Goal: Transaction & Acquisition: Purchase product/service

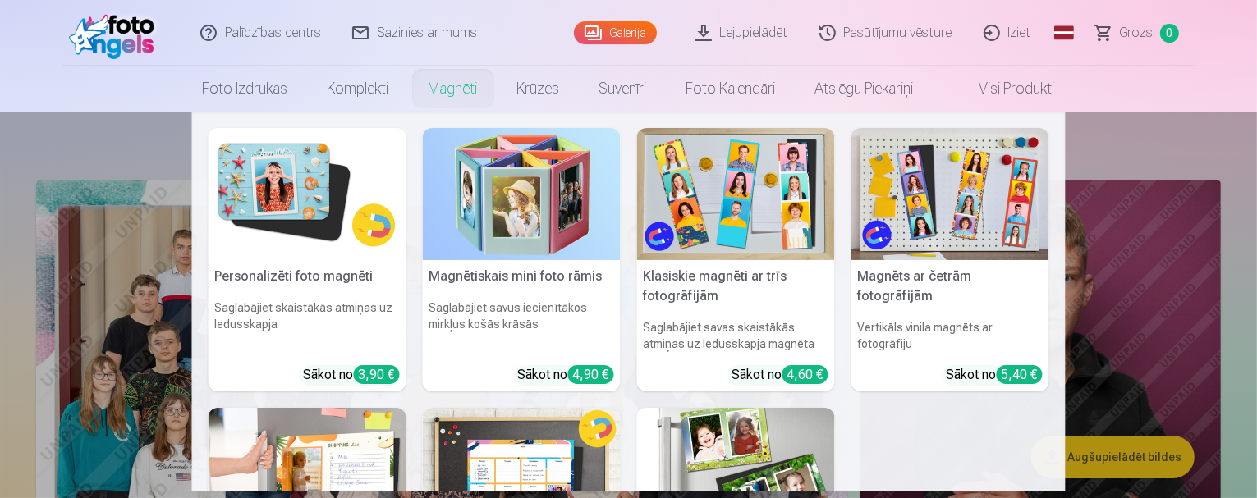
click at [451, 85] on link "Magnēti" at bounding box center [453, 89] width 89 height 46
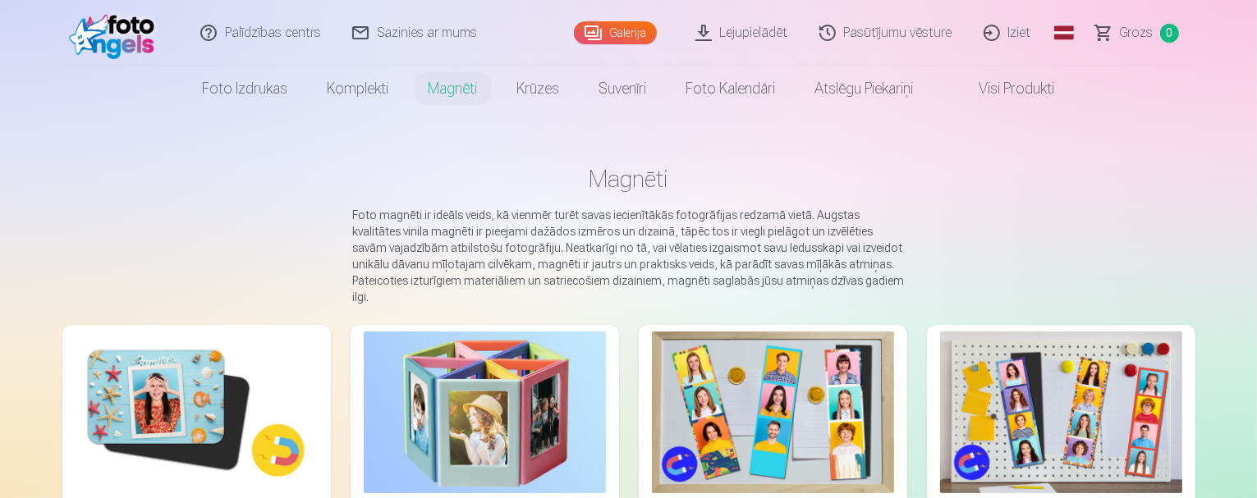
click at [167, 380] on img at bounding box center [197, 413] width 242 height 162
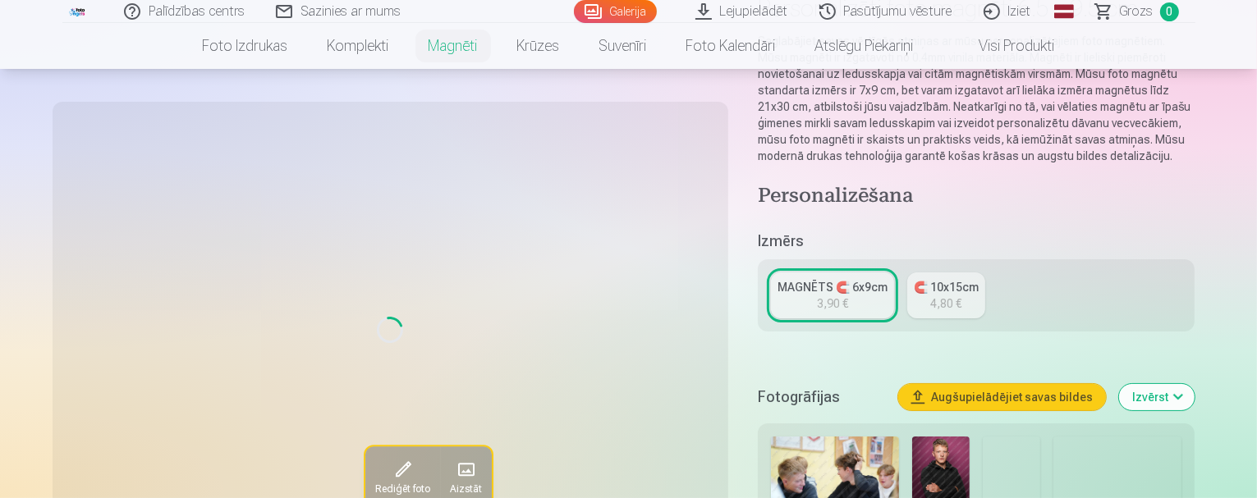
scroll to position [246, 0]
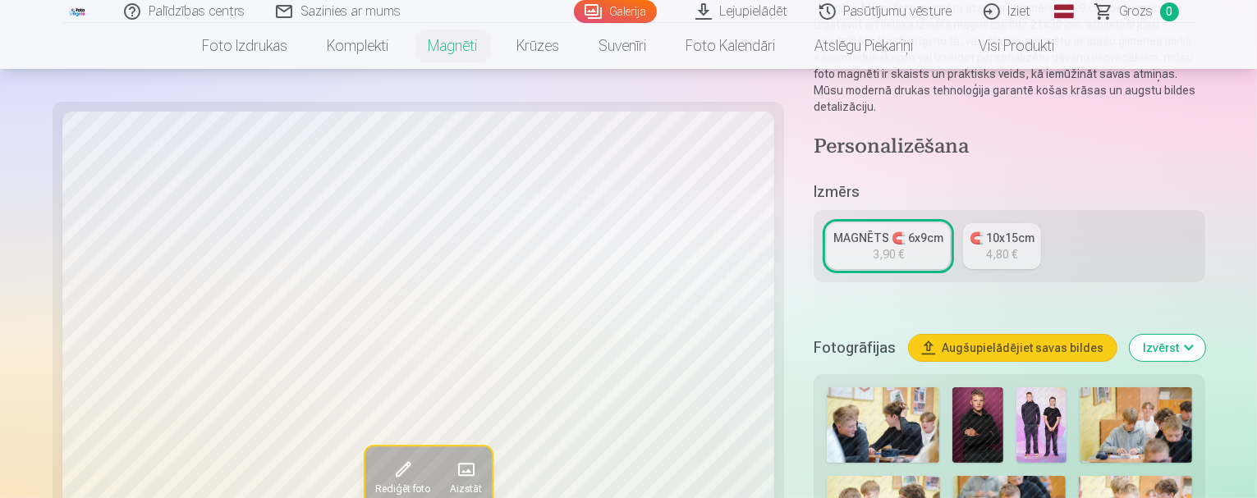
click at [952, 388] on img at bounding box center [977, 426] width 50 height 76
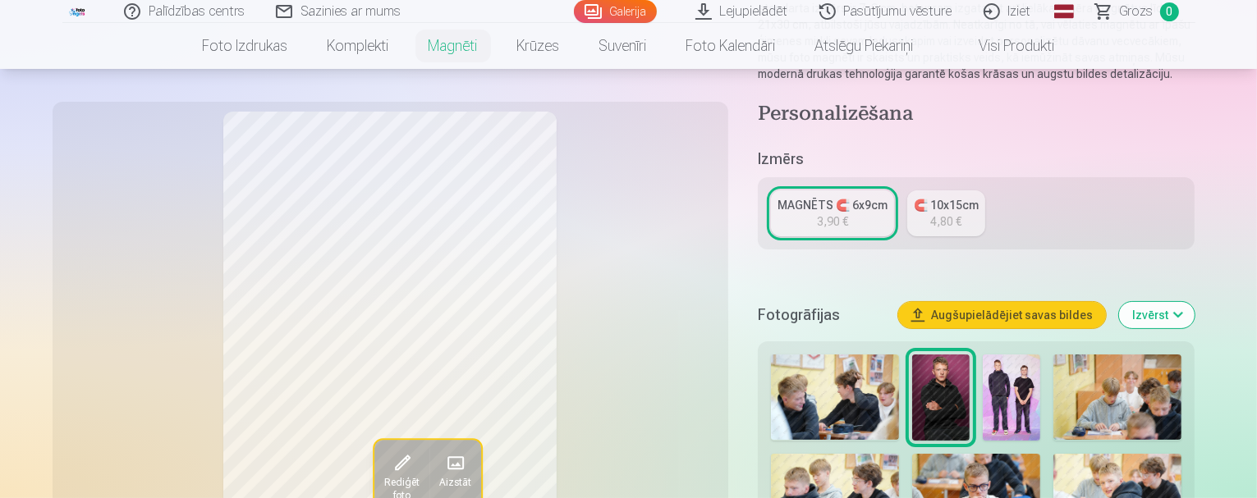
click at [920, 379] on img at bounding box center [940, 398] width 57 height 86
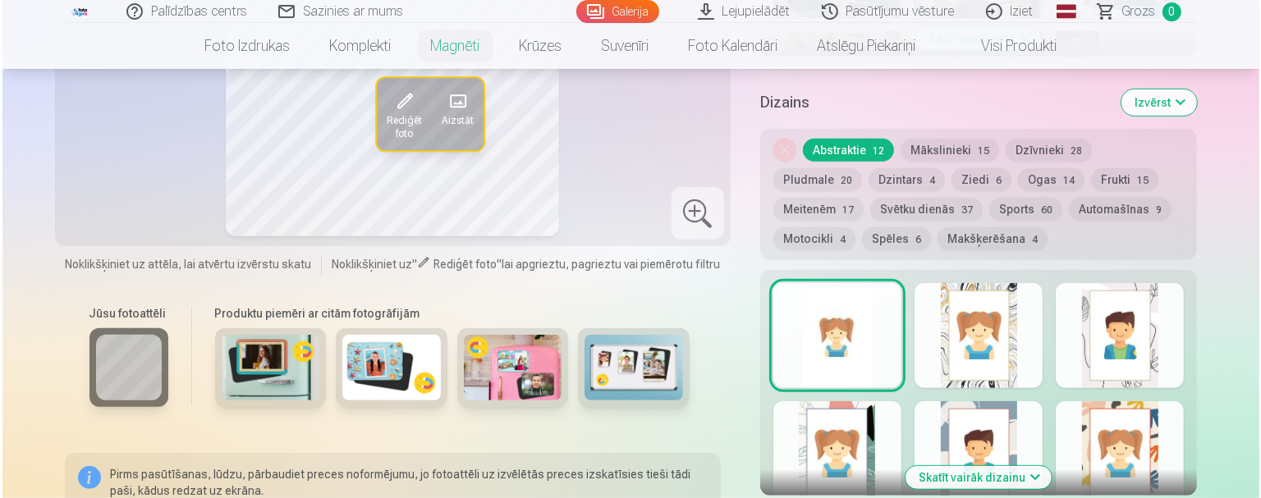
scroll to position [739, 0]
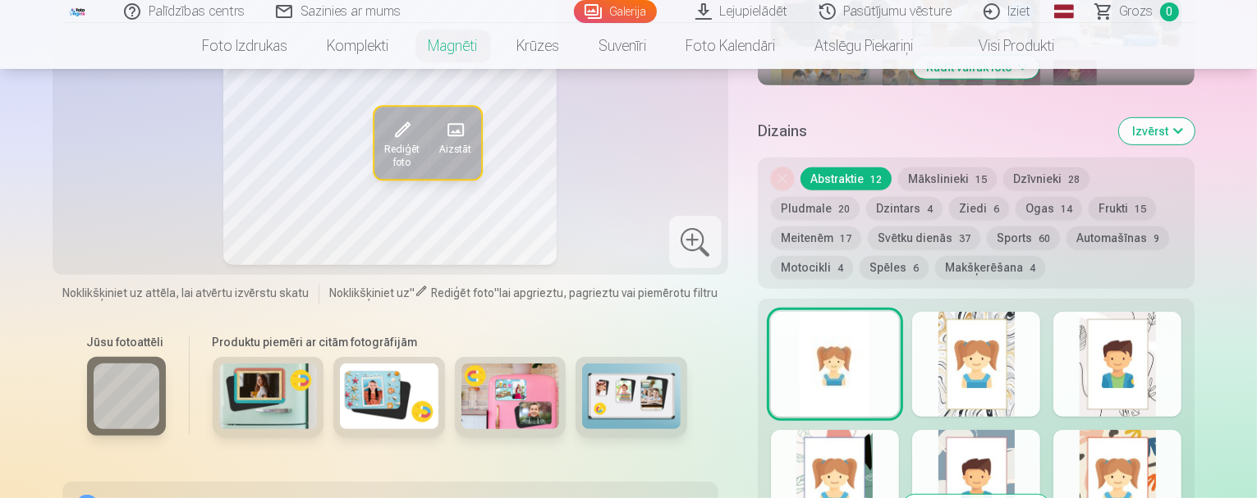
click at [388, 134] on span at bounding box center [401, 130] width 26 height 26
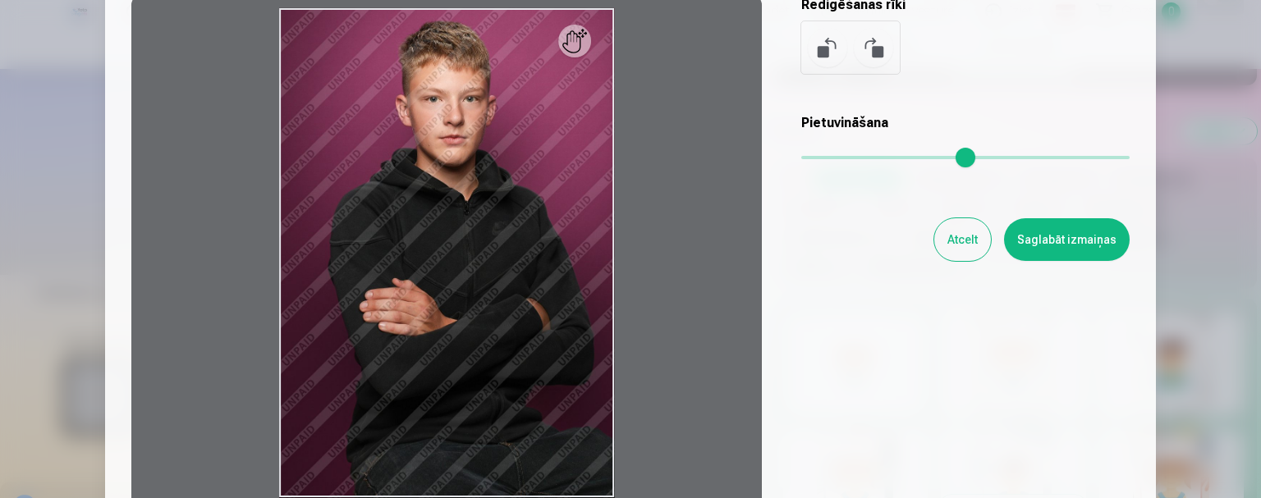
scroll to position [0, 0]
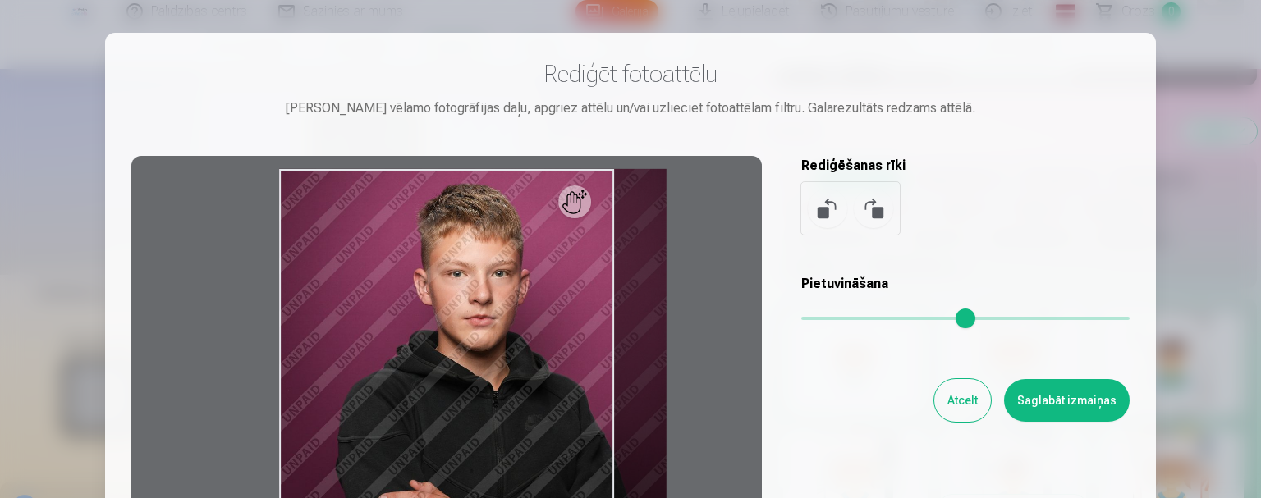
drag, startPoint x: 811, startPoint y: 319, endPoint x: 831, endPoint y: 319, distance: 19.7
click at [831, 319] on input "range" at bounding box center [965, 318] width 328 height 3
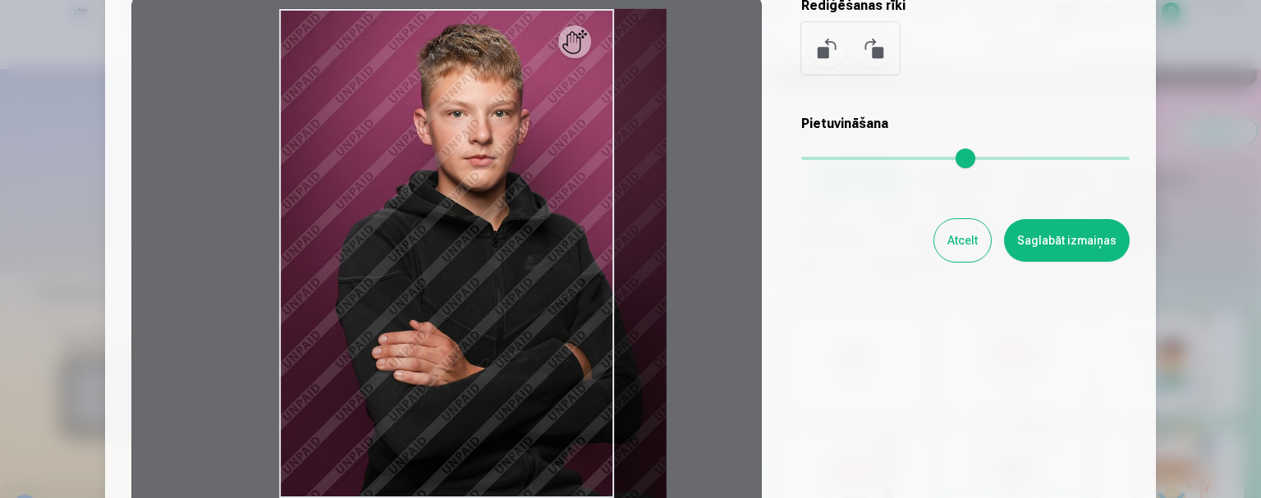
scroll to position [164, 0]
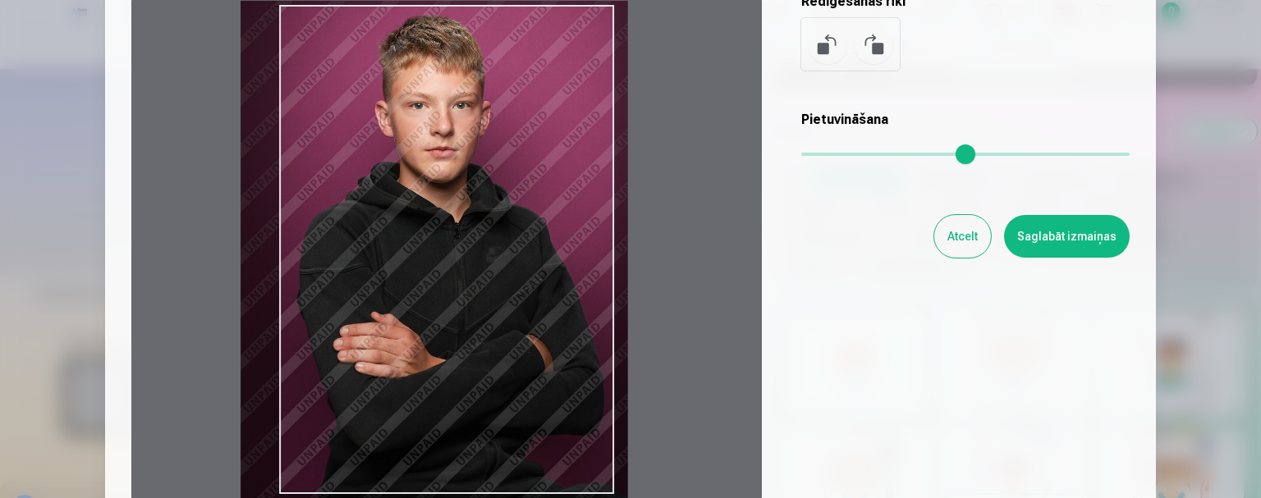
type input "****"
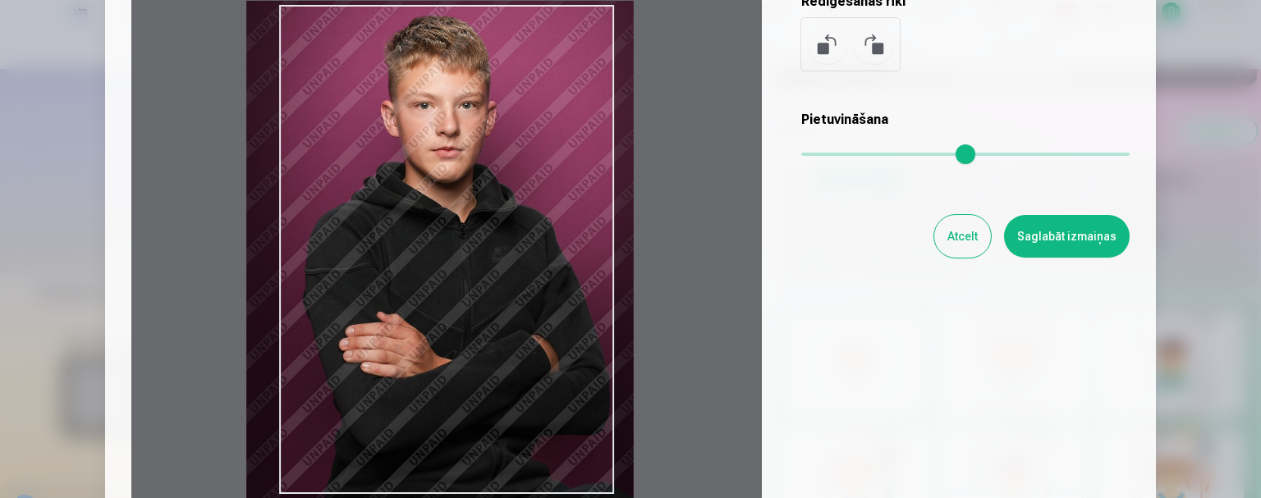
drag, startPoint x: 496, startPoint y: 233, endPoint x: 463, endPoint y: 229, distance: 33.1
click at [463, 229] on div at bounding box center [446, 250] width 631 height 516
click at [1075, 226] on button "Saglabāt izmaiņas" at bounding box center [1067, 236] width 126 height 43
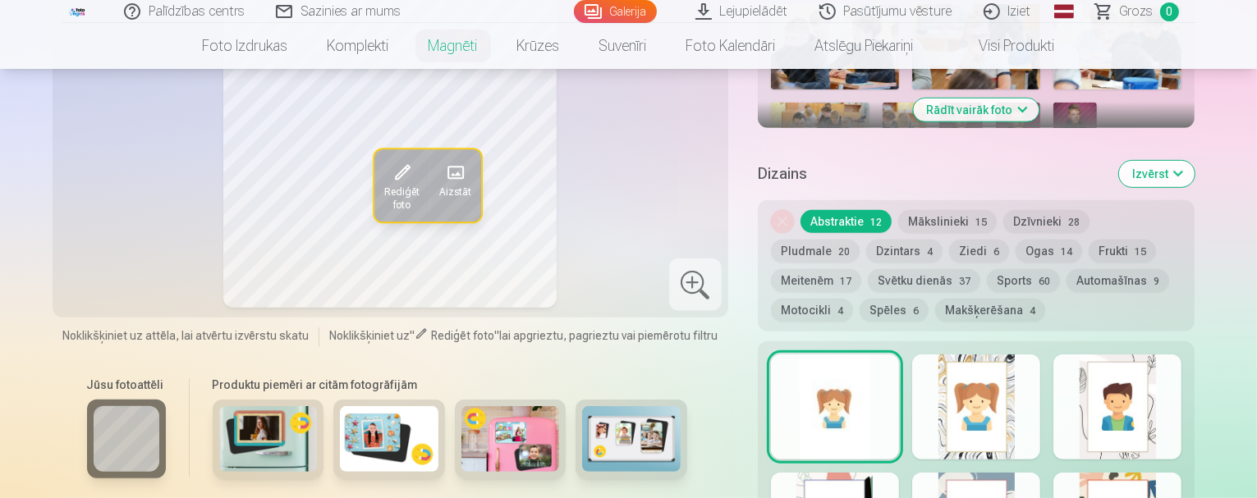
scroll to position [739, 0]
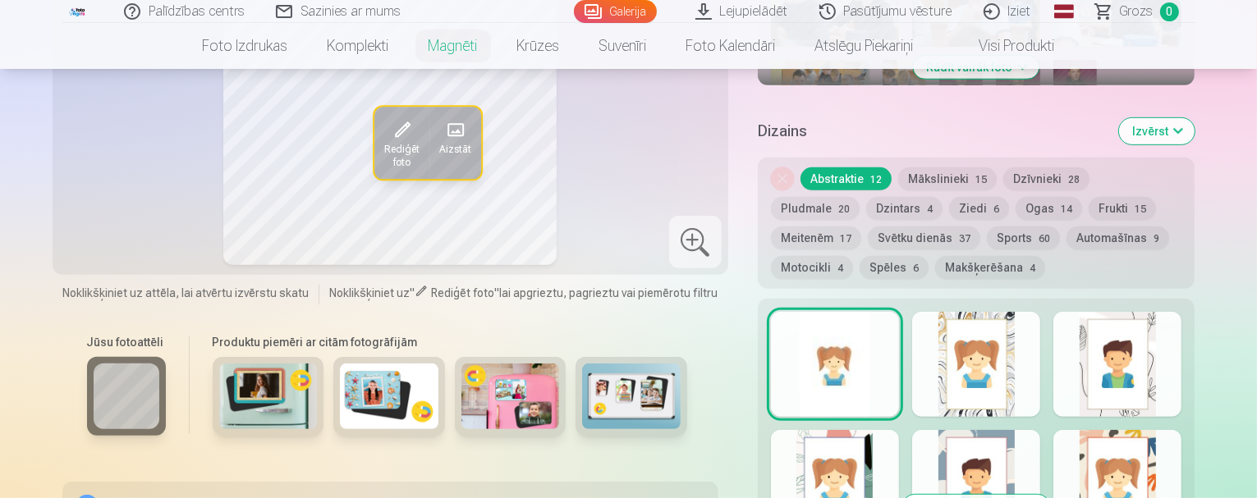
click at [995, 328] on div at bounding box center [976, 364] width 128 height 105
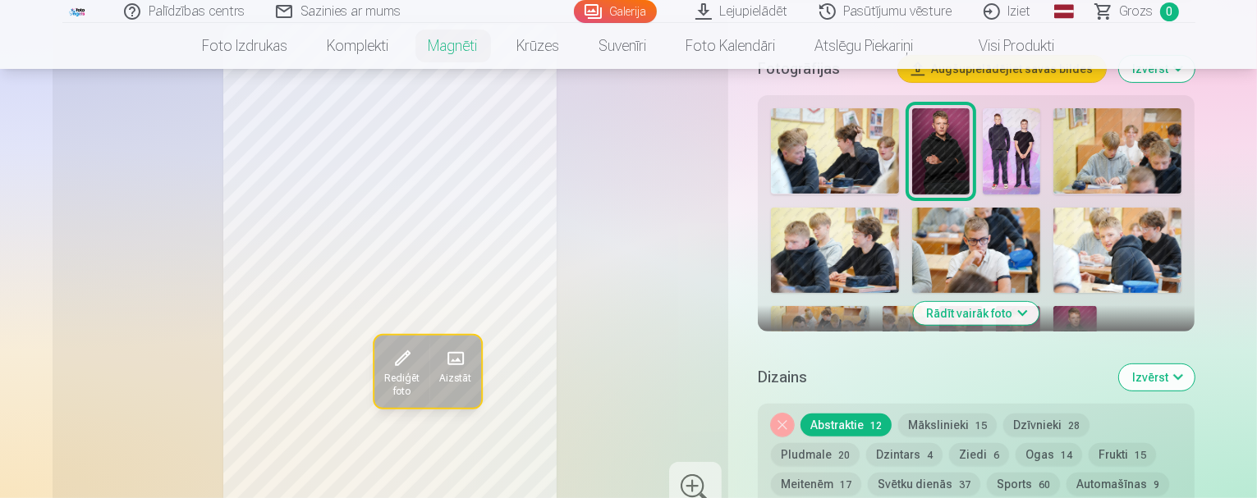
scroll to position [821, 0]
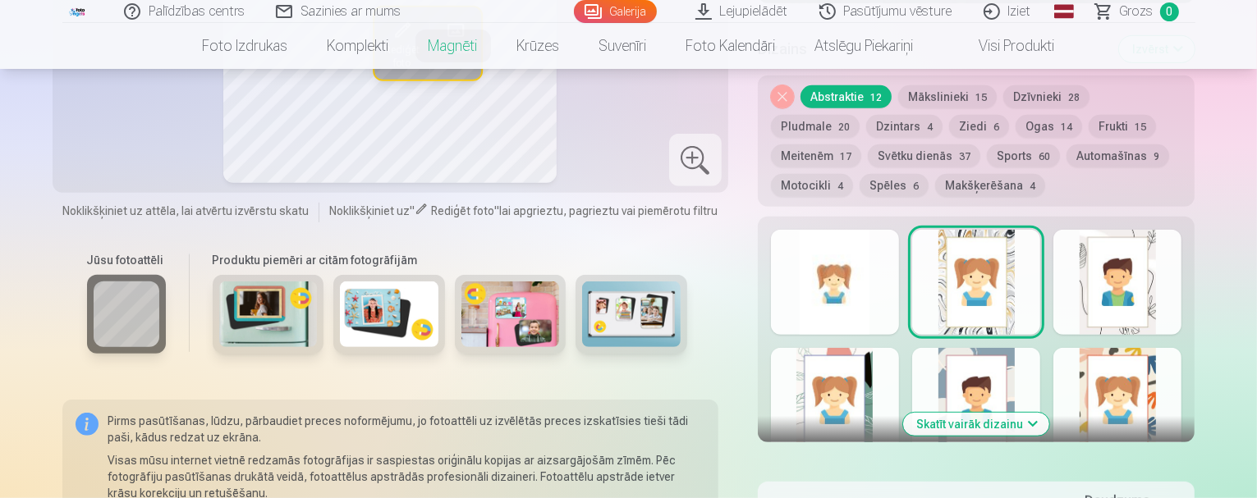
click at [851, 277] on div at bounding box center [835, 282] width 128 height 105
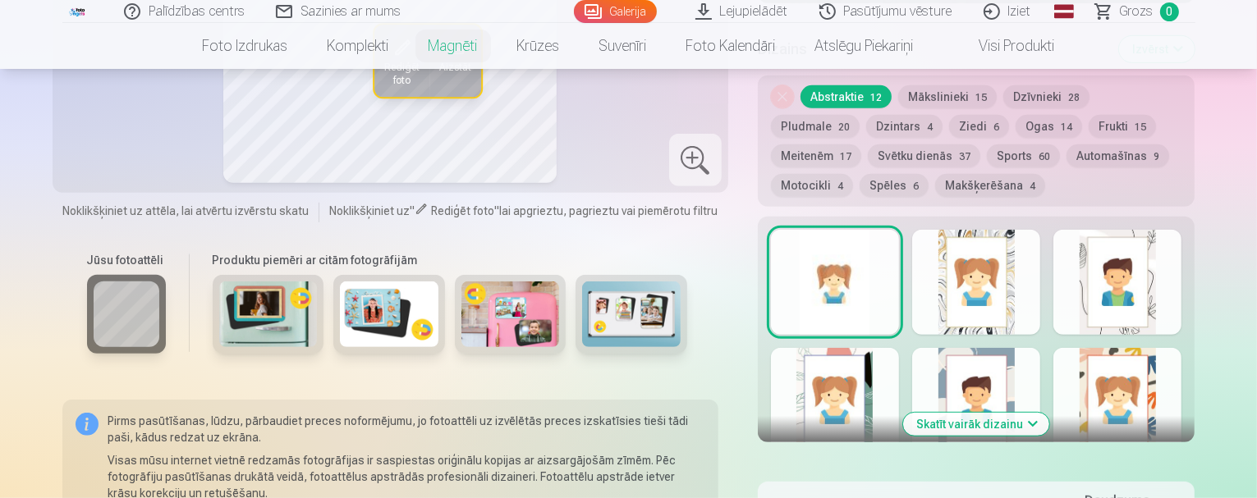
click at [1049, 413] on button "Skatīt vairāk dizainu" at bounding box center [976, 424] width 146 height 23
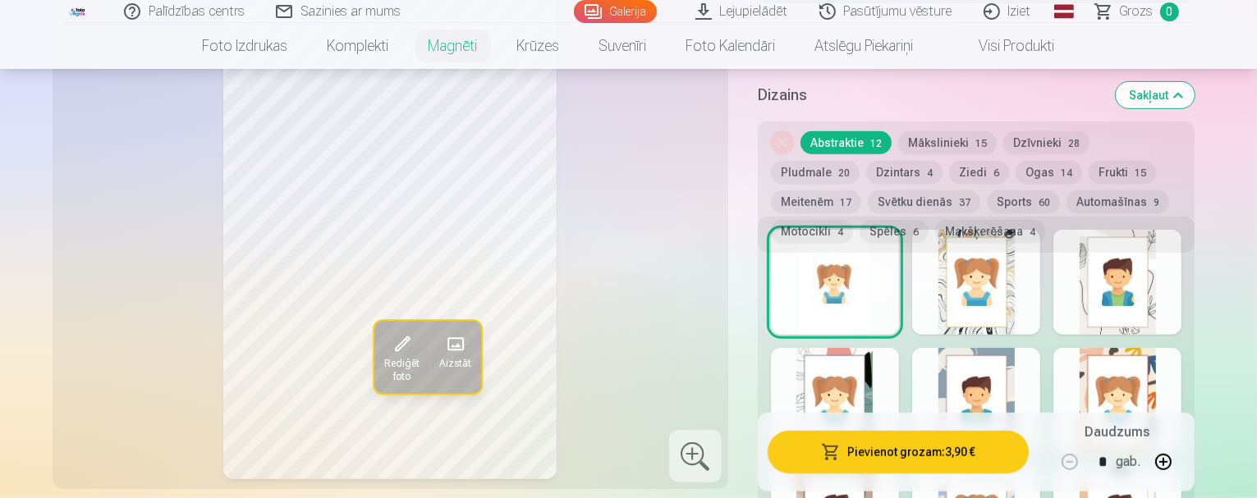
click at [899, 359] on div at bounding box center [835, 400] width 128 height 105
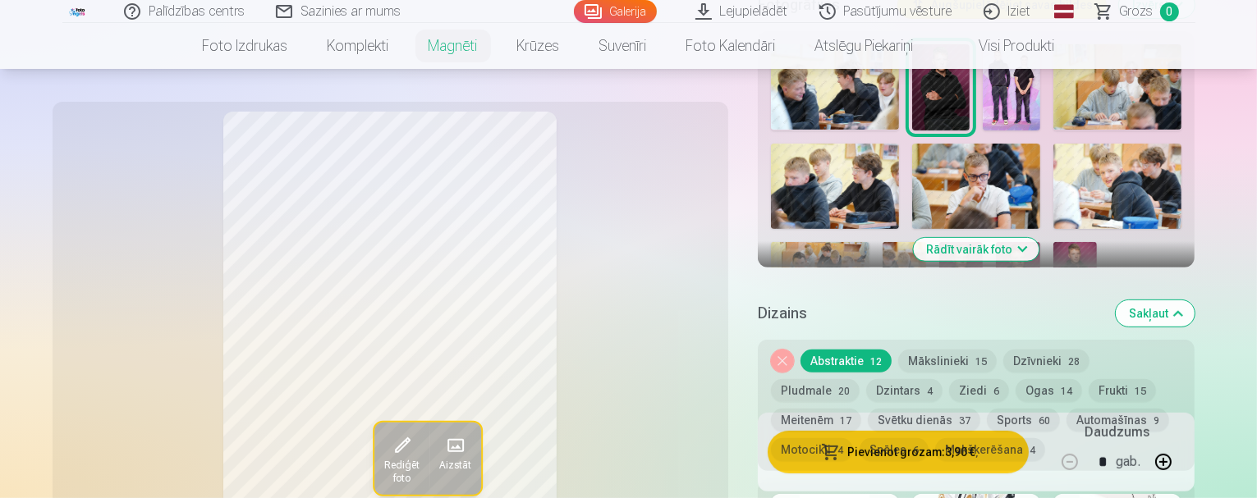
scroll to position [657, 0]
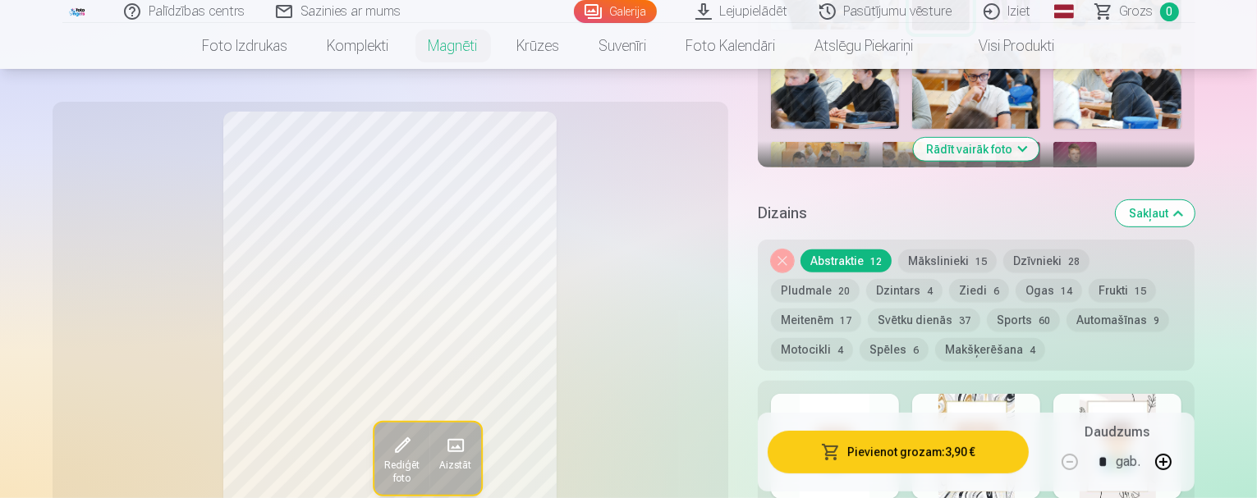
click at [947, 250] on button "Mākslinieki 15" at bounding box center [947, 261] width 99 height 23
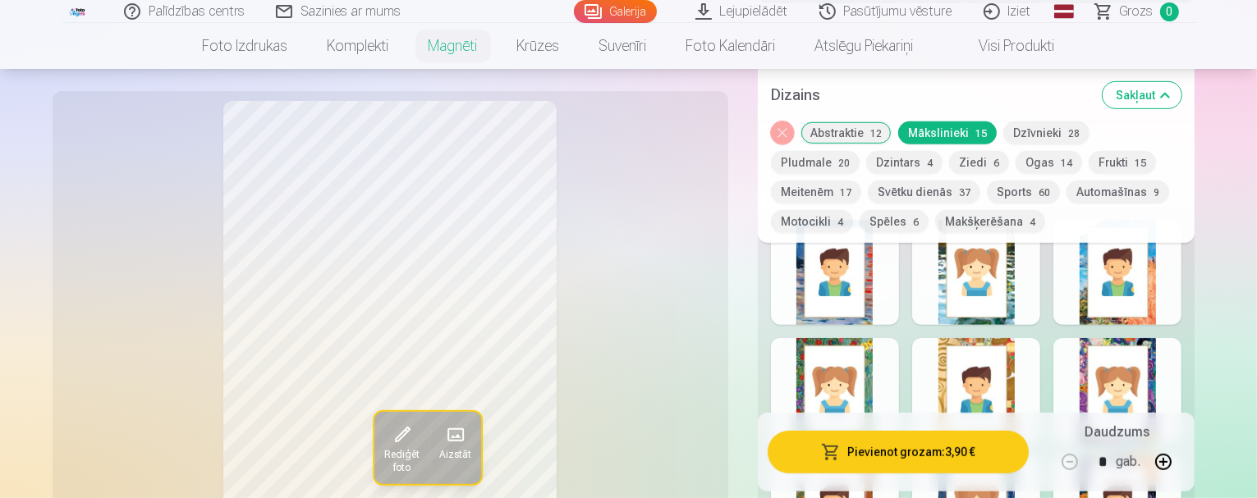
scroll to position [903, 0]
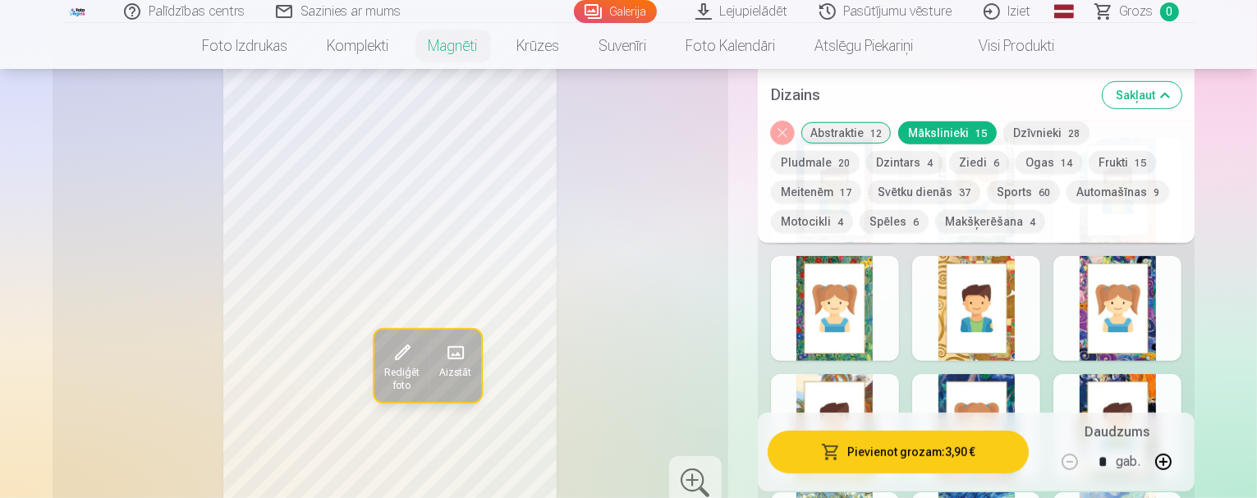
click at [1158, 316] on div at bounding box center [1117, 308] width 128 height 105
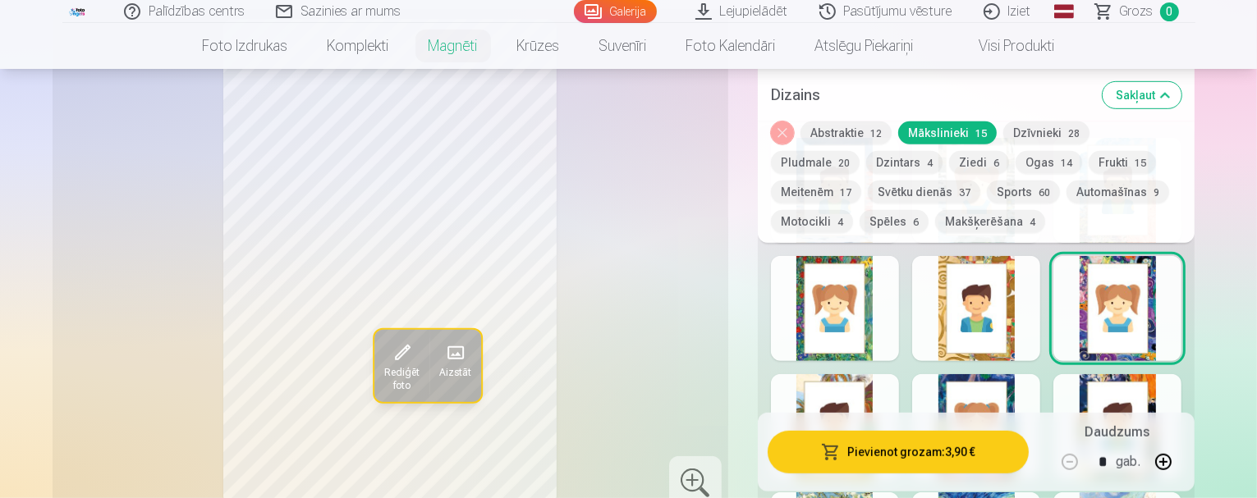
click at [1032, 380] on div at bounding box center [976, 426] width 128 height 105
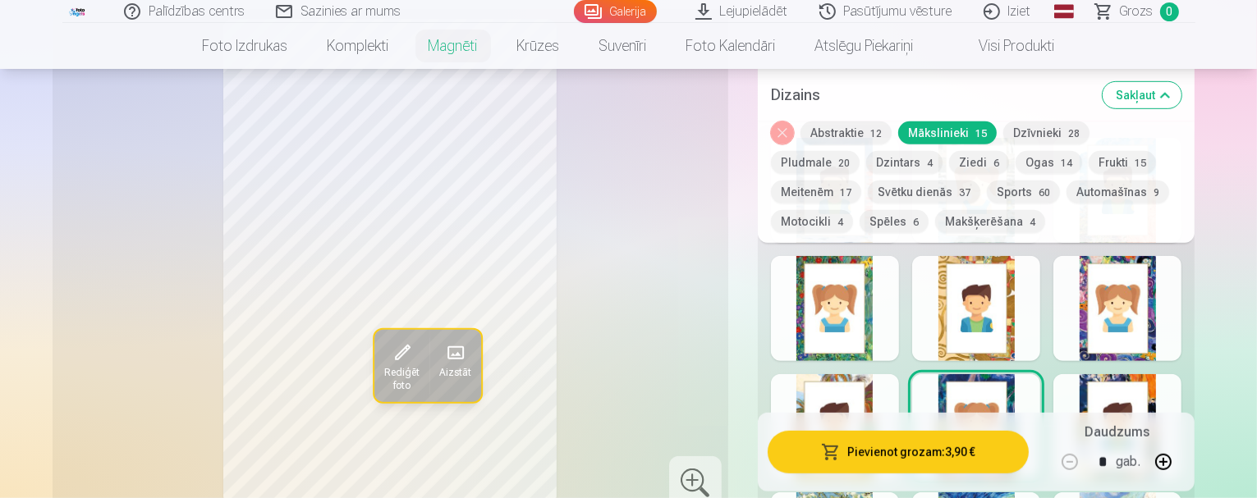
click at [1089, 156] on button "Frukti 15" at bounding box center [1122, 162] width 67 height 23
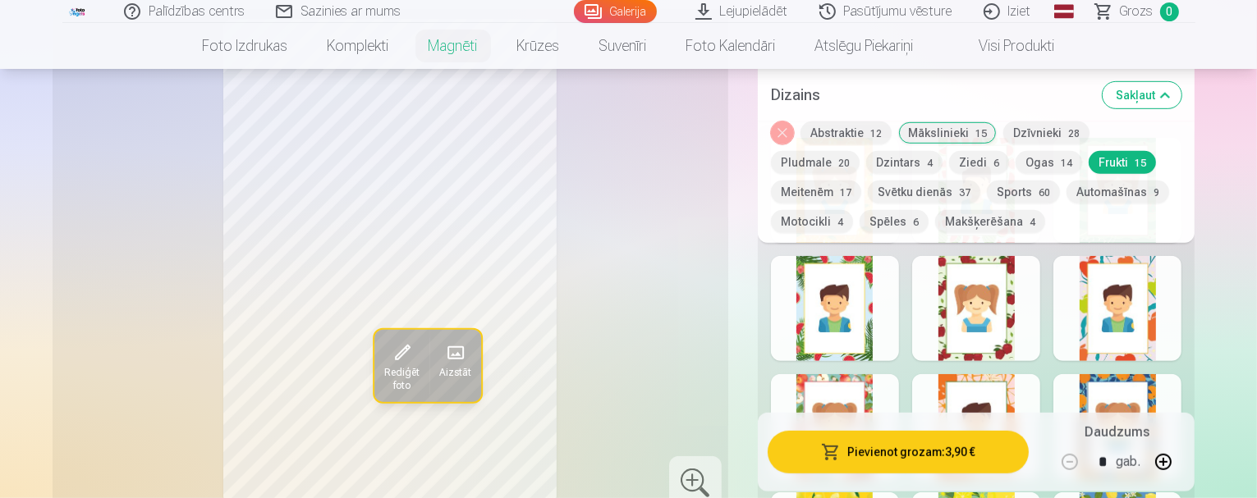
click at [880, 314] on div at bounding box center [835, 308] width 128 height 105
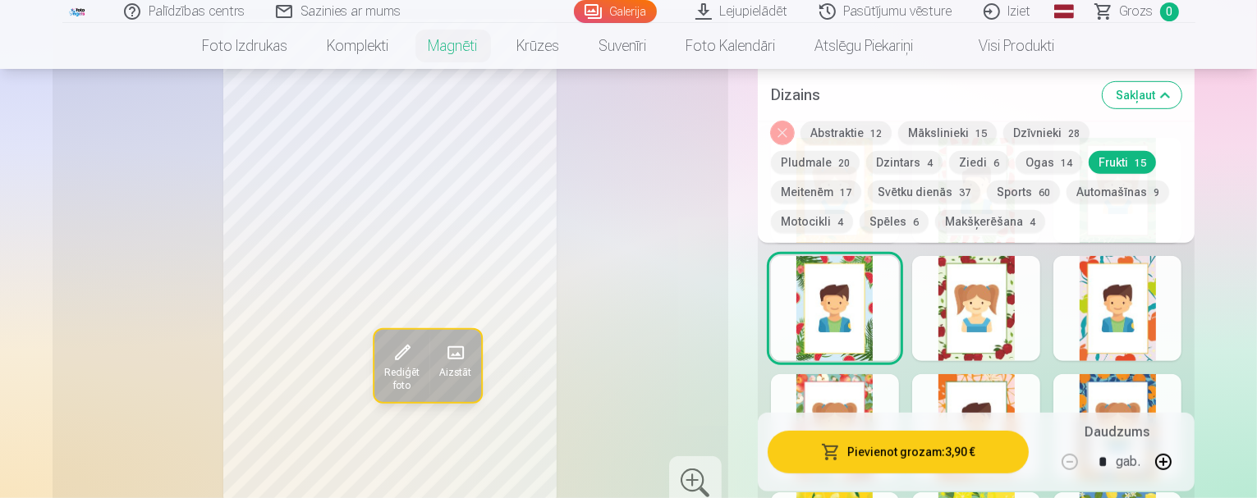
click at [1040, 287] on div at bounding box center [976, 308] width 128 height 105
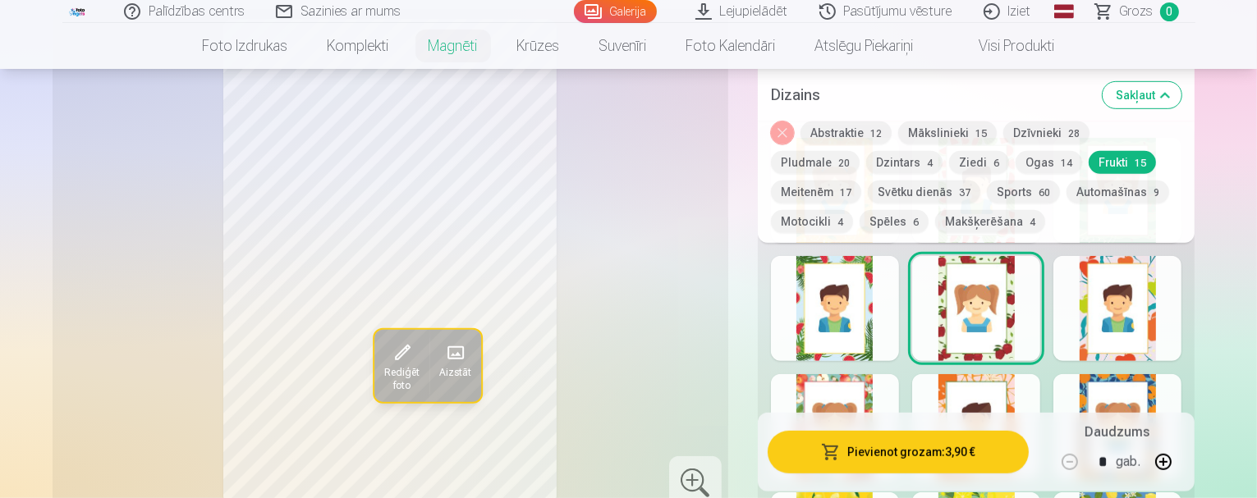
click at [1066, 190] on button "Automašīnas 9" at bounding box center [1117, 192] width 103 height 23
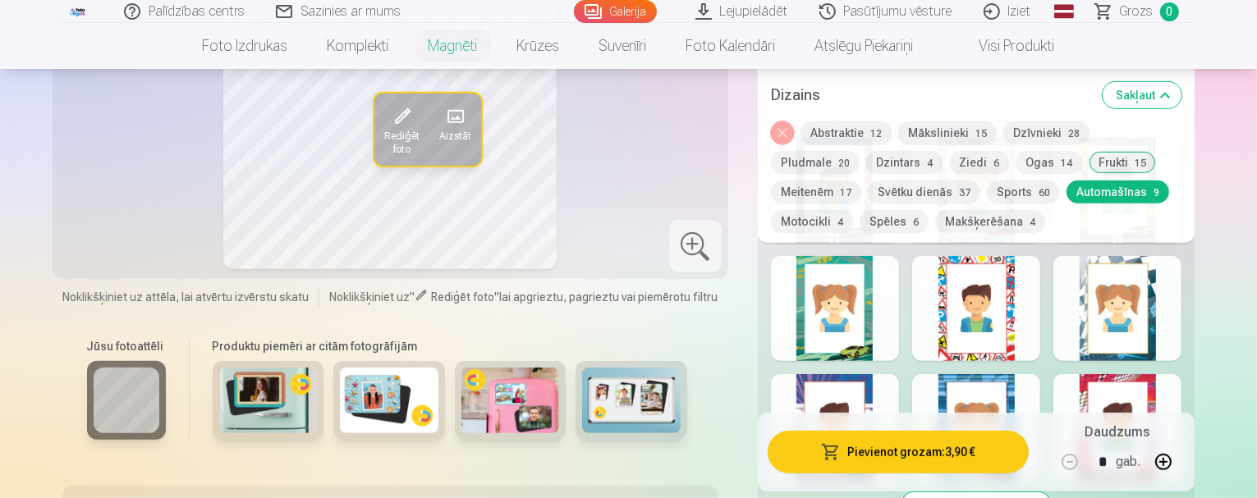
click at [1015, 284] on div at bounding box center [976, 308] width 128 height 105
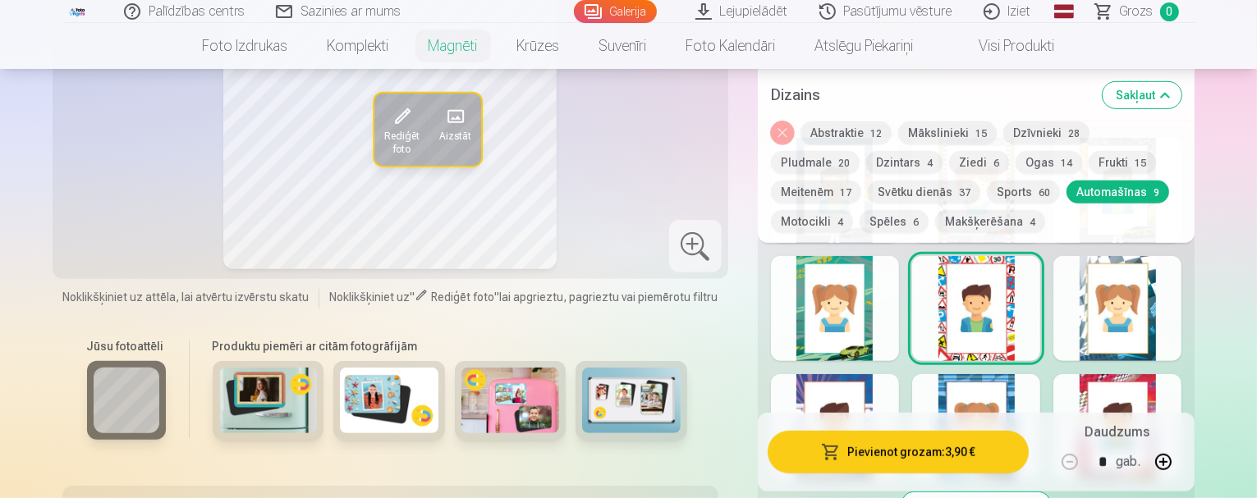
click at [874, 287] on div at bounding box center [835, 308] width 128 height 105
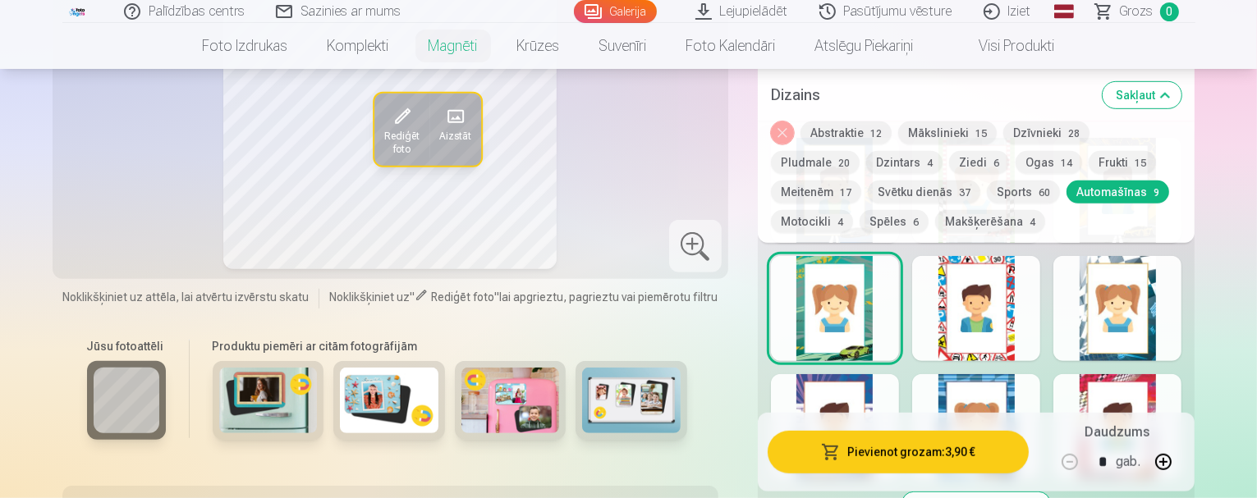
click at [1175, 298] on div at bounding box center [1117, 308] width 128 height 105
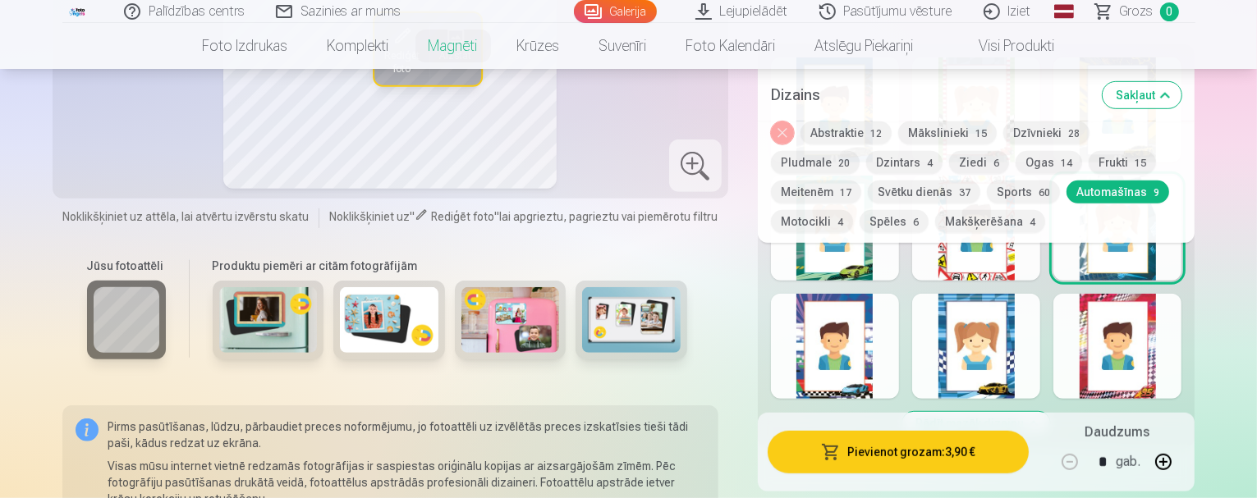
scroll to position [985, 0]
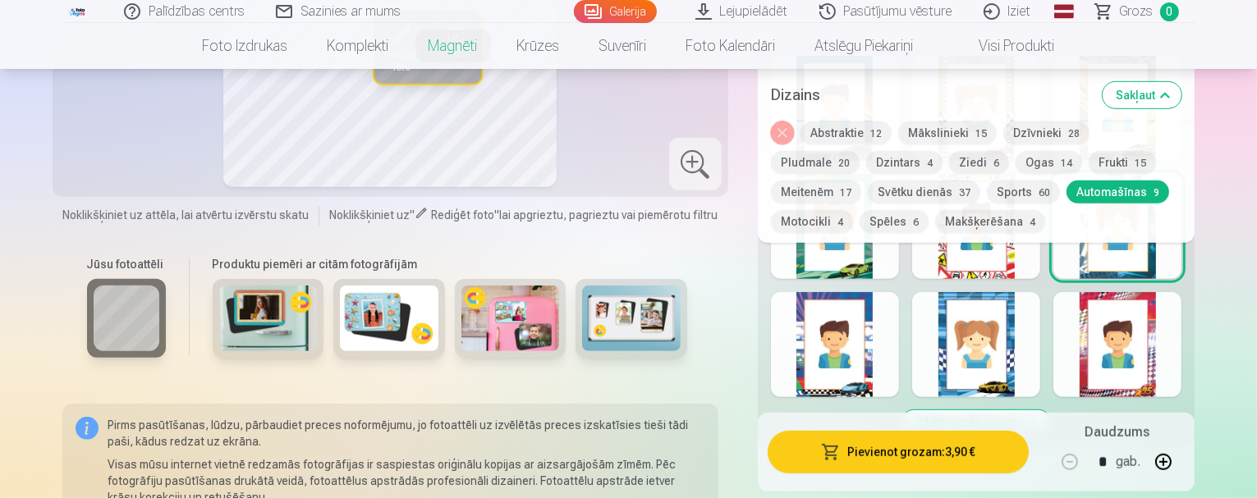
click at [1169, 332] on div at bounding box center [1117, 344] width 128 height 105
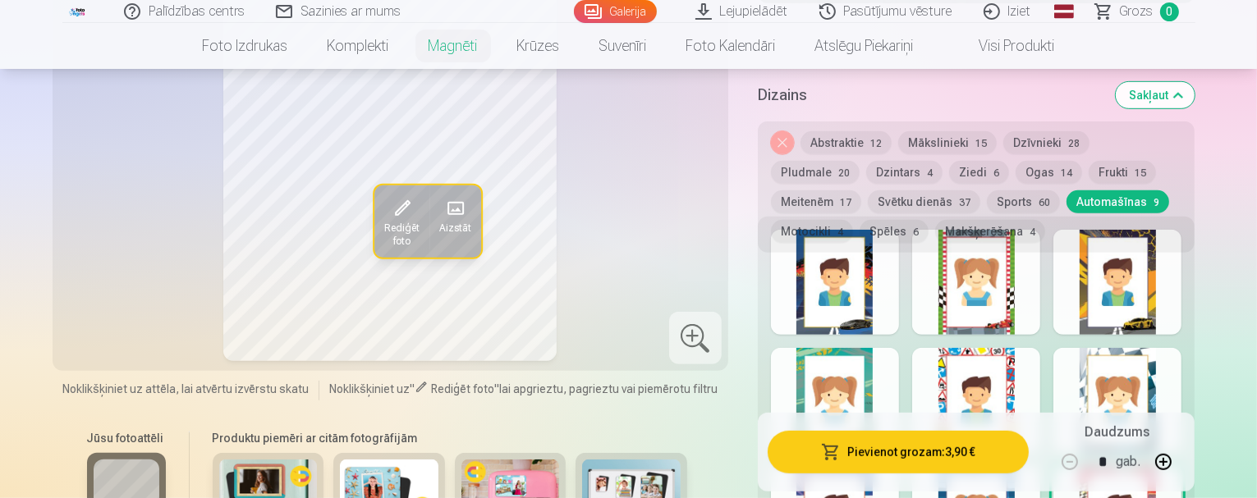
scroll to position [739, 0]
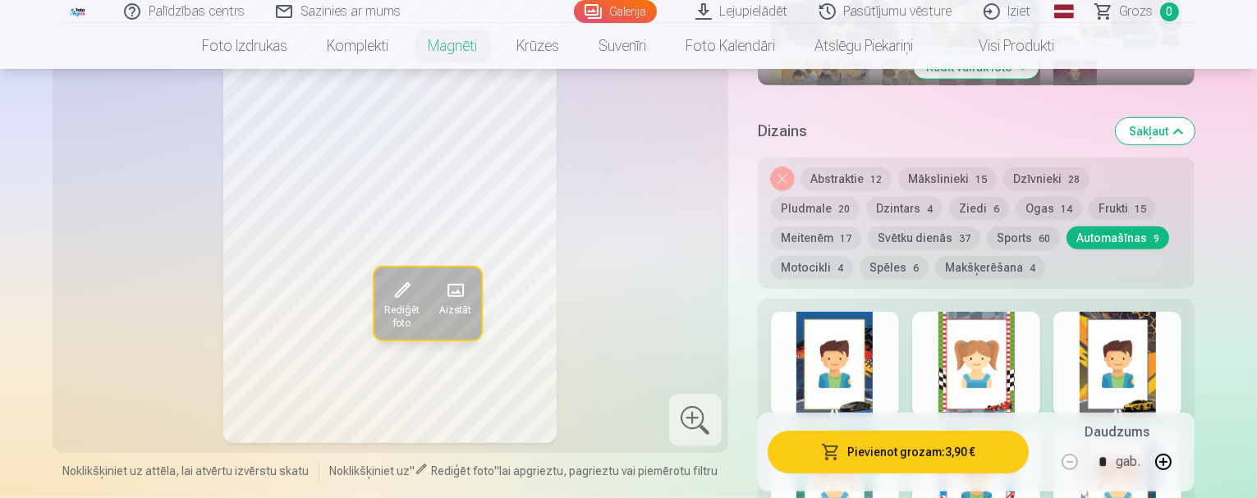
click at [853, 256] on button "Motocikli 4" at bounding box center [812, 267] width 82 height 23
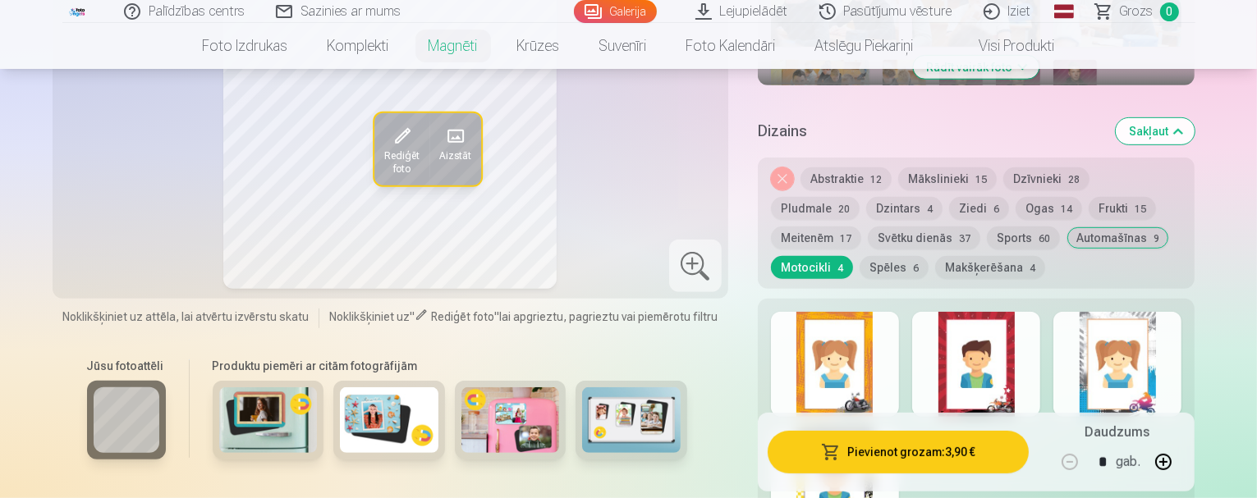
click at [1036, 335] on div at bounding box center [976, 364] width 128 height 105
click at [929, 256] on button "Spēles 6" at bounding box center [894, 267] width 69 height 23
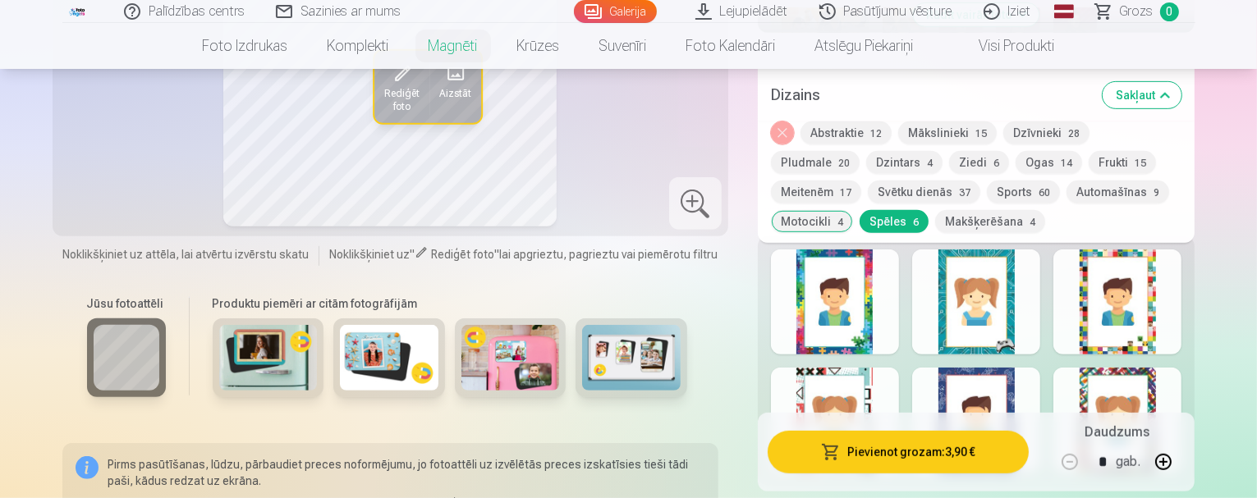
scroll to position [821, 0]
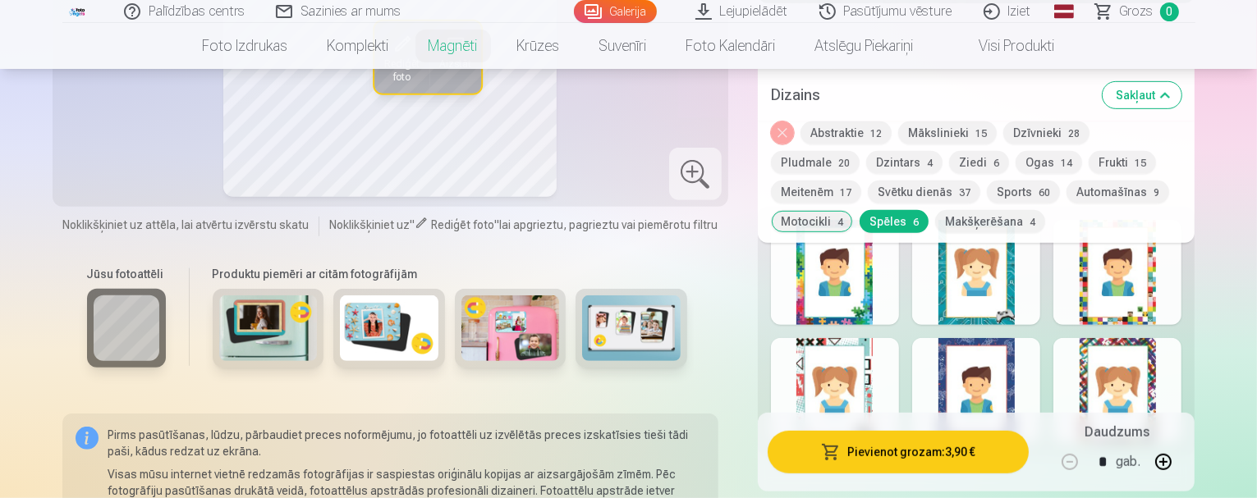
click at [1166, 280] on div at bounding box center [1117, 272] width 128 height 105
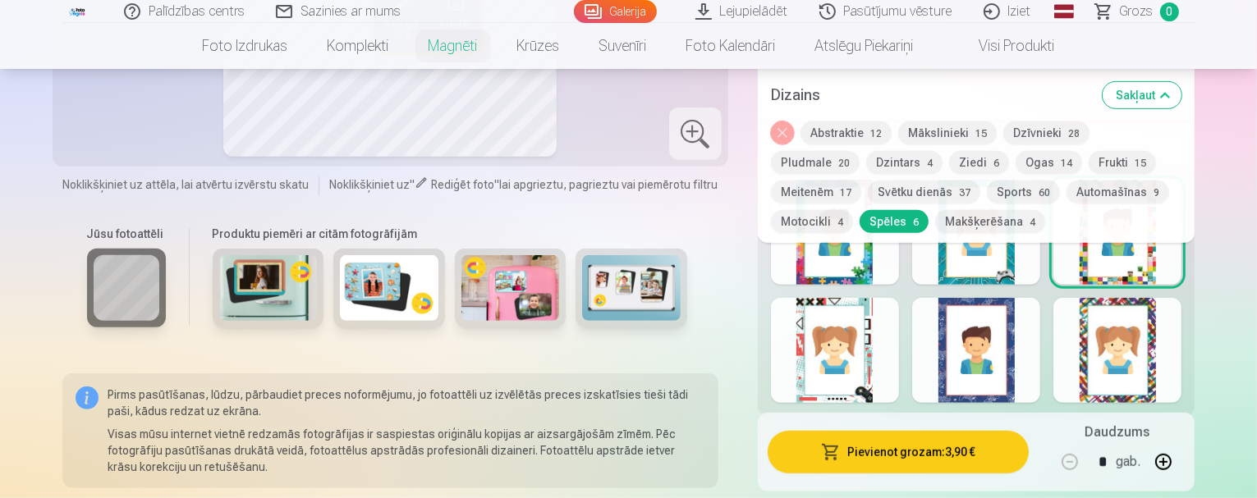
scroll to position [903, 0]
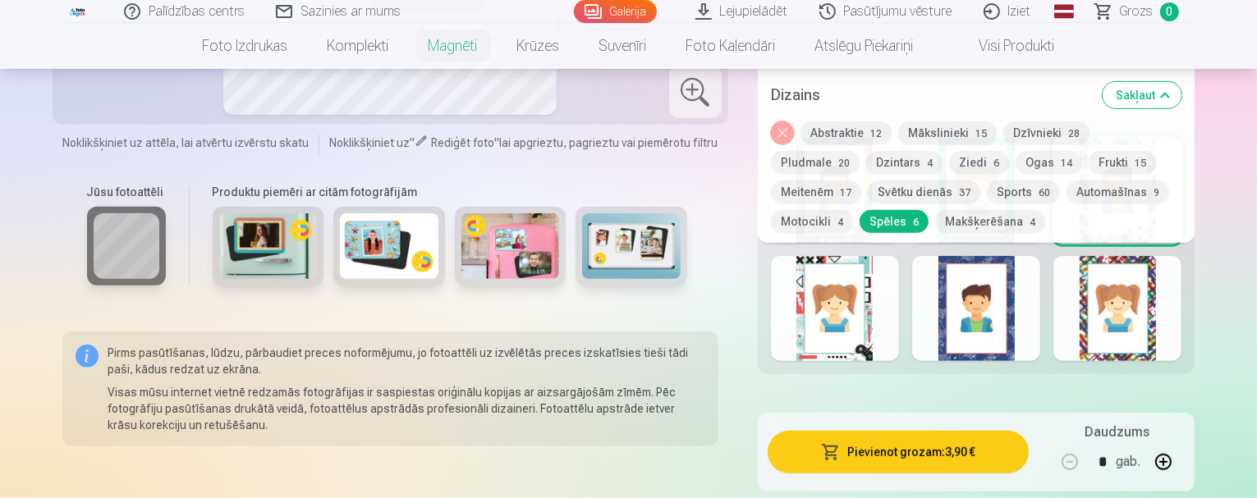
click at [864, 282] on div at bounding box center [835, 308] width 128 height 105
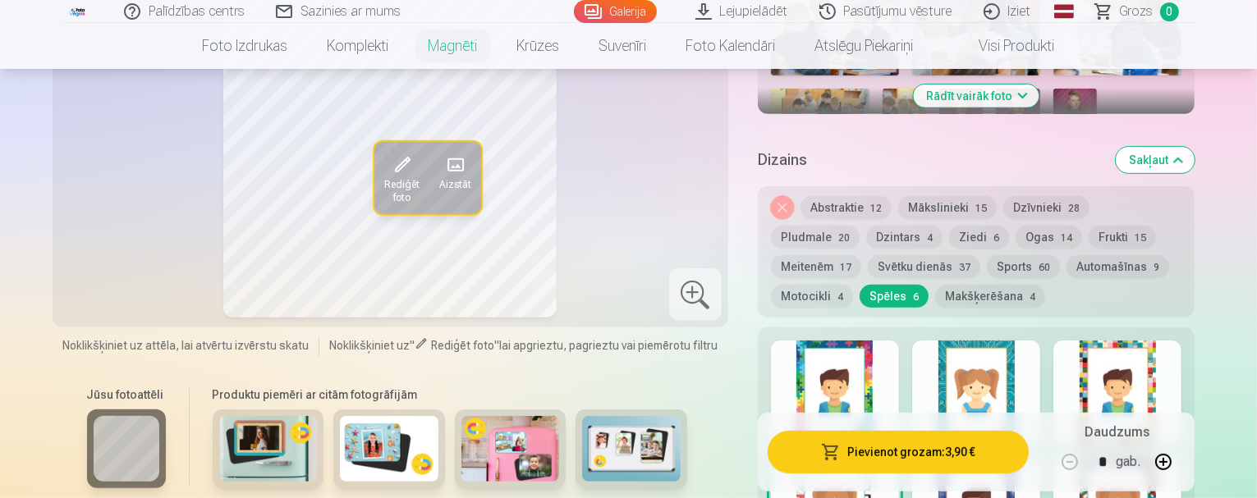
scroll to position [739, 0]
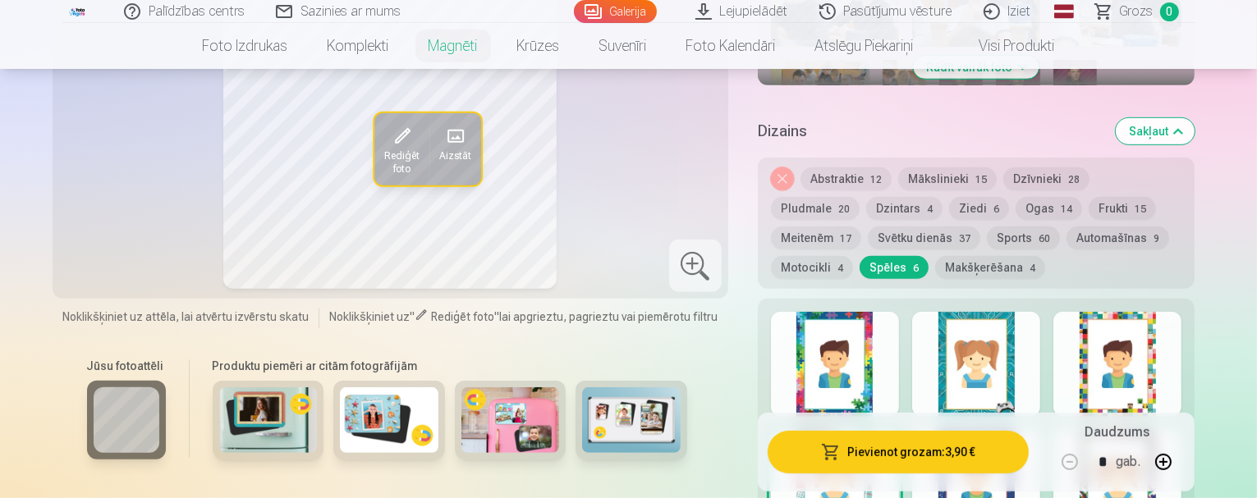
click at [880, 314] on div at bounding box center [835, 364] width 128 height 105
click at [935, 256] on button "Makšķerēšana 4" at bounding box center [990, 267] width 110 height 23
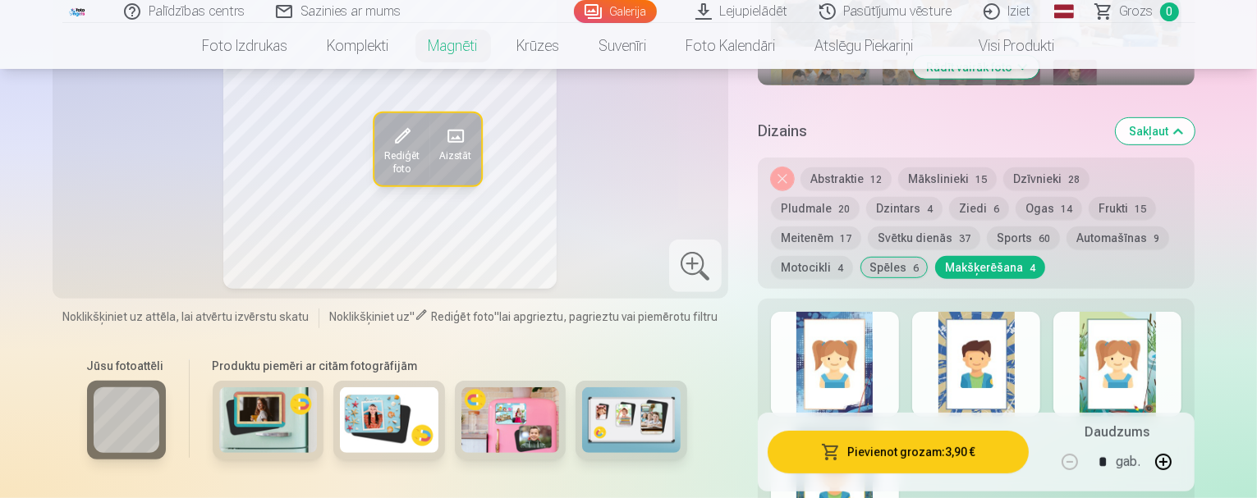
click at [868, 227] on button "Svētku dienās 37" at bounding box center [924, 238] width 112 height 23
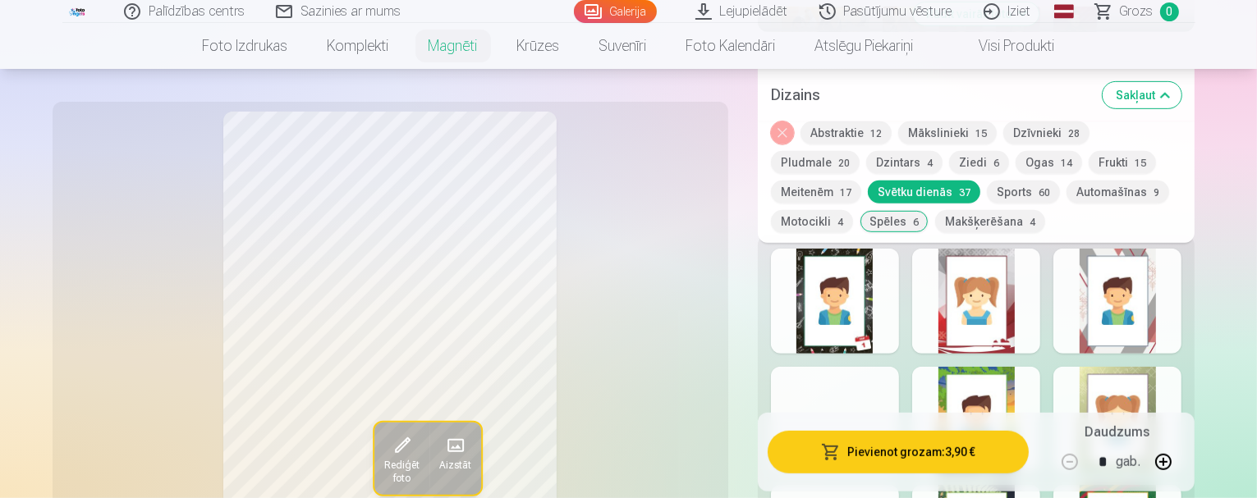
scroll to position [821, 0]
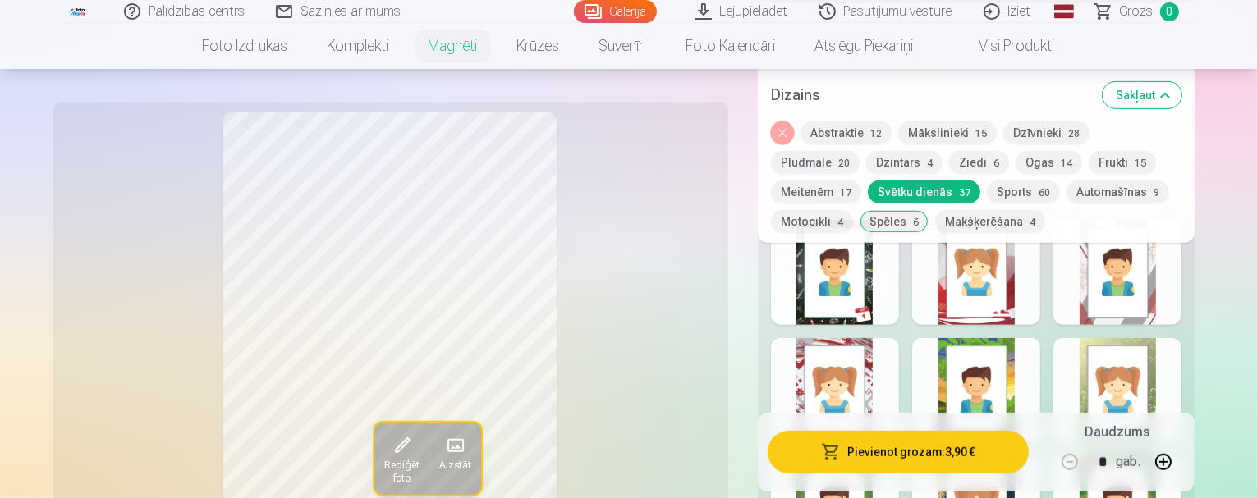
click at [884, 272] on div at bounding box center [835, 272] width 128 height 105
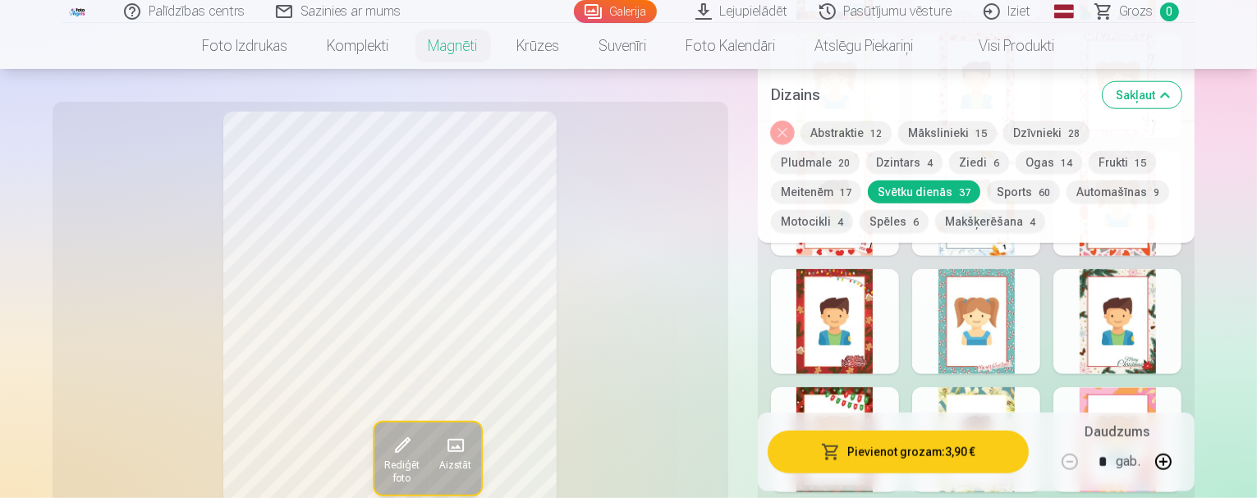
scroll to position [1724, 0]
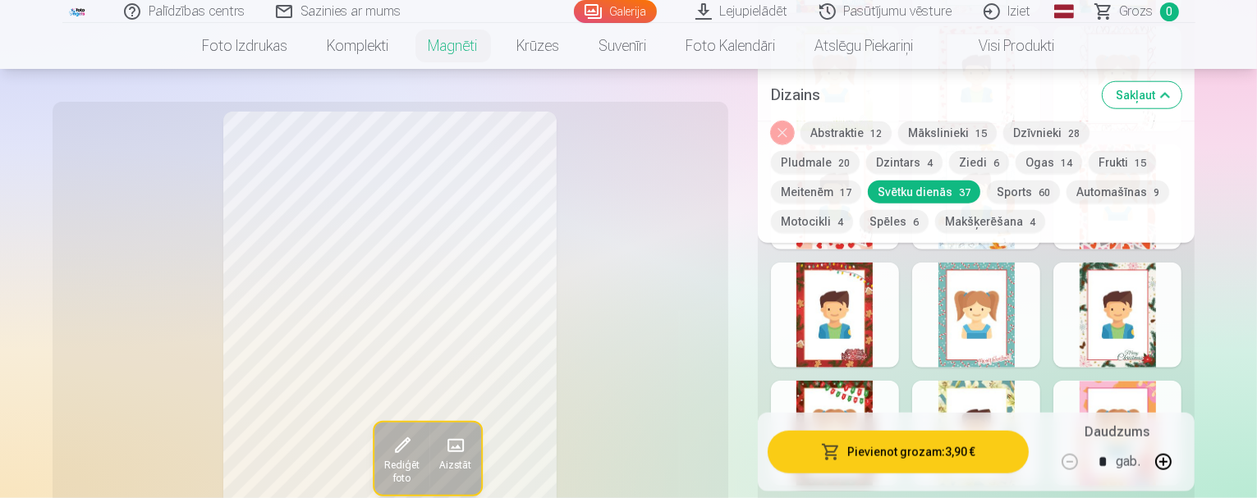
click at [866, 311] on div at bounding box center [835, 315] width 128 height 105
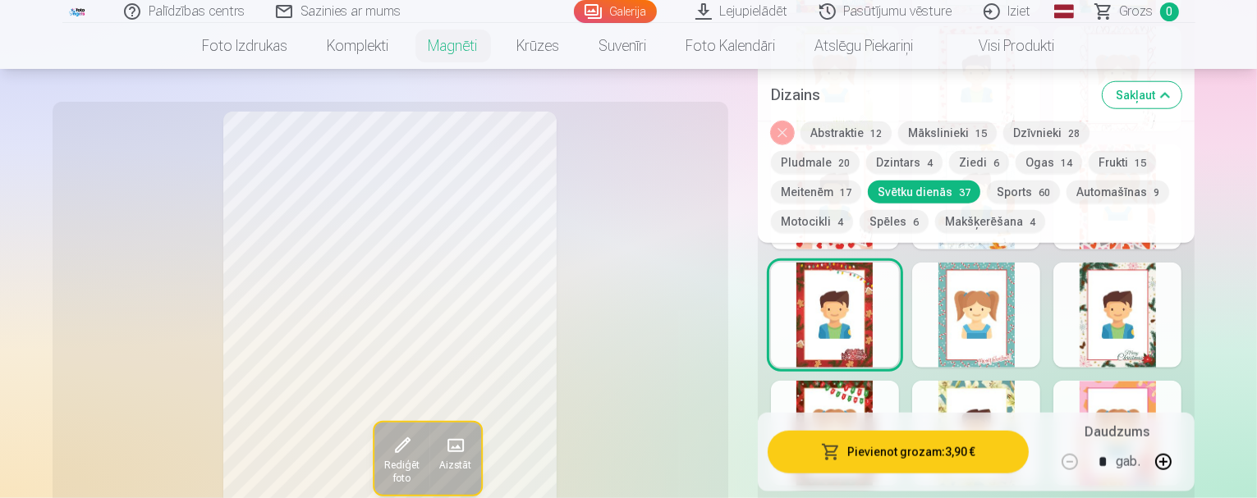
click at [1163, 300] on div at bounding box center [1117, 315] width 128 height 105
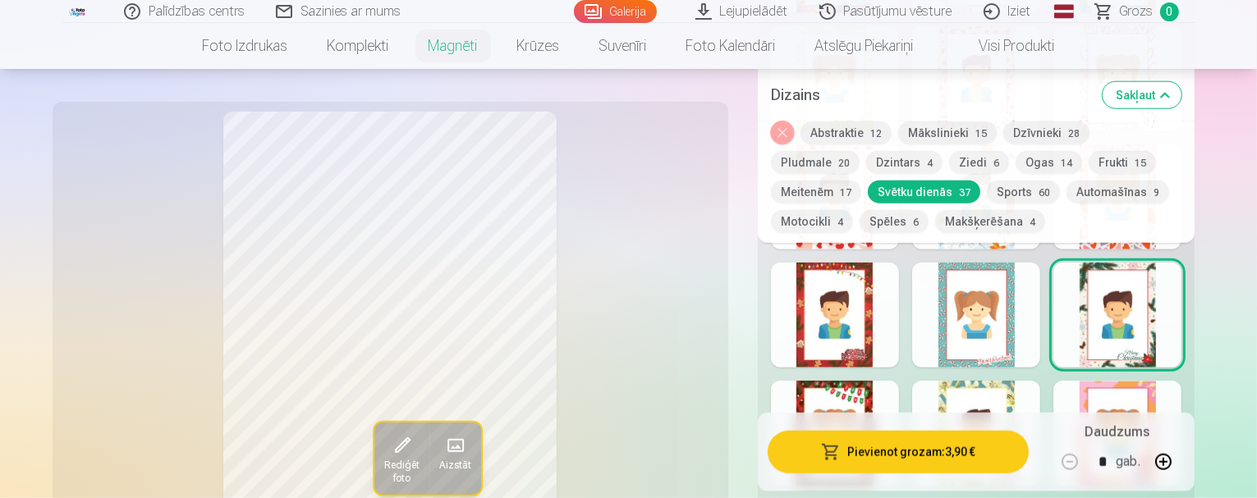
click at [971, 384] on div at bounding box center [976, 433] width 128 height 105
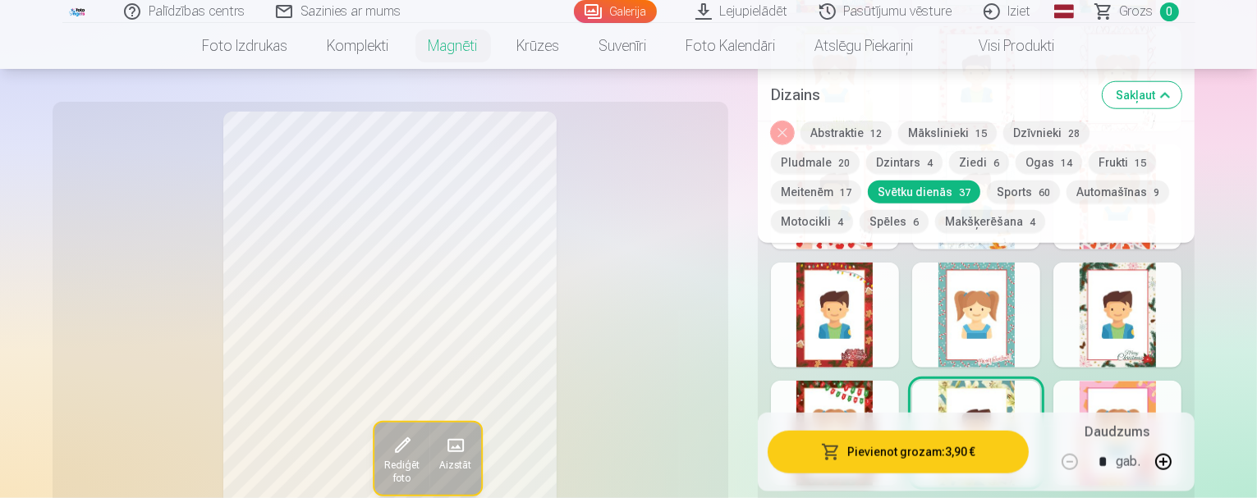
click at [899, 381] on div at bounding box center [835, 433] width 128 height 105
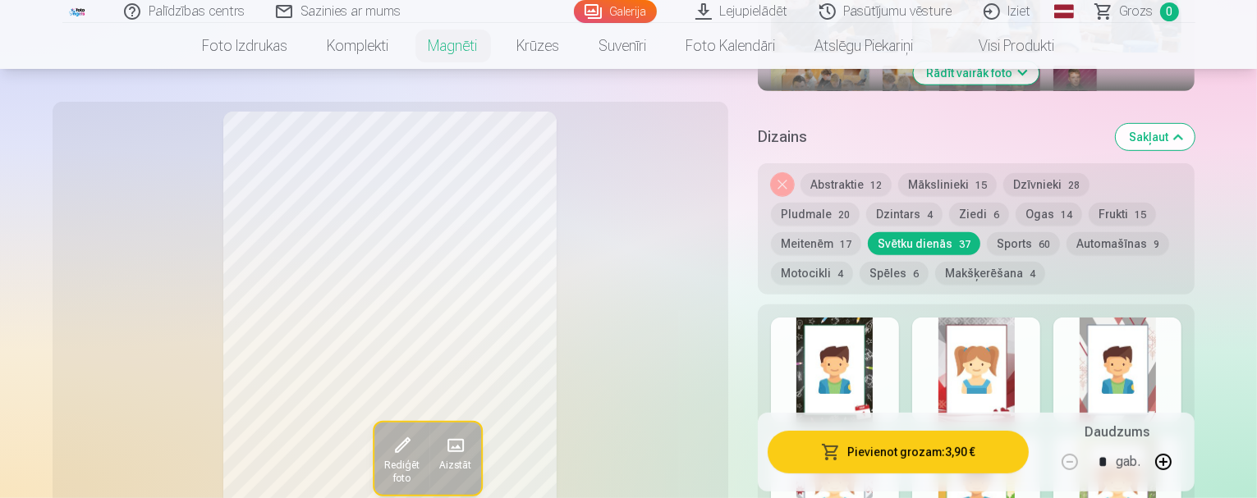
scroll to position [739, 0]
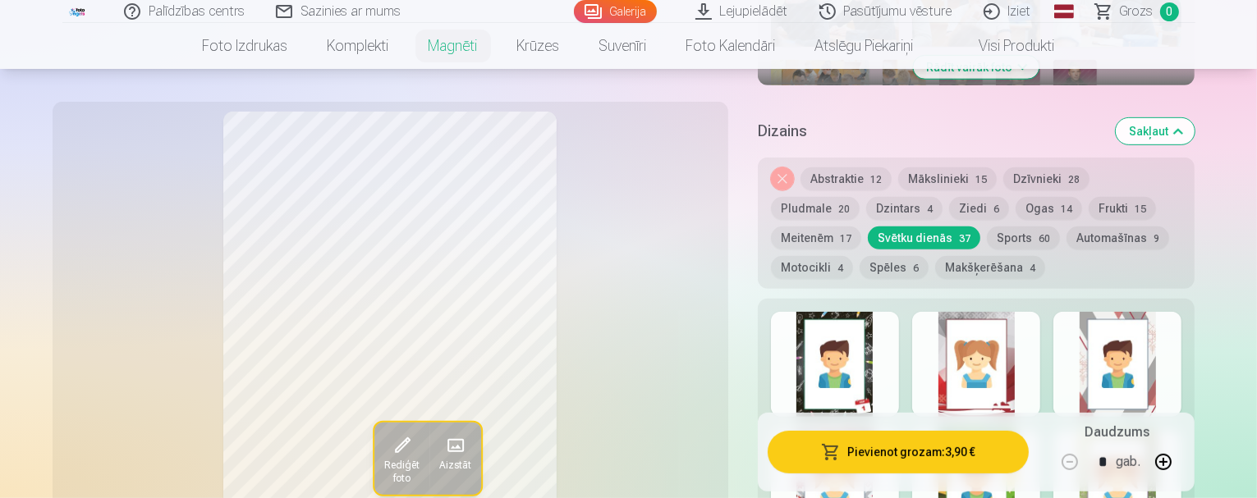
click at [866, 197] on button "Dzintars 4" at bounding box center [904, 208] width 76 height 23
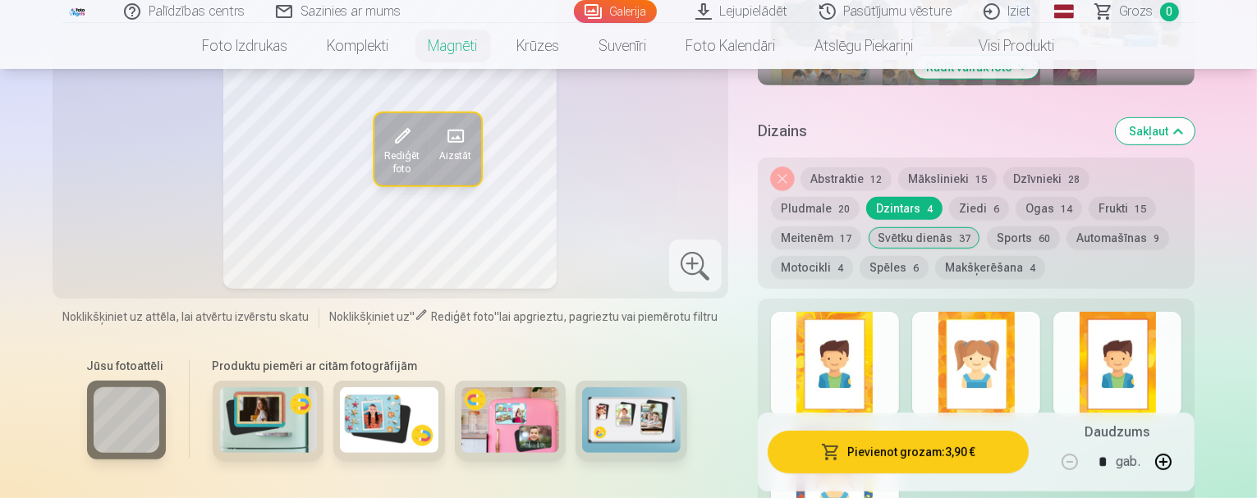
click at [1021, 338] on div at bounding box center [976, 364] width 128 height 105
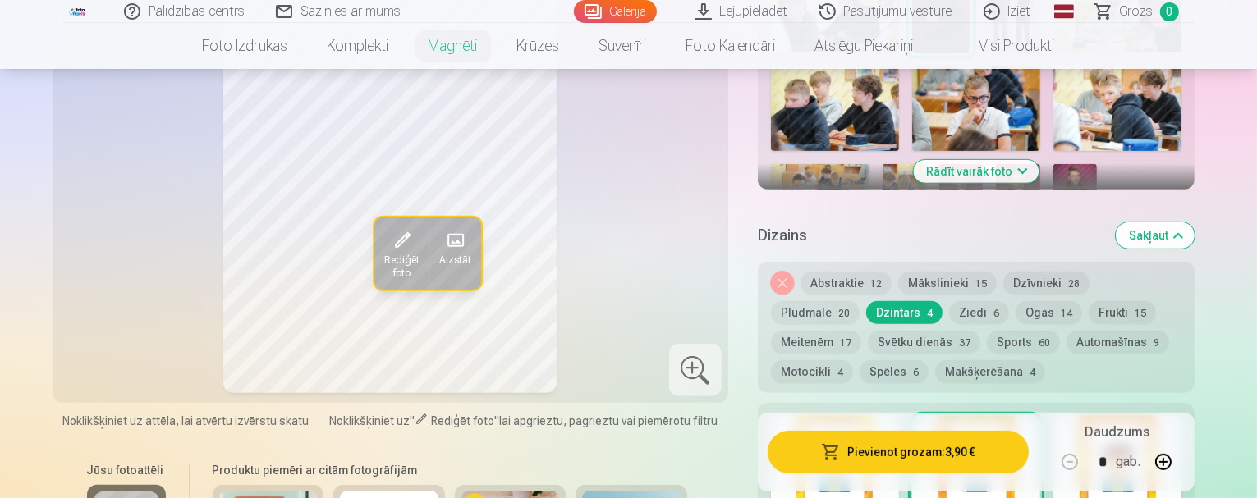
scroll to position [657, 0]
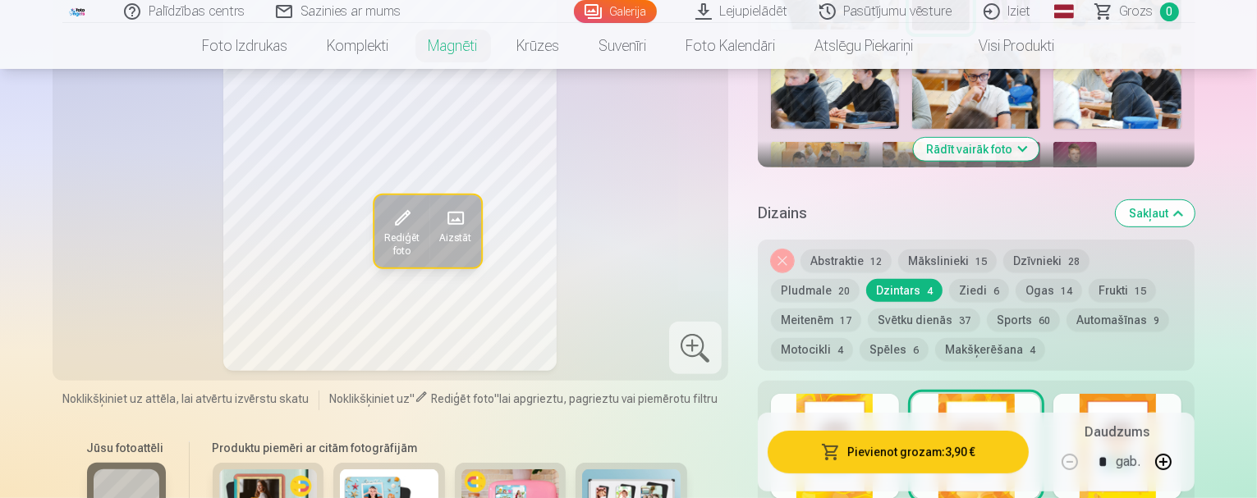
click at [1016, 279] on button "Ogas 14" at bounding box center [1049, 290] width 66 height 23
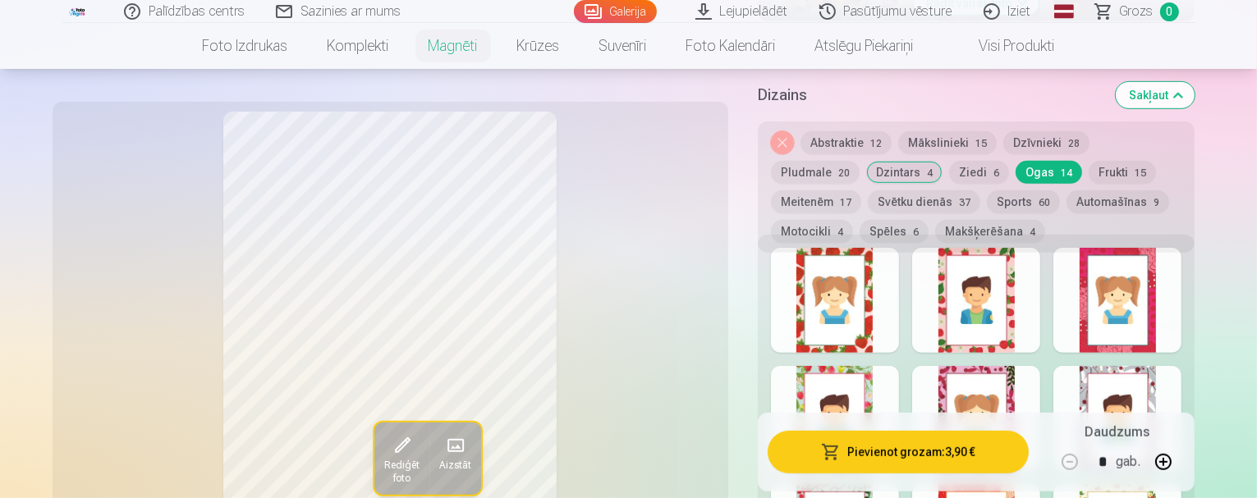
scroll to position [821, 0]
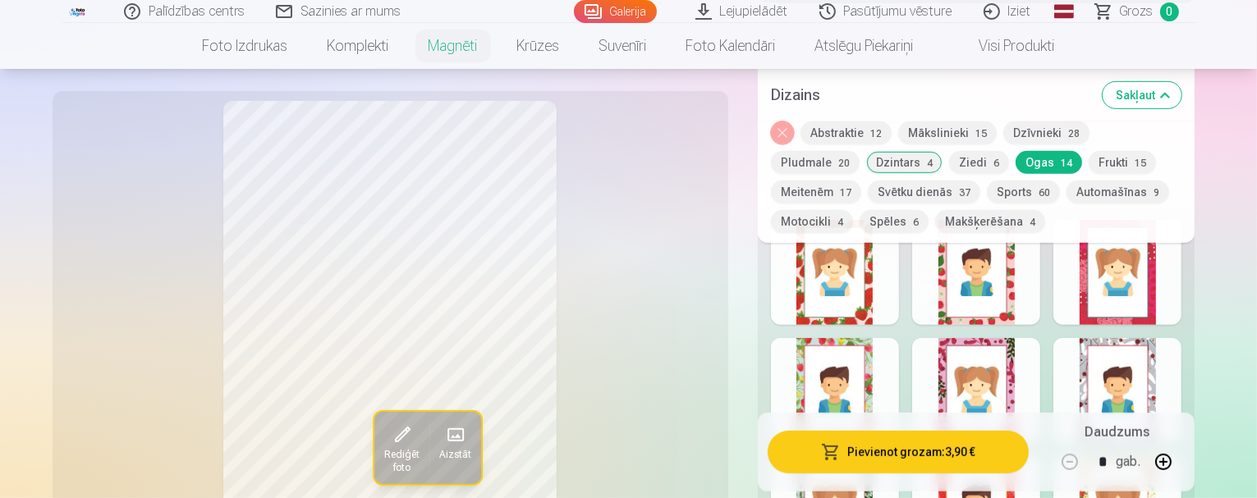
click at [1010, 354] on div at bounding box center [976, 390] width 128 height 105
click at [1172, 264] on div at bounding box center [1117, 272] width 128 height 105
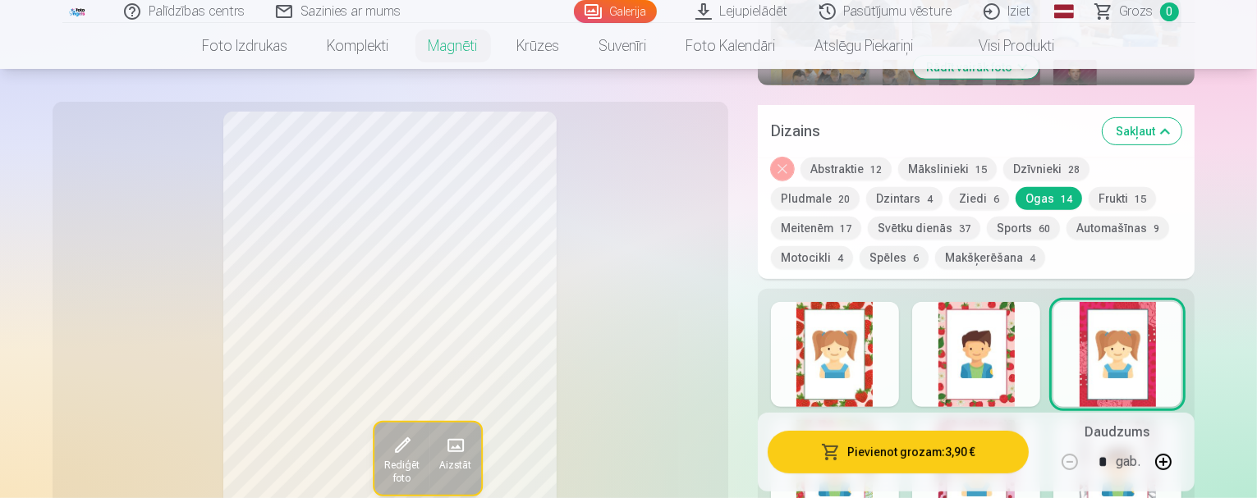
scroll to position [985, 0]
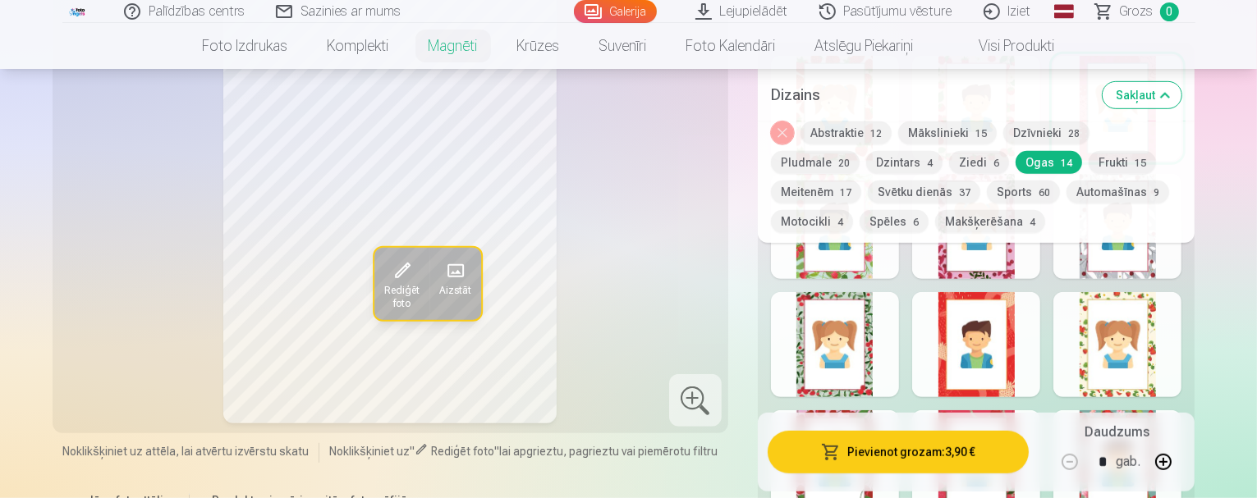
click at [1031, 333] on div at bounding box center [976, 344] width 128 height 105
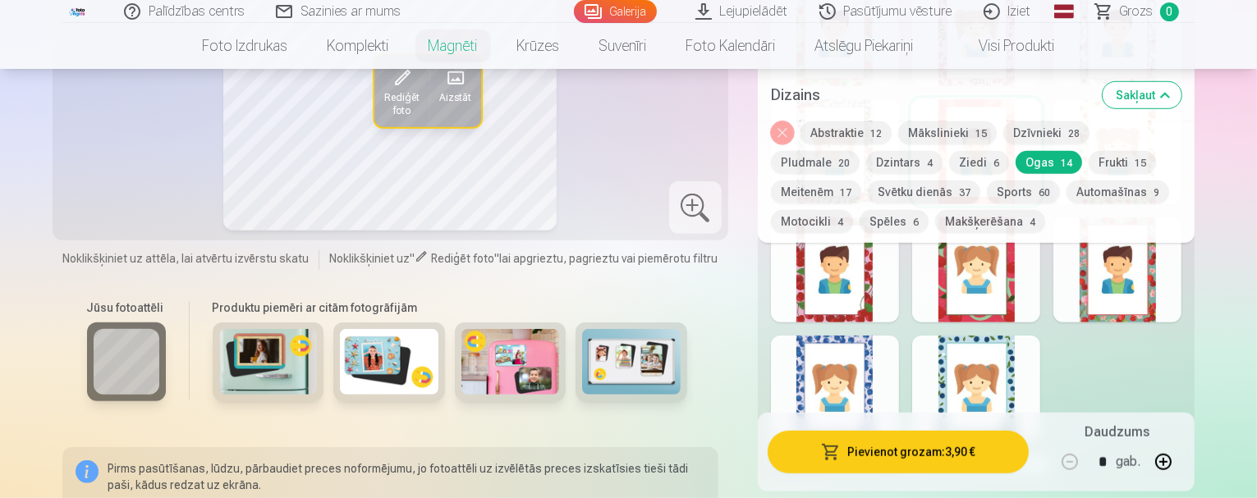
scroll to position [1149, 0]
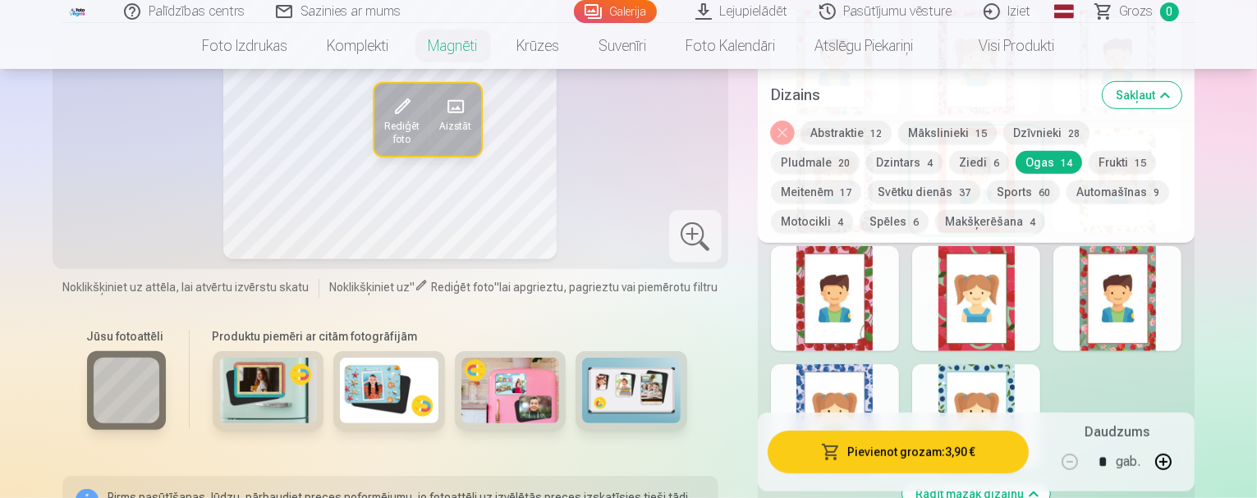
click at [1010, 310] on div at bounding box center [976, 298] width 128 height 105
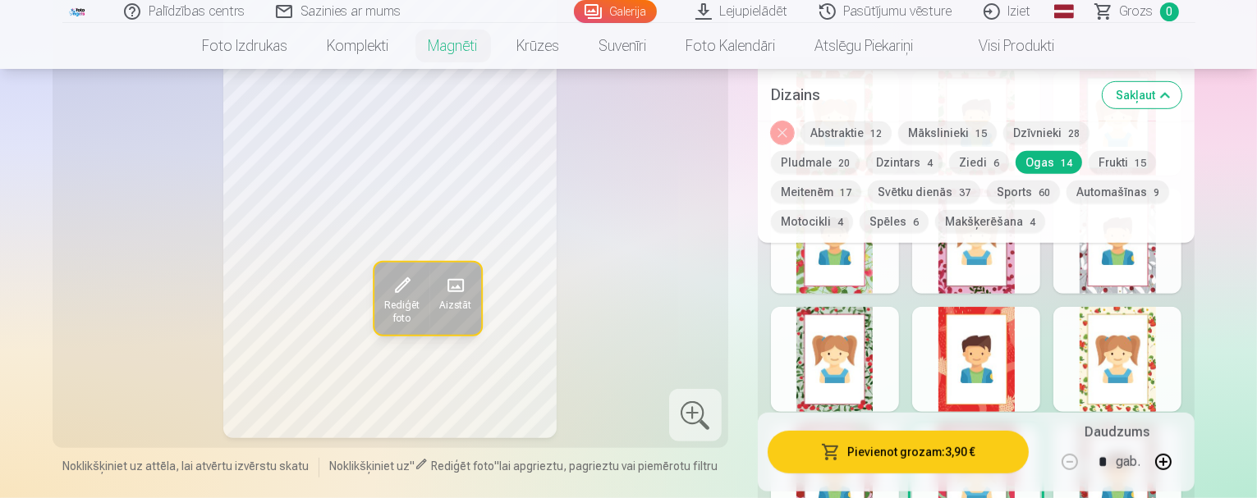
scroll to position [985, 0]
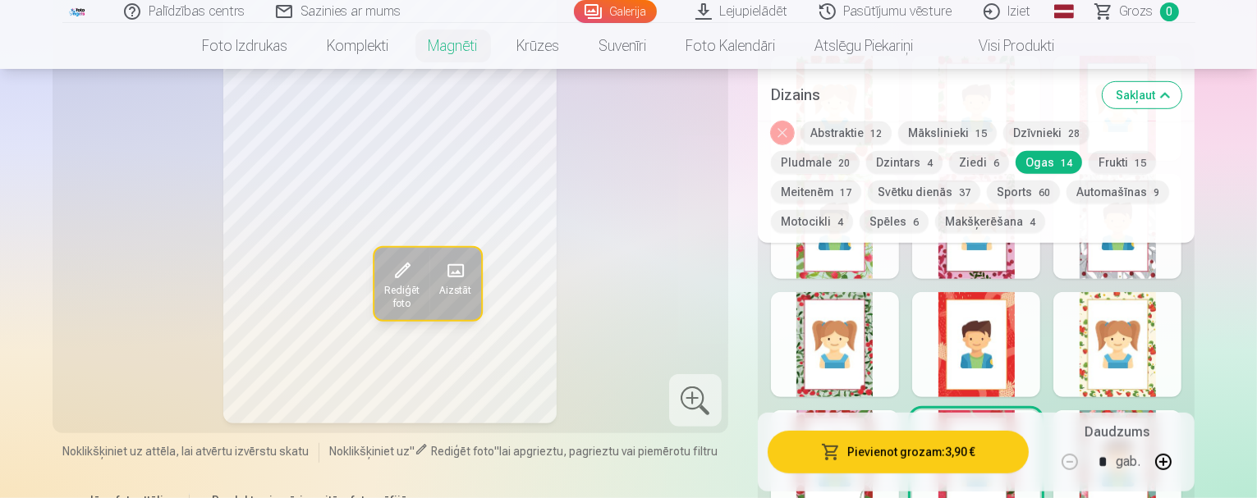
click at [860, 410] on div at bounding box center [835, 462] width 128 height 105
click at [860, 151] on button "Pludmale 20" at bounding box center [815, 162] width 89 height 23
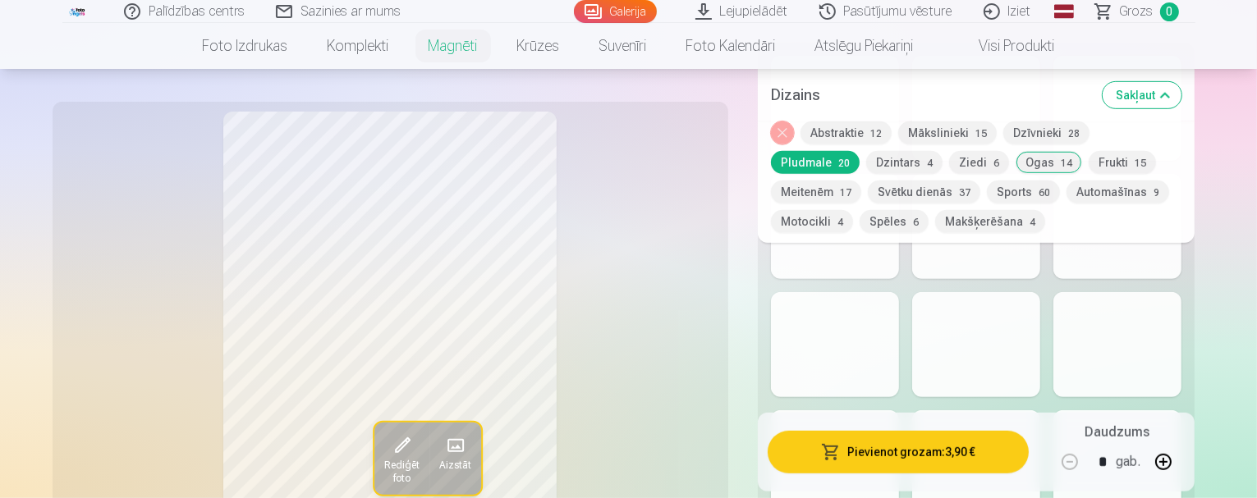
click at [880, 315] on div at bounding box center [835, 344] width 128 height 105
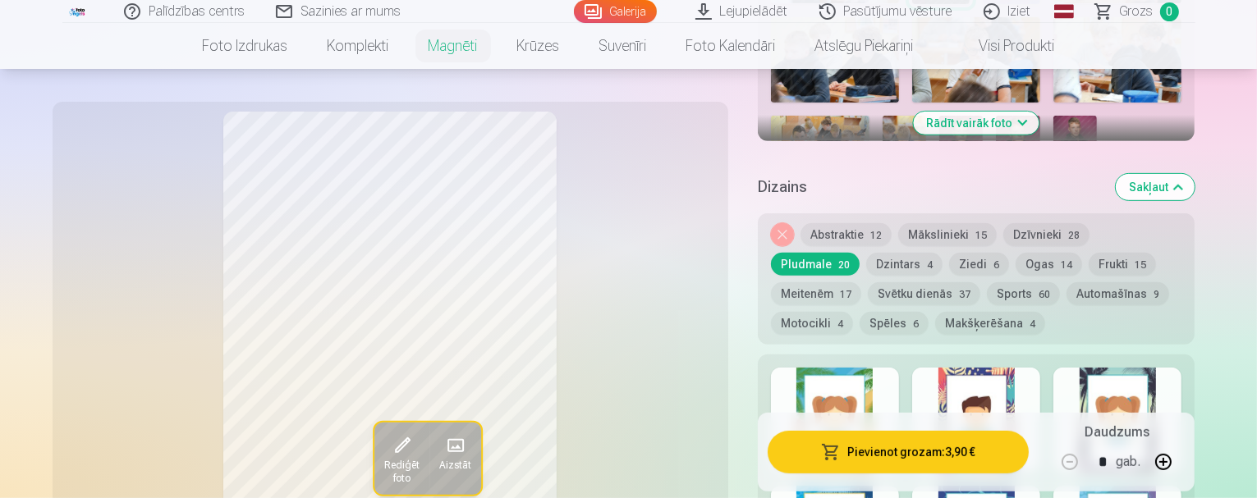
scroll to position [657, 0]
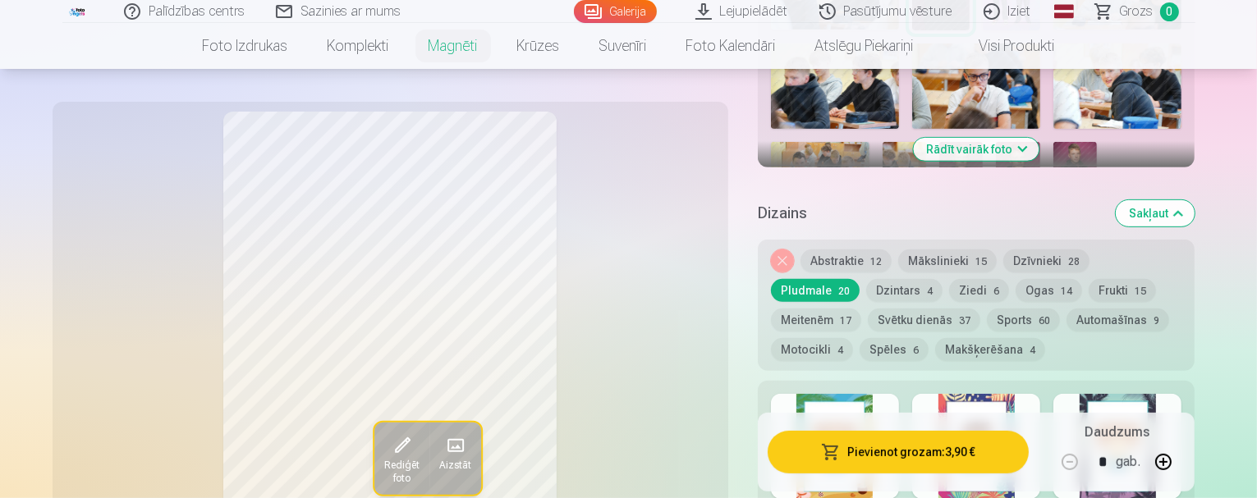
click at [1025, 394] on div at bounding box center [976, 446] width 128 height 105
click at [1072, 250] on button "Dzīvnieki 28" at bounding box center [1046, 261] width 86 height 23
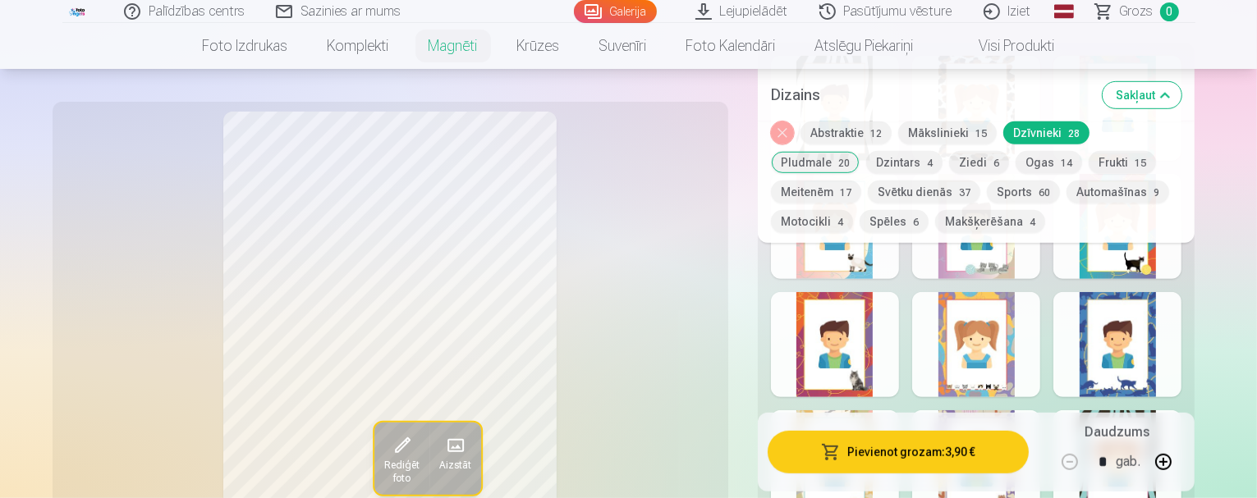
scroll to position [1067, 0]
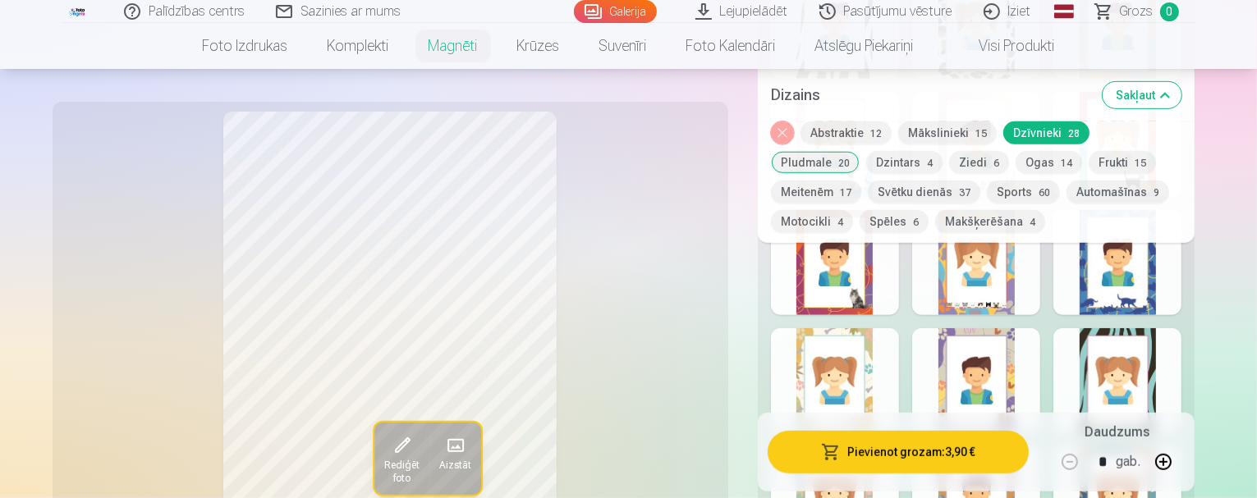
click at [832, 373] on div at bounding box center [835, 380] width 128 height 105
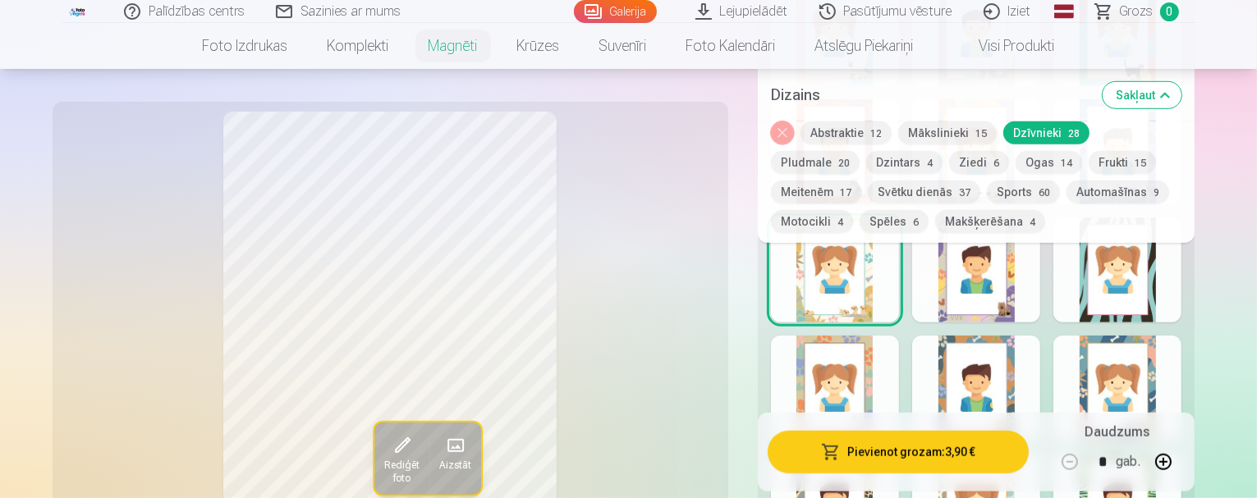
scroll to position [1149, 0]
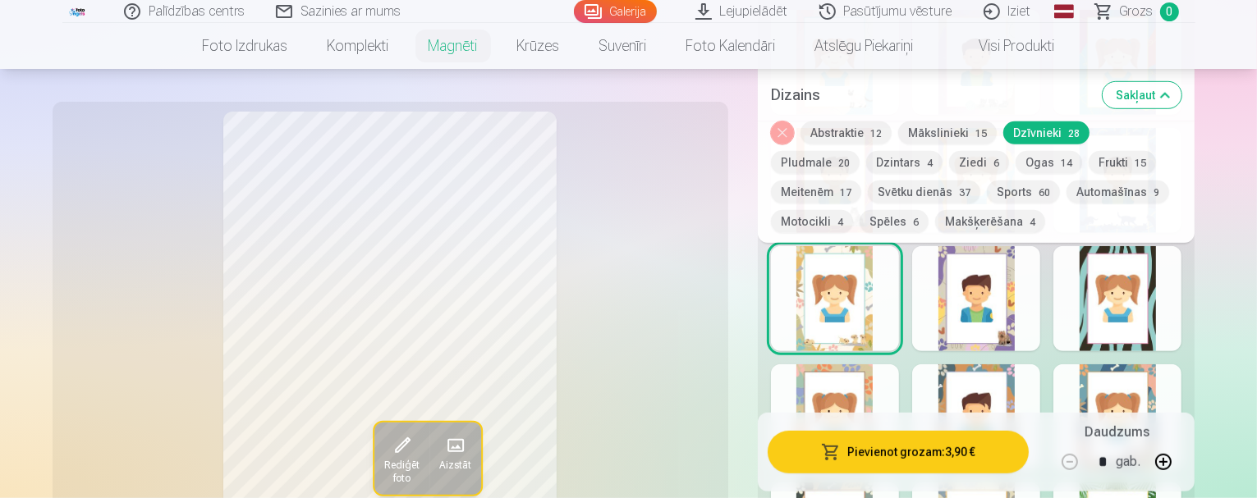
click at [629, 307] on div "Rediģēt foto Aizstāt" at bounding box center [390, 355] width 656 height 487
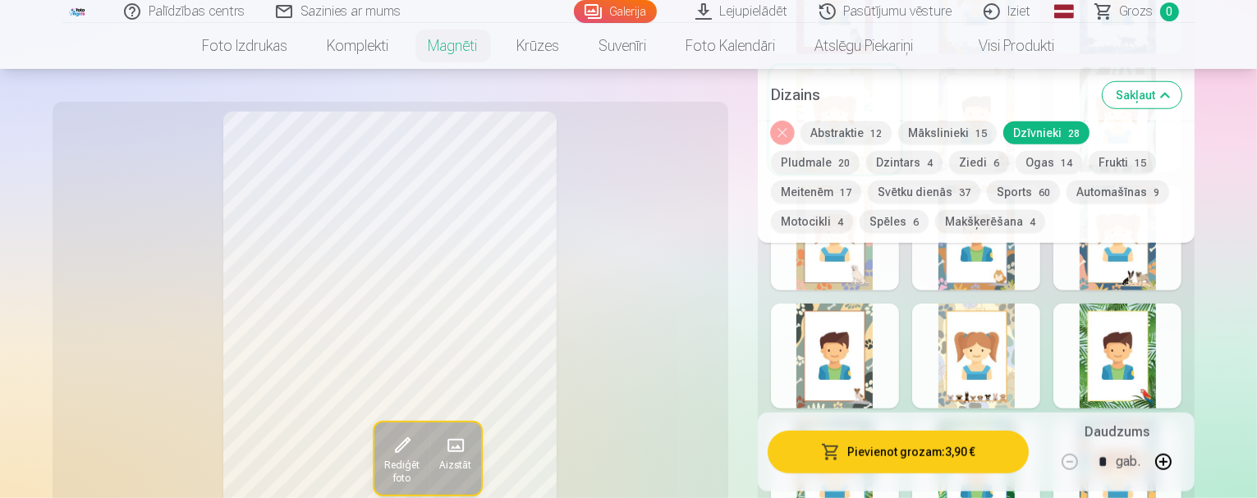
scroll to position [1314, 0]
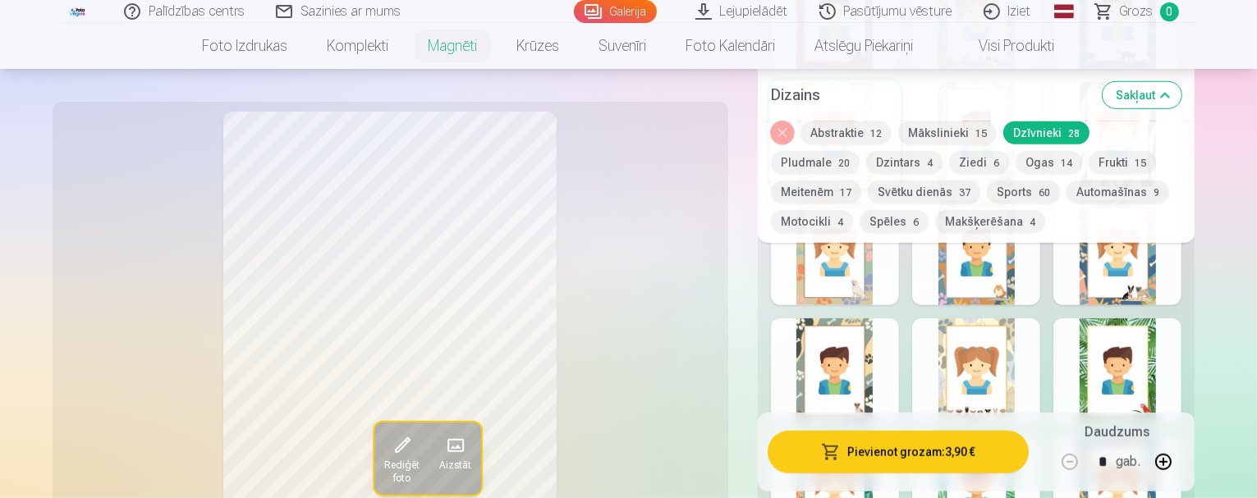
click at [1012, 328] on div at bounding box center [976, 371] width 128 height 105
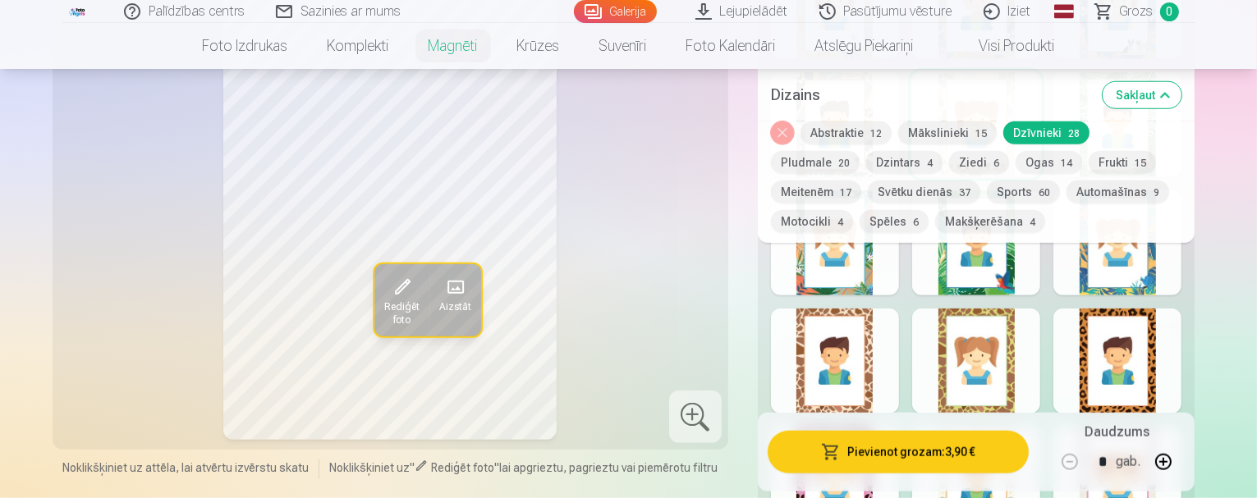
scroll to position [1724, 0]
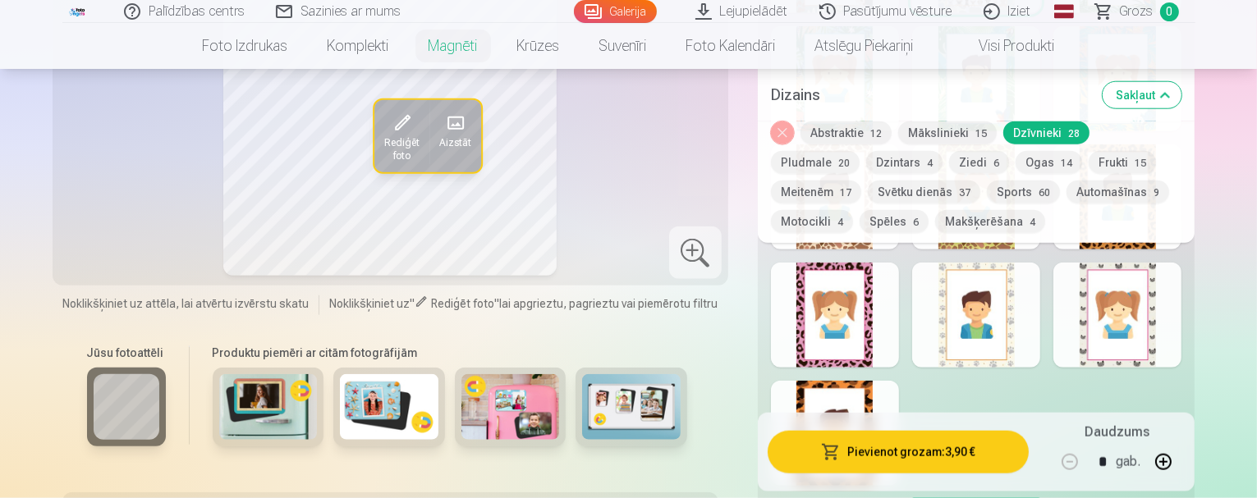
click at [986, 314] on div at bounding box center [976, 315] width 128 height 105
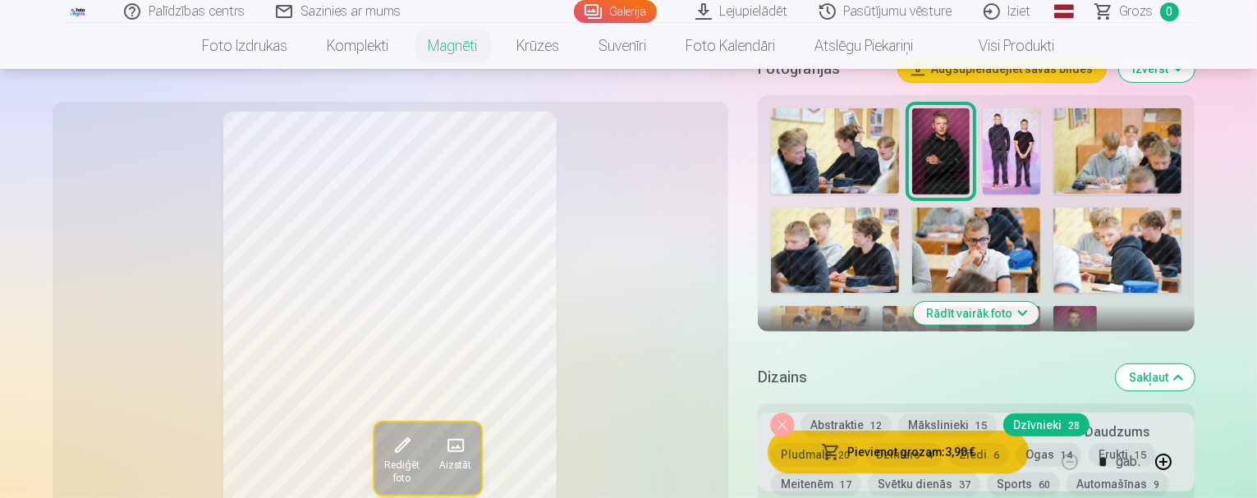
scroll to position [575, 0]
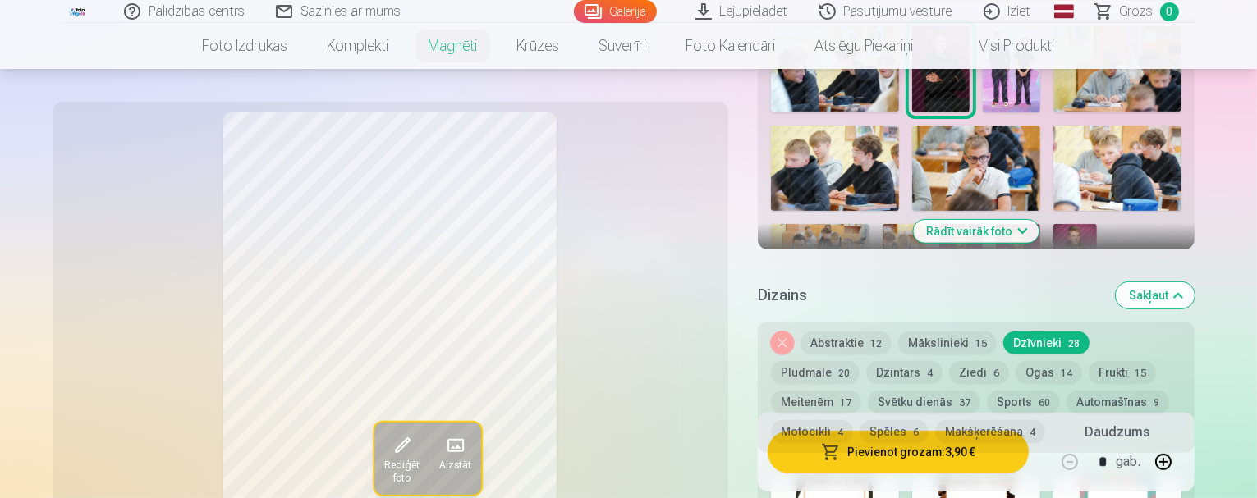
click at [860, 332] on button "Abstraktie 12" at bounding box center [845, 343] width 91 height 23
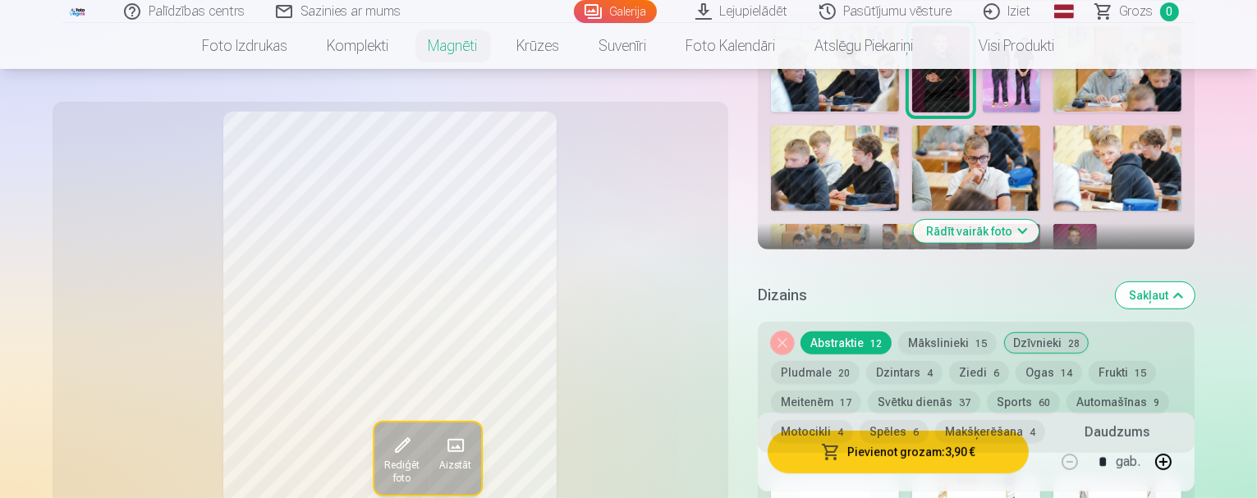
click at [860, 332] on button "Abstraktie 12" at bounding box center [845, 343] width 91 height 23
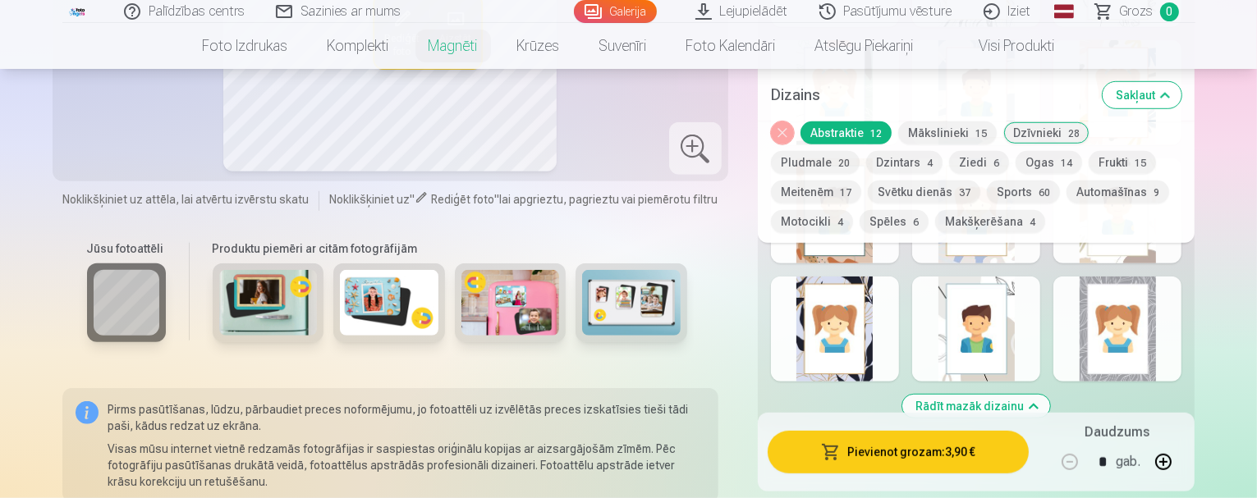
scroll to position [1149, 0]
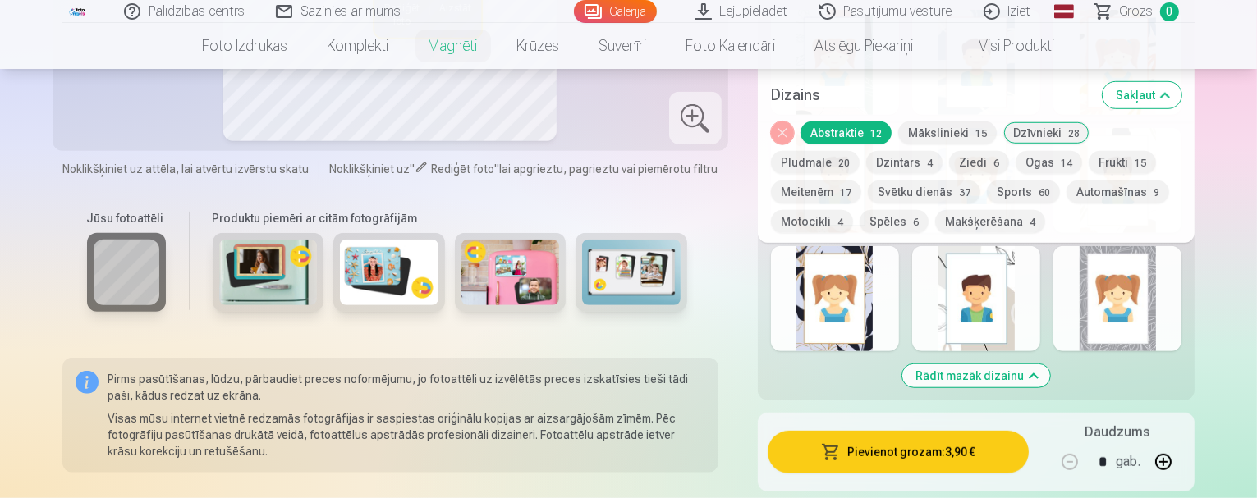
click at [988, 287] on div at bounding box center [976, 298] width 128 height 105
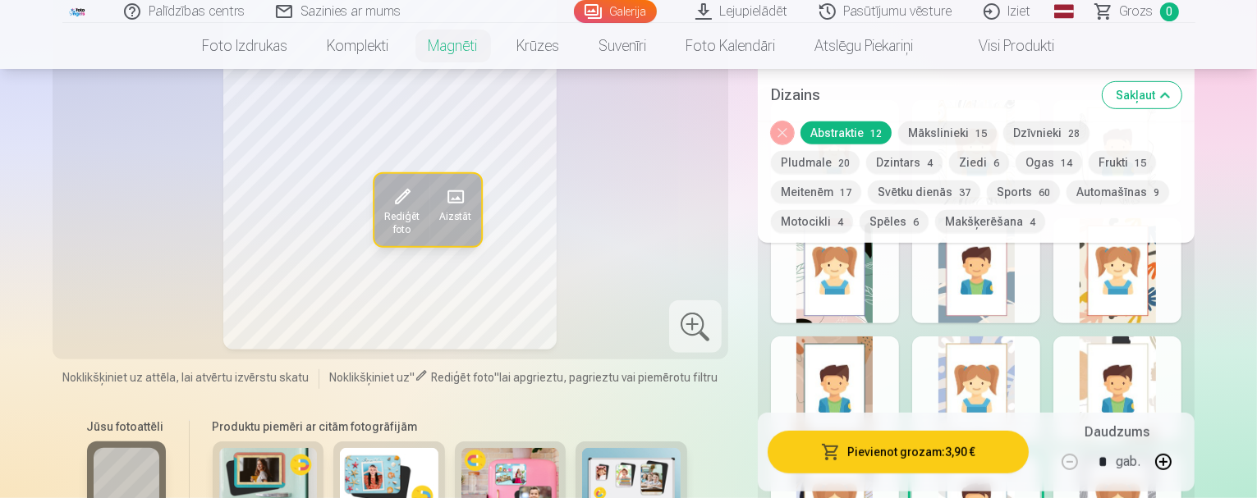
scroll to position [985, 0]
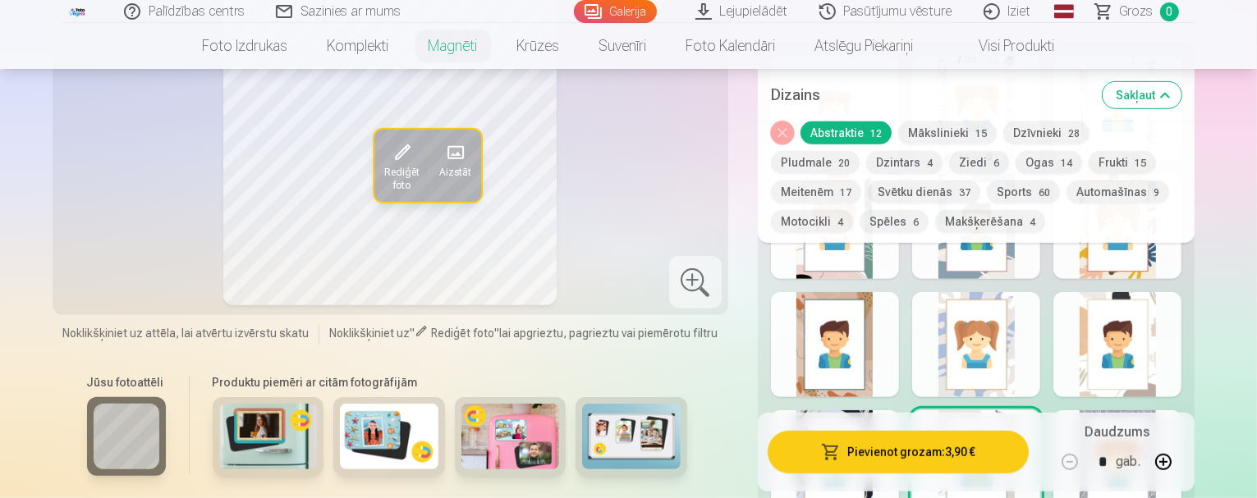
click at [874, 314] on div at bounding box center [835, 344] width 128 height 105
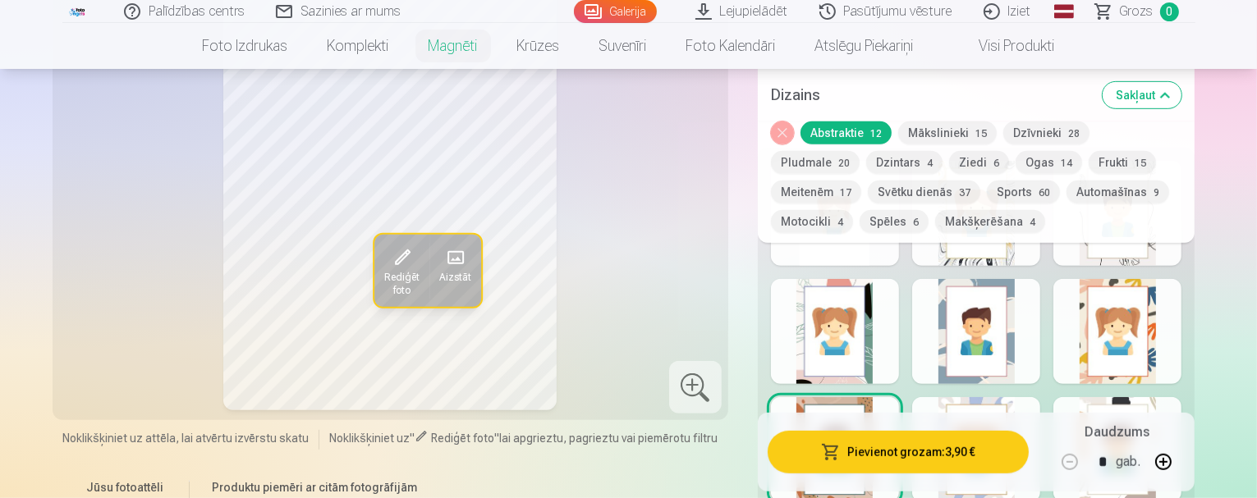
scroll to position [739, 0]
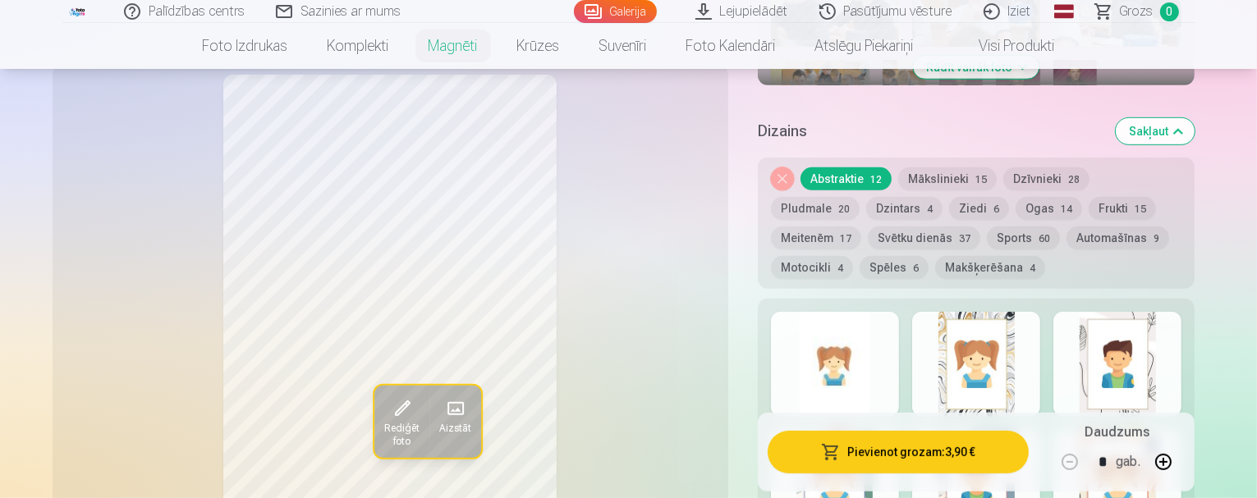
click at [1178, 344] on div at bounding box center [1117, 364] width 128 height 105
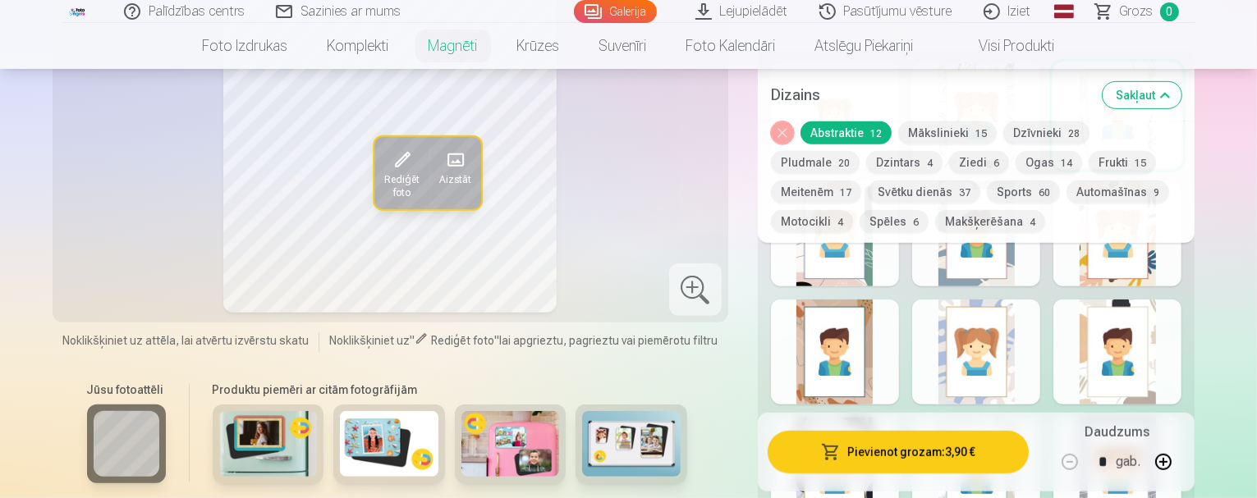
scroll to position [985, 0]
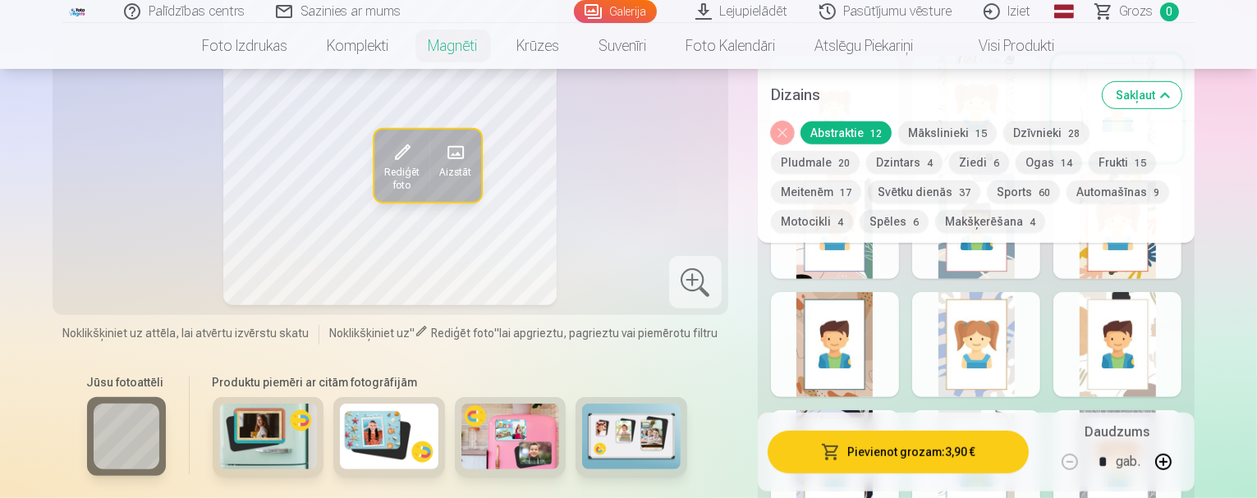
click at [1166, 337] on div at bounding box center [1117, 344] width 128 height 105
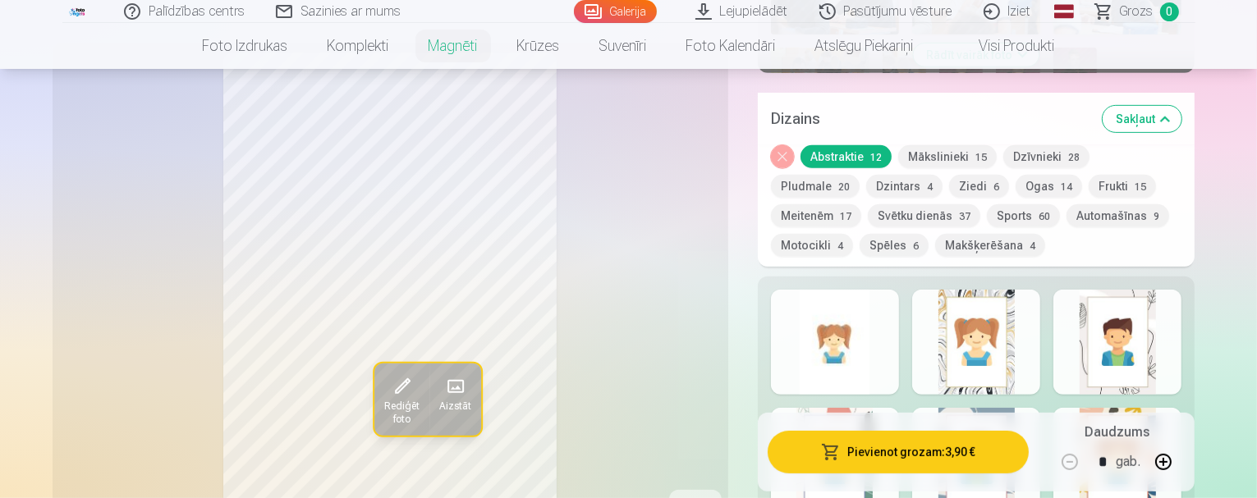
scroll to position [739, 0]
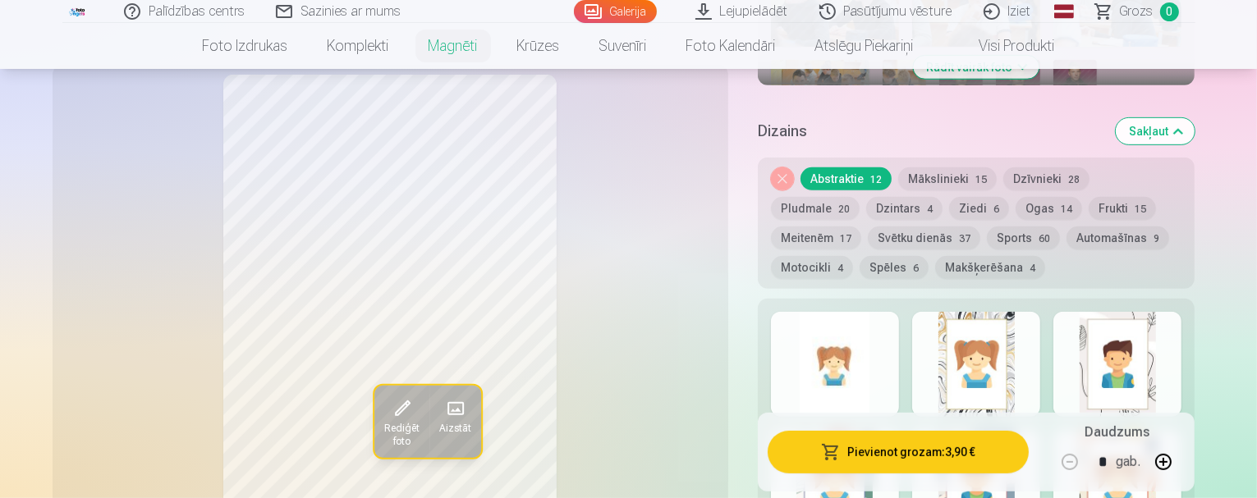
click at [987, 227] on button "Sports 60" at bounding box center [1023, 238] width 73 height 23
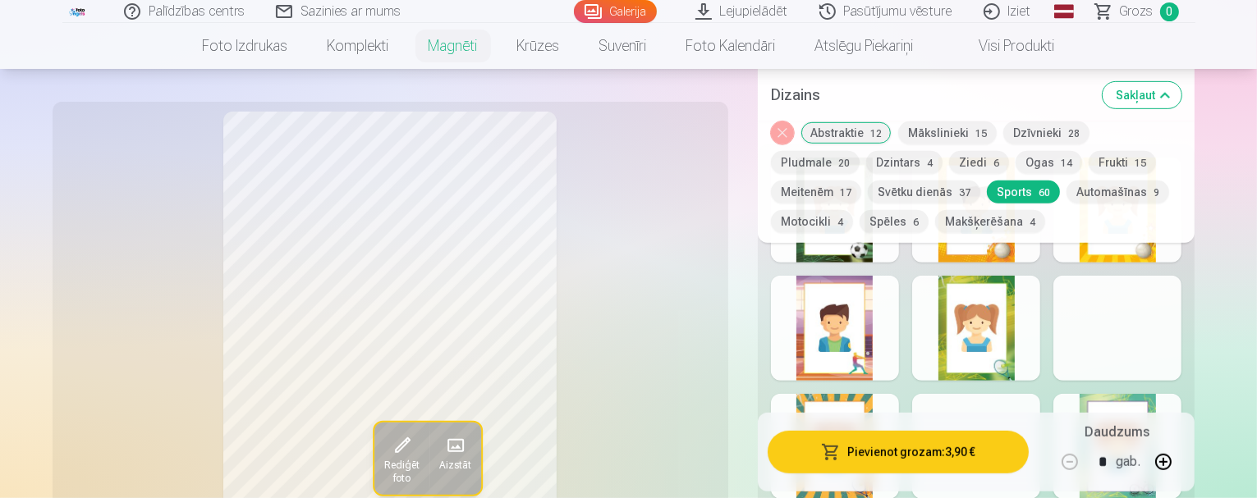
scroll to position [903, 0]
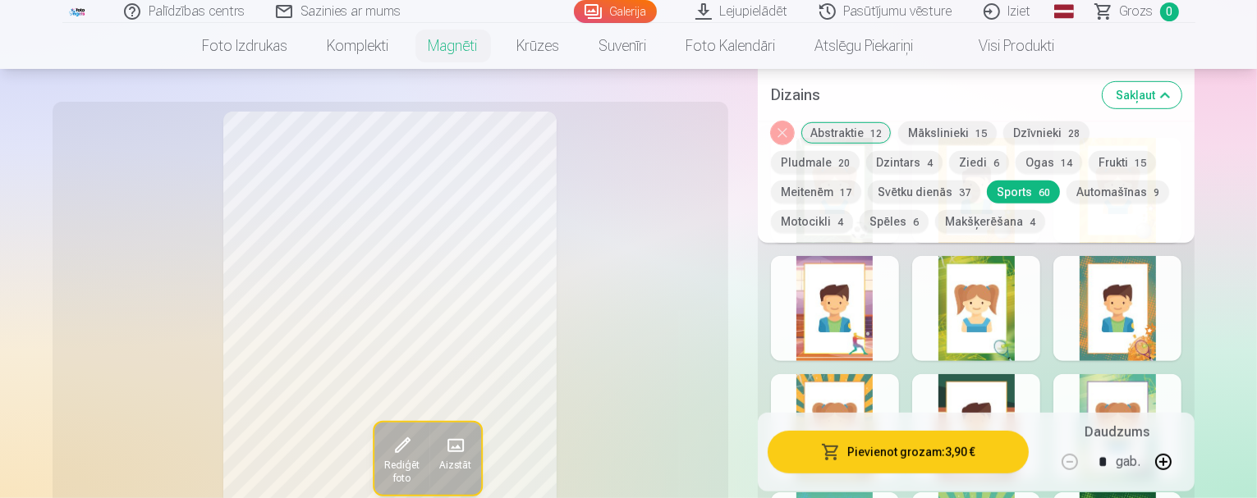
click at [877, 311] on div at bounding box center [835, 308] width 128 height 105
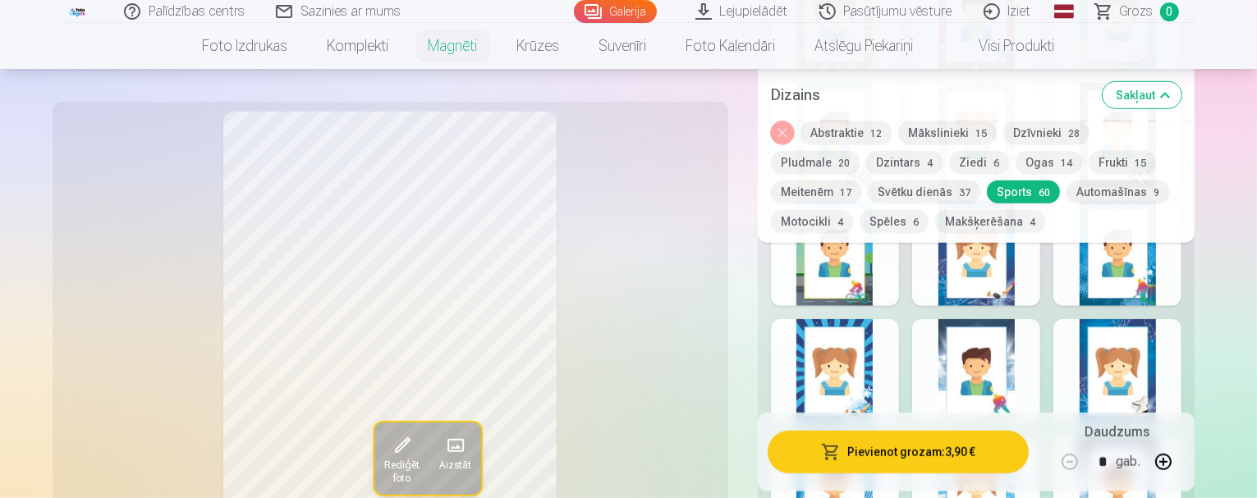
scroll to position [1314, 0]
click at [867, 357] on div at bounding box center [835, 371] width 128 height 105
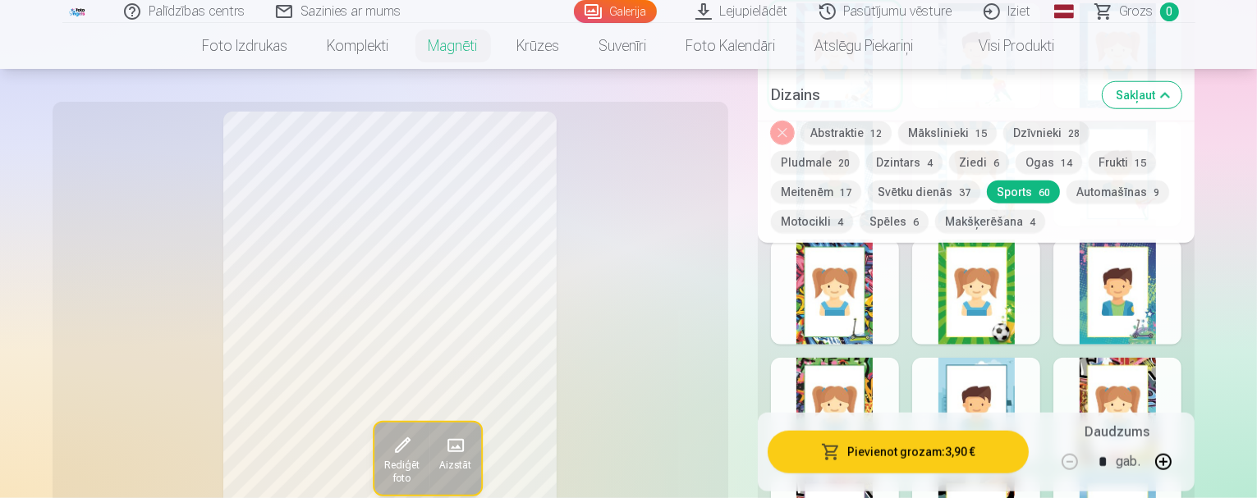
scroll to position [1642, 0]
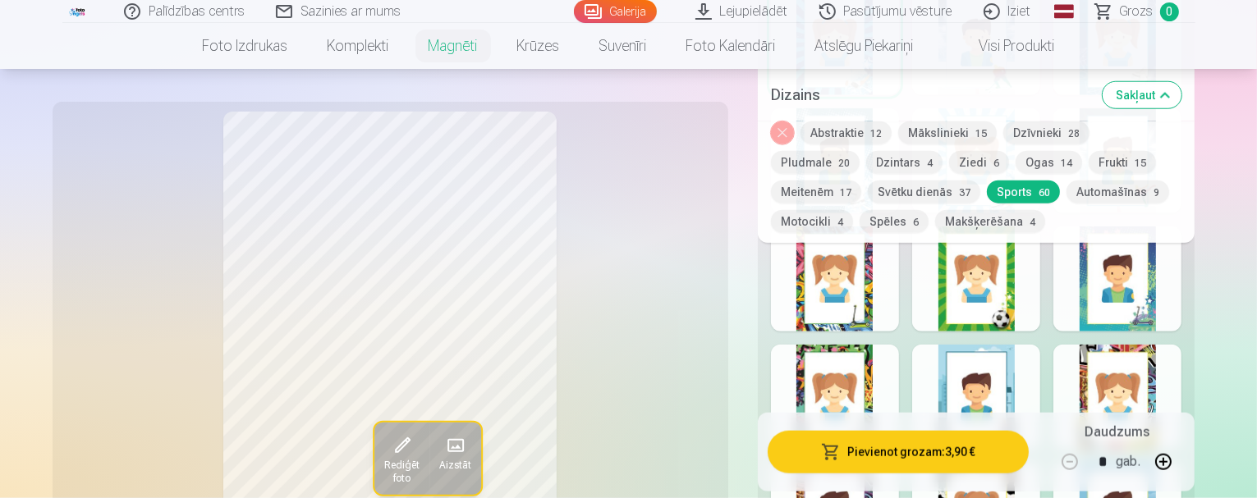
click at [847, 301] on div at bounding box center [835, 279] width 128 height 105
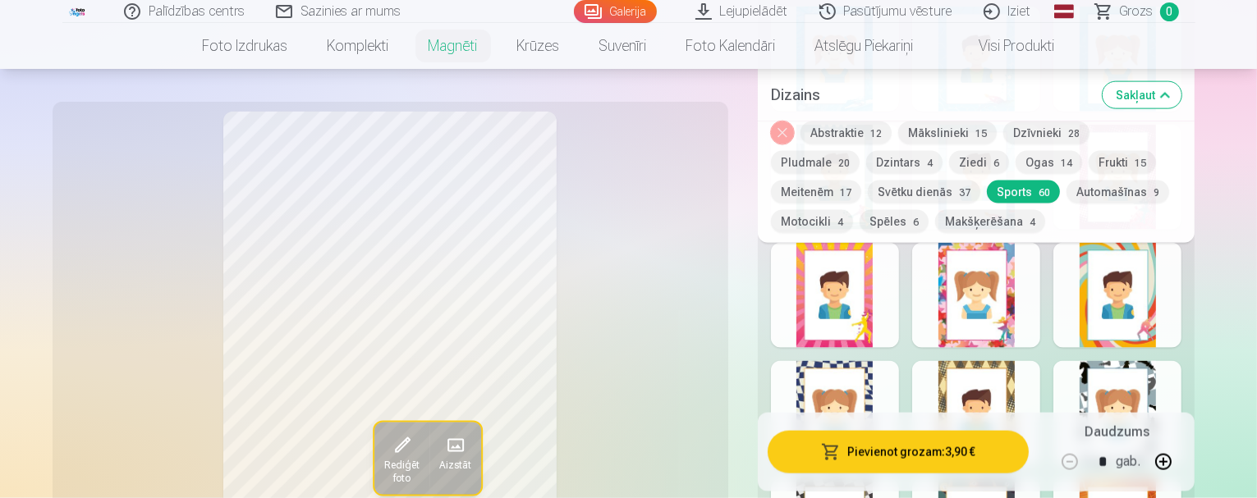
scroll to position [2299, 0]
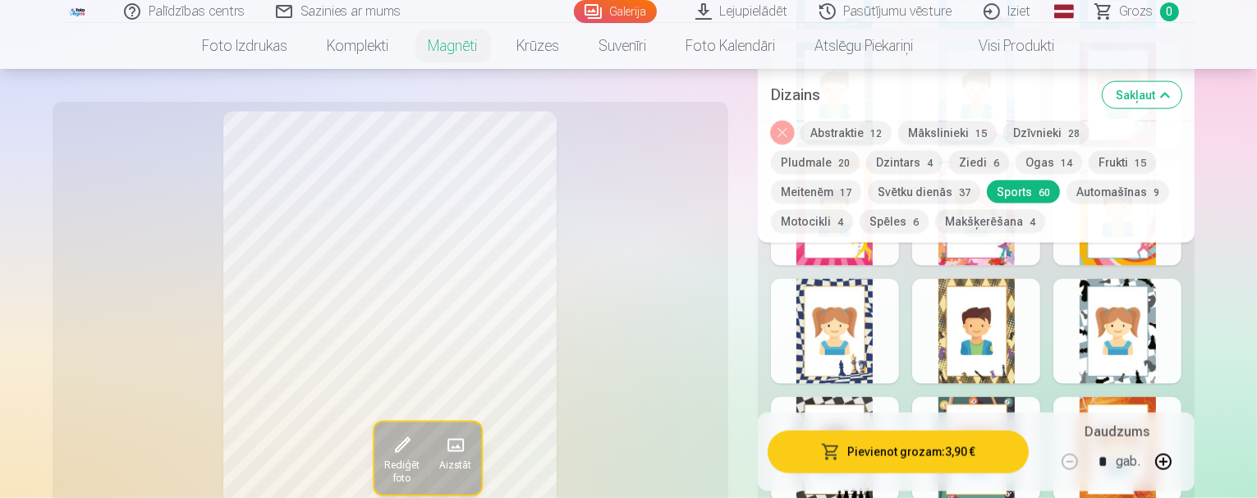
click at [1181, 302] on div at bounding box center [1117, 331] width 128 height 105
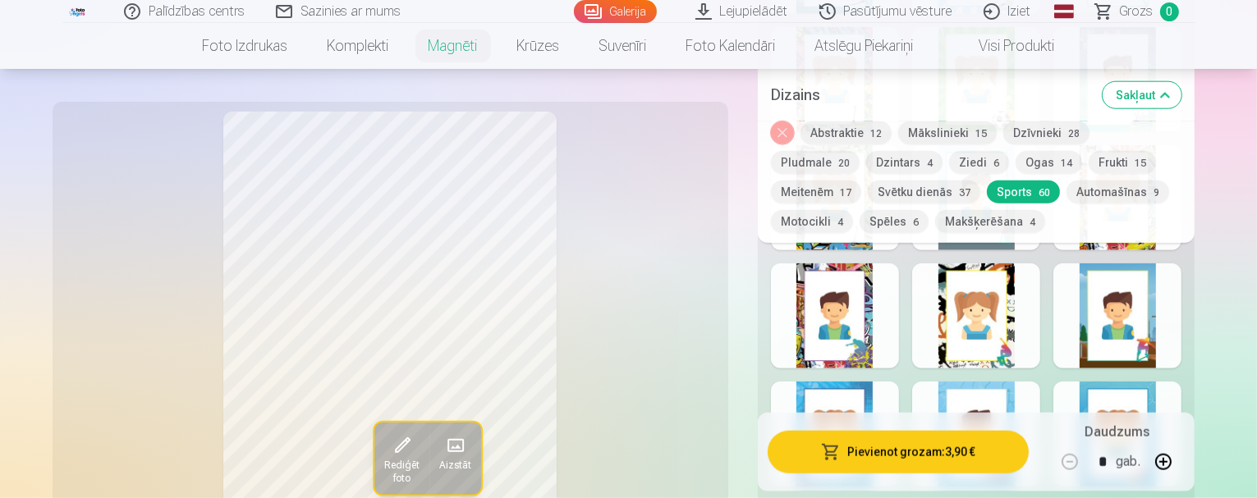
scroll to position [1806, 0]
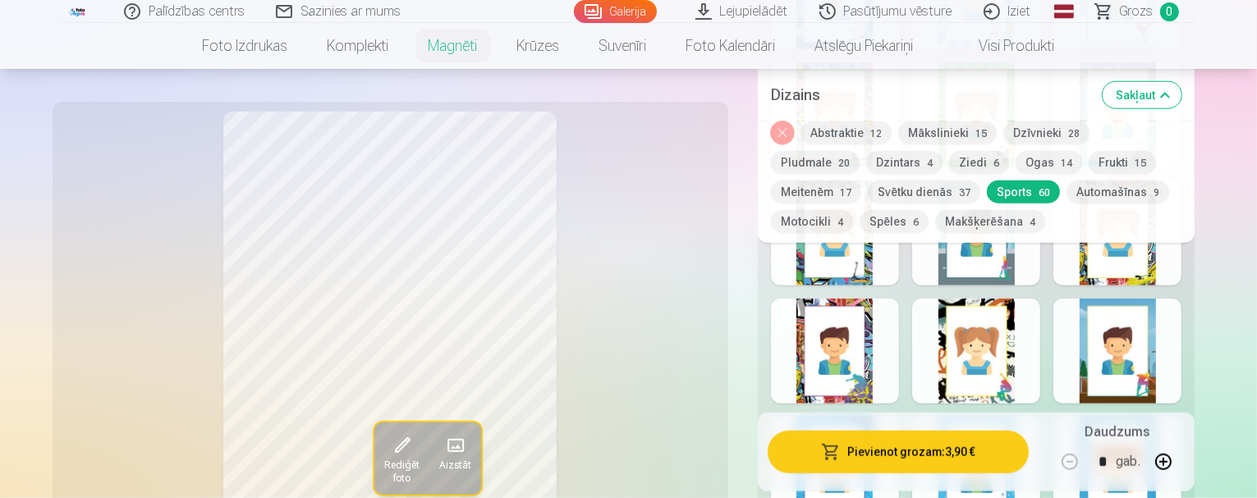
click at [864, 342] on div at bounding box center [835, 351] width 128 height 105
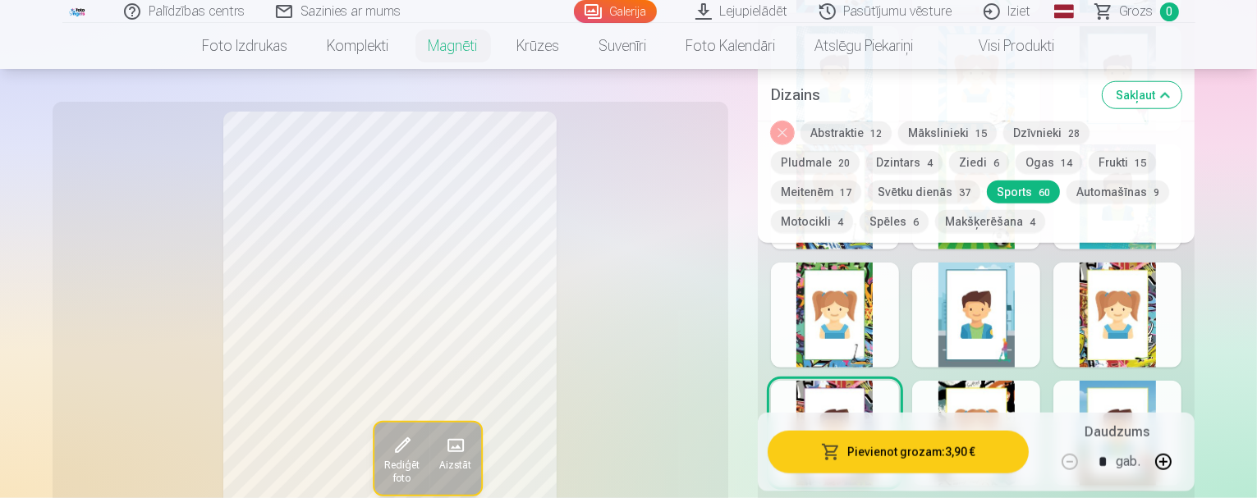
click at [870, 291] on div at bounding box center [835, 315] width 128 height 105
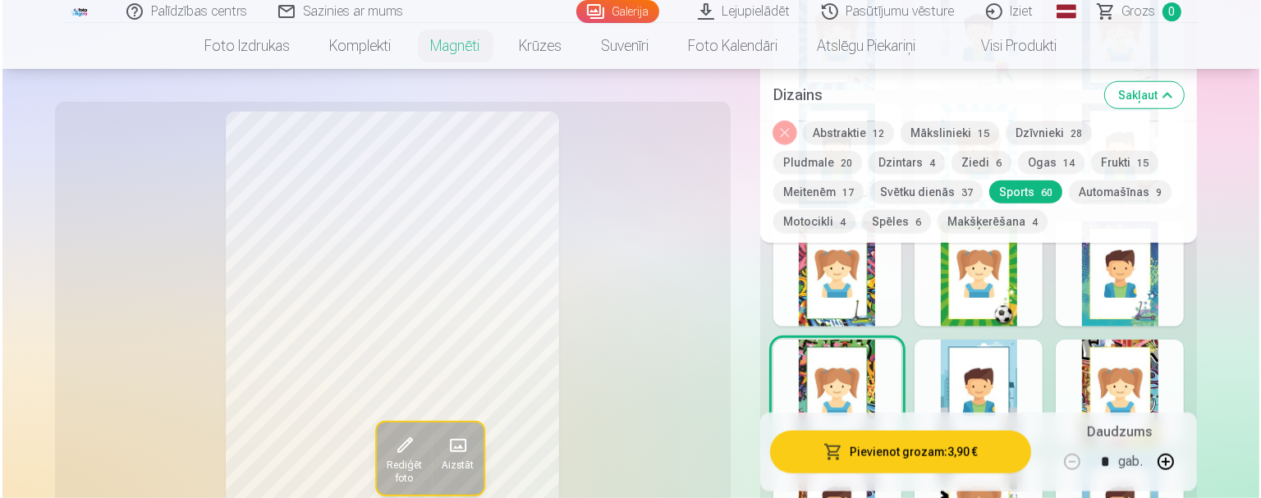
scroll to position [1888, 0]
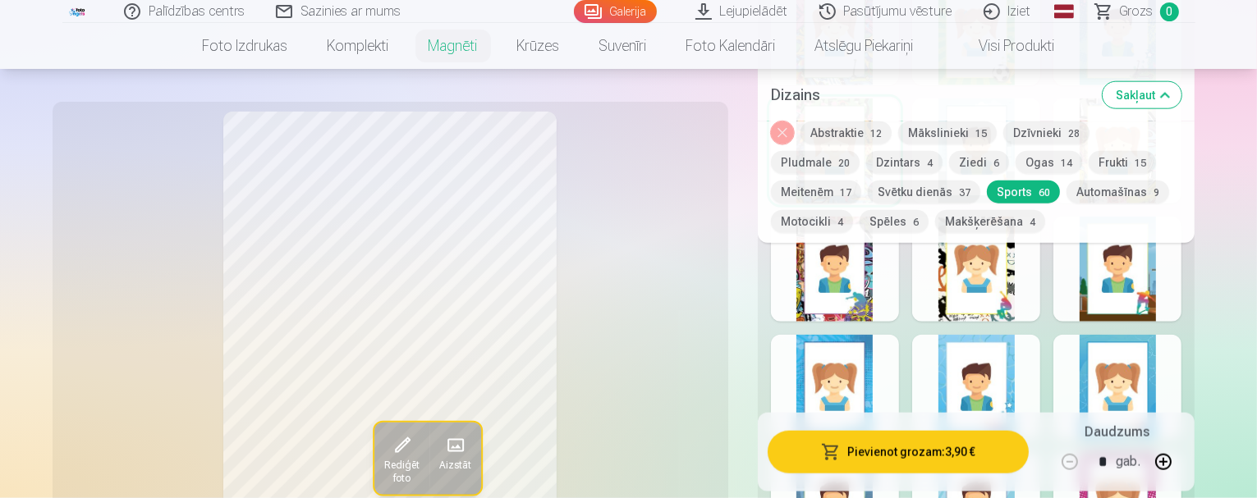
click at [933, 451] on button "Pievienot grozam : 3,90 €" at bounding box center [899, 452] width 262 height 43
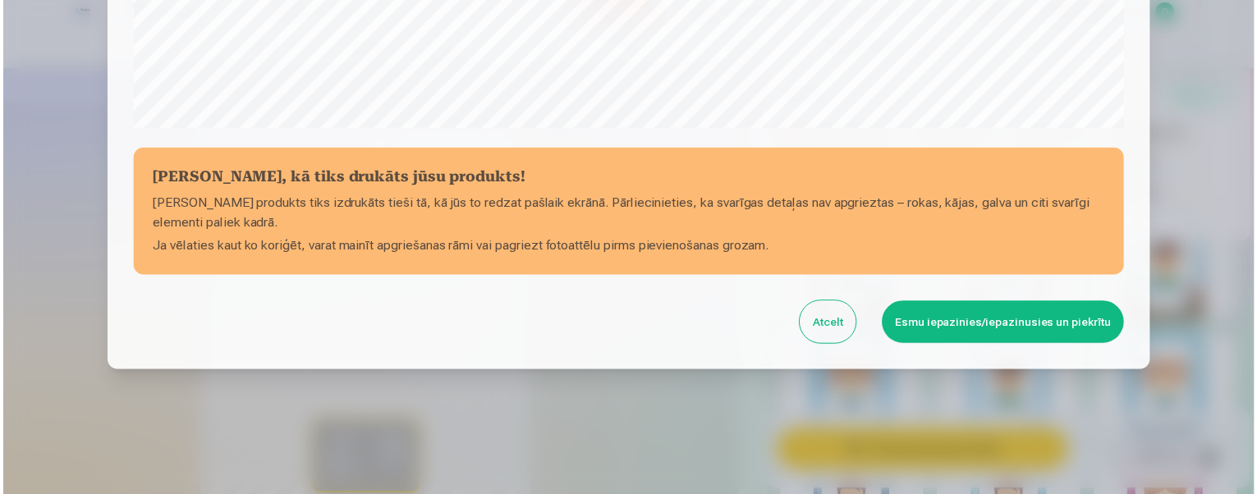
scroll to position [683, 0]
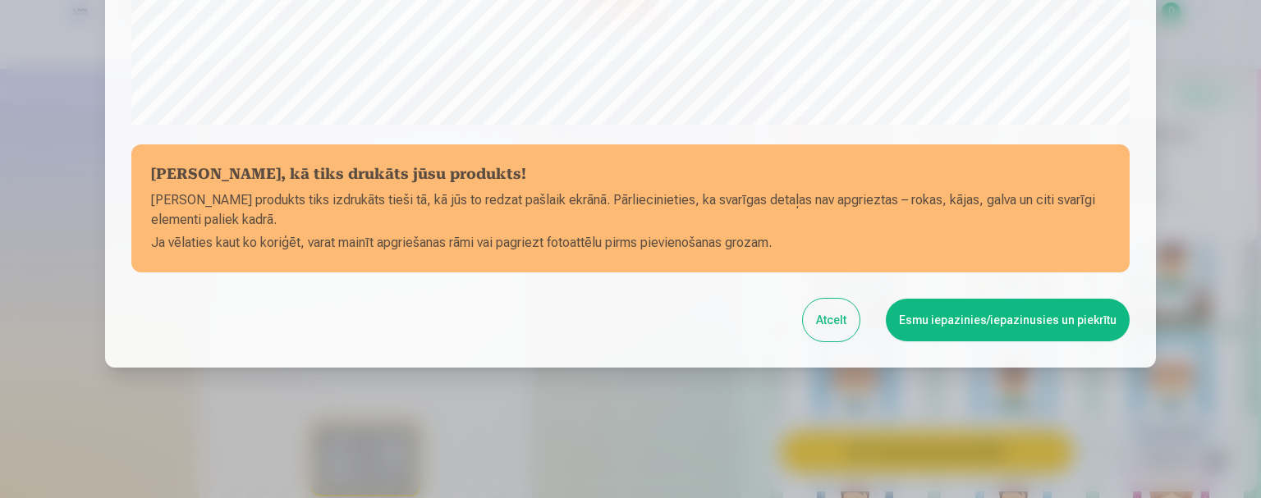
click at [949, 308] on button "Esmu iepazinies/iepazinusies un piekrītu" at bounding box center [1008, 320] width 244 height 43
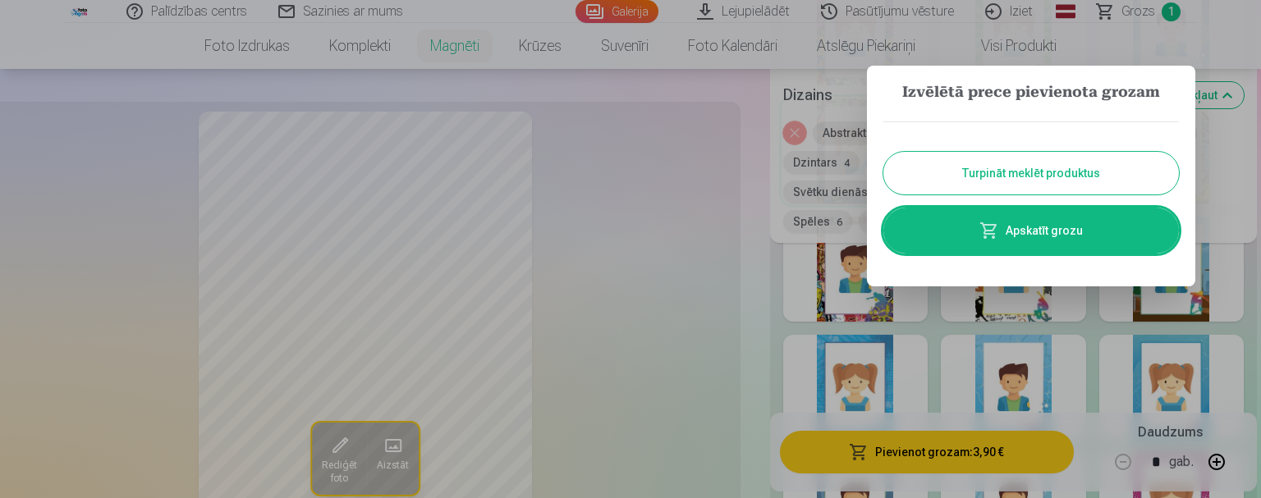
click at [943, 174] on button "Turpināt meklēt produktus" at bounding box center [1031, 173] width 296 height 43
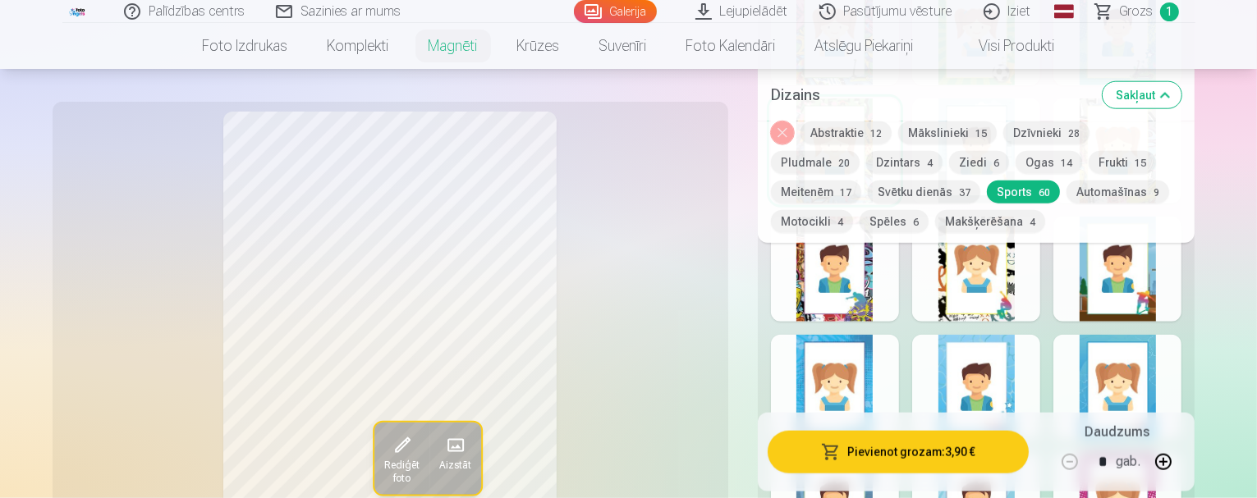
click at [1016, 173] on button "Ogas 14" at bounding box center [1049, 162] width 66 height 23
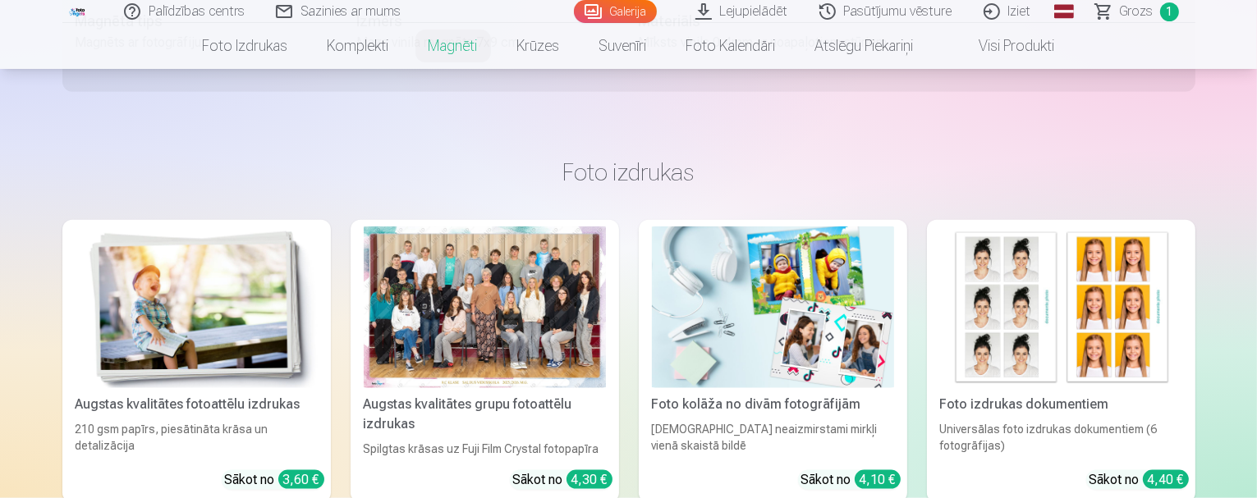
click at [411, 277] on div at bounding box center [485, 308] width 242 height 162
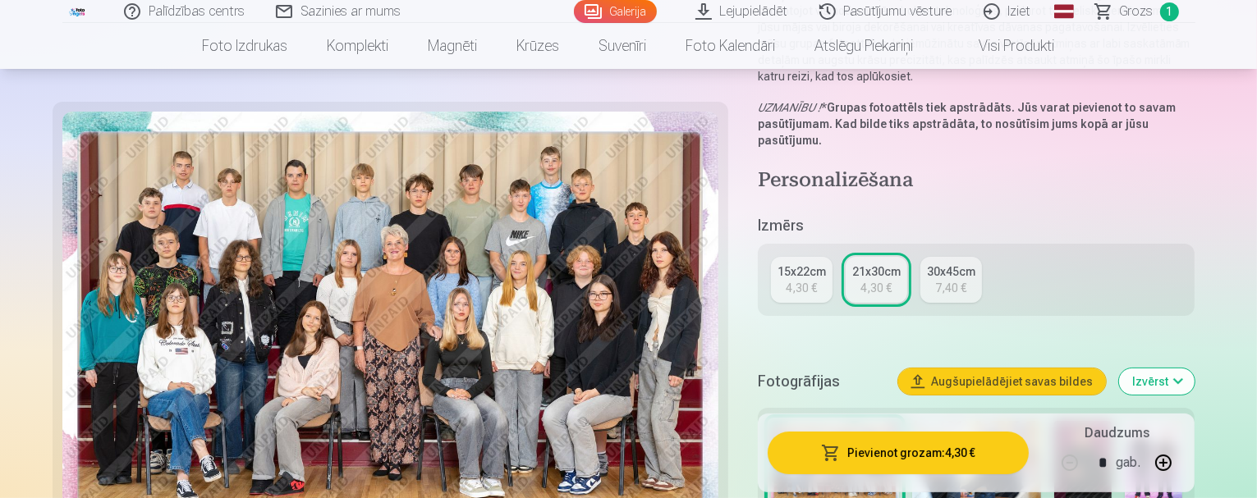
scroll to position [246, 0]
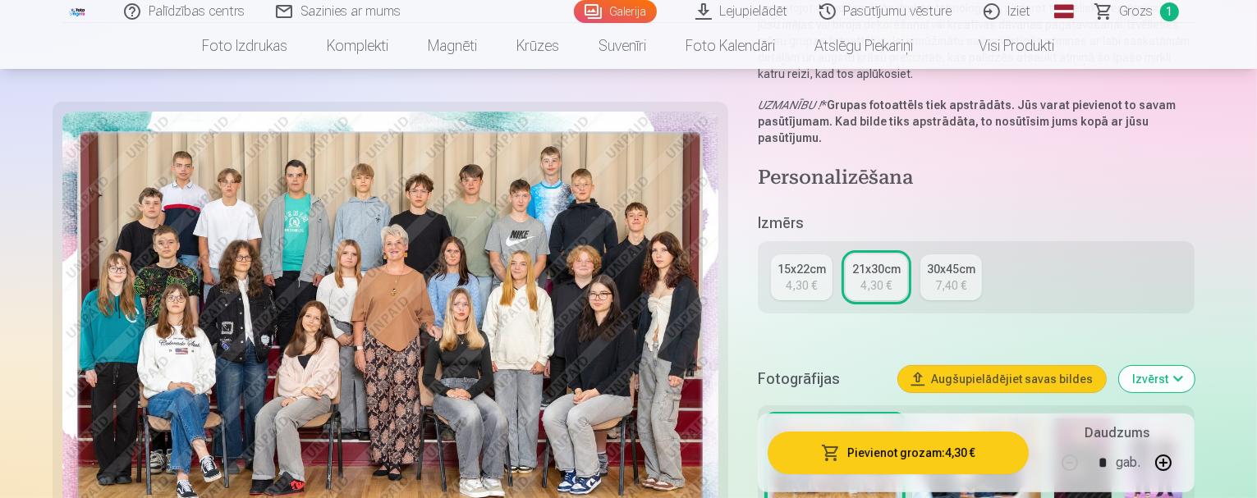
click at [804, 261] on div "15x22cm" at bounding box center [801, 269] width 48 height 16
click at [817, 277] on div "4,30 €" at bounding box center [801, 285] width 31 height 16
click at [811, 261] on div "15x22cm" at bounding box center [801, 269] width 48 height 16
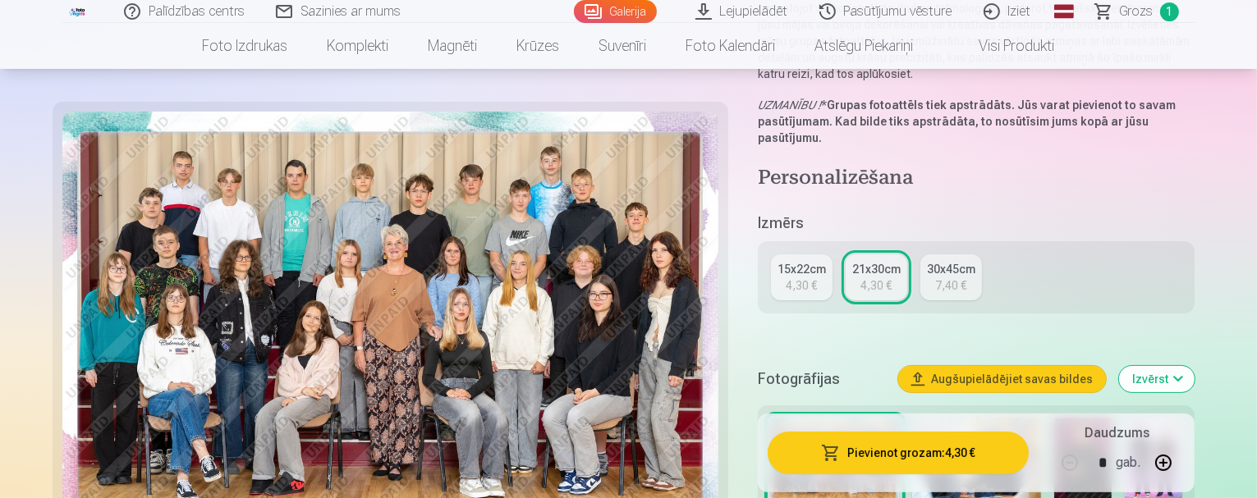
click at [952, 261] on div "30x45cm" at bounding box center [951, 269] width 48 height 16
click at [880, 277] on div "4,30 €" at bounding box center [875, 285] width 31 height 16
click at [906, 452] on button "Pievienot grozam : 4,30 €" at bounding box center [899, 452] width 262 height 43
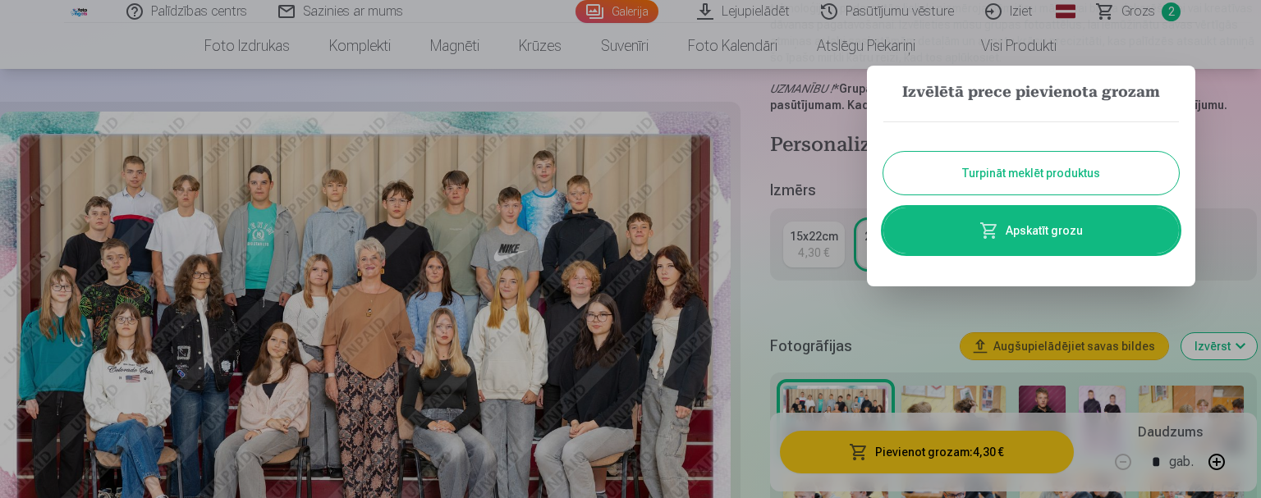
click at [1011, 173] on button "Turpināt meklēt produktus" at bounding box center [1031, 173] width 296 height 43
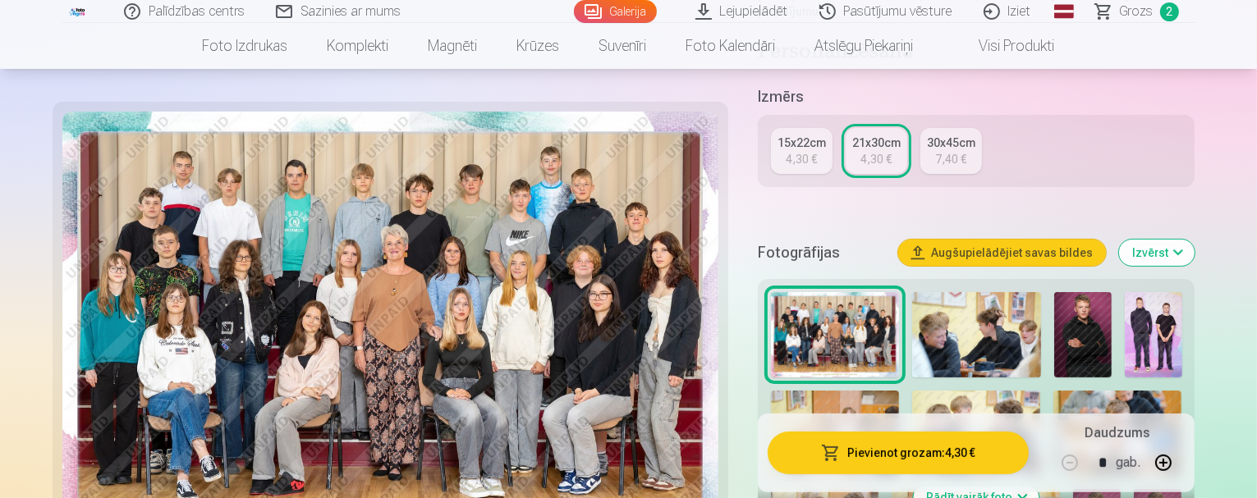
scroll to position [410, 0]
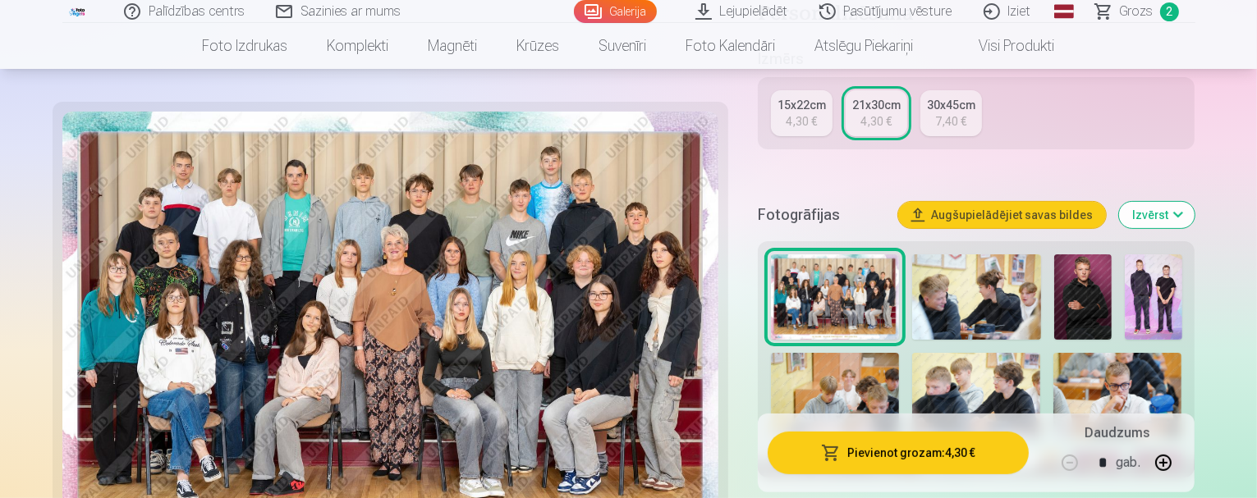
click at [972, 262] on img at bounding box center [976, 297] width 129 height 85
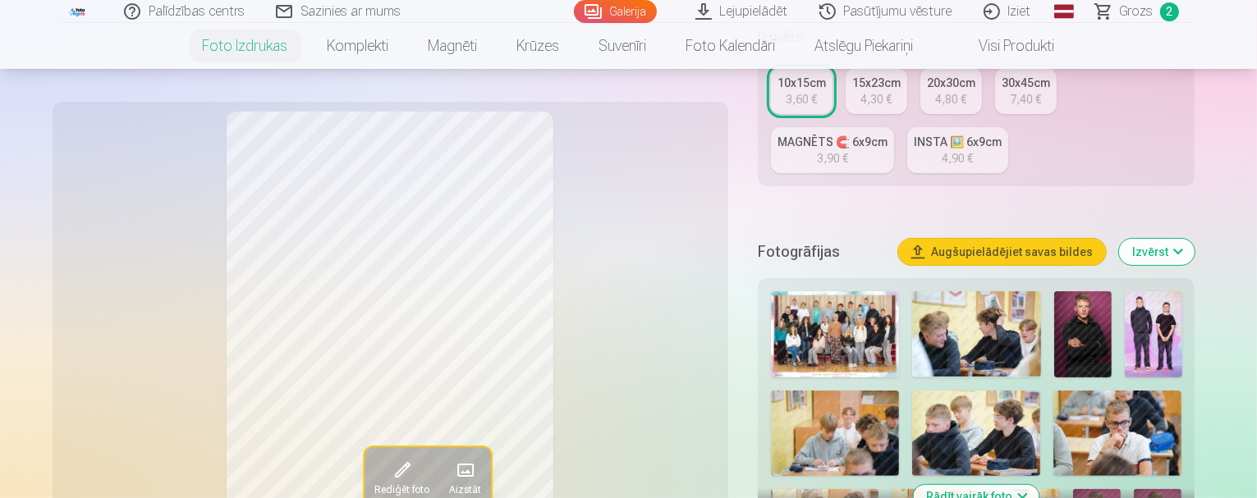
scroll to position [410, 0]
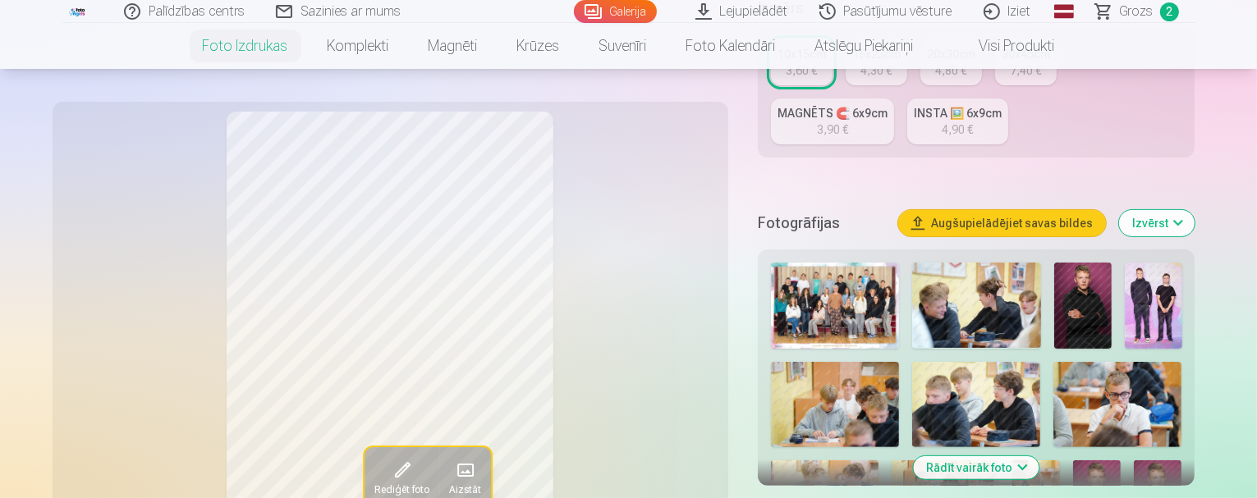
click at [966, 263] on img at bounding box center [976, 305] width 129 height 85
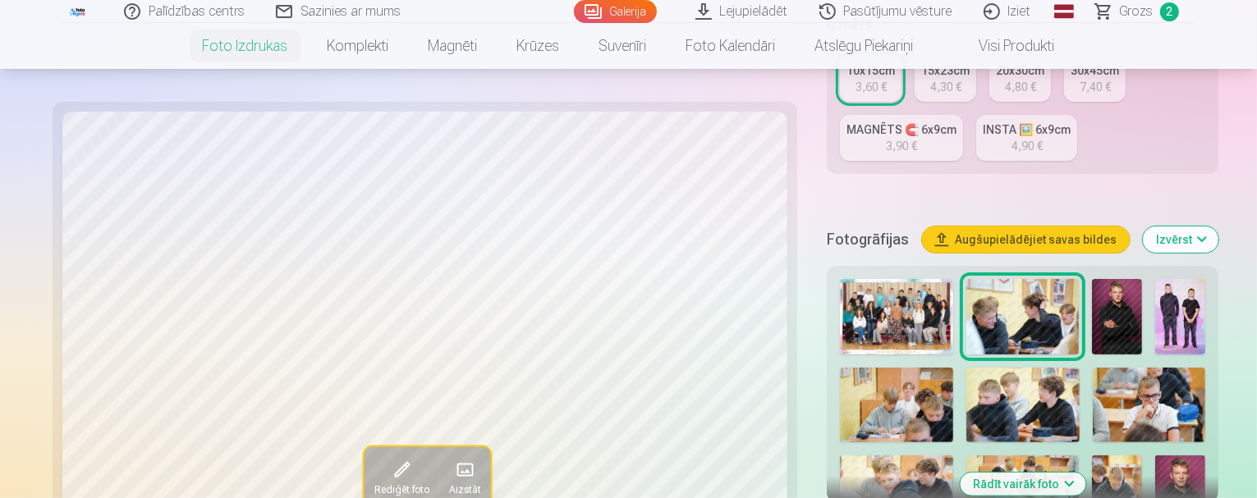
click at [953, 368] on img at bounding box center [896, 406] width 113 height 76
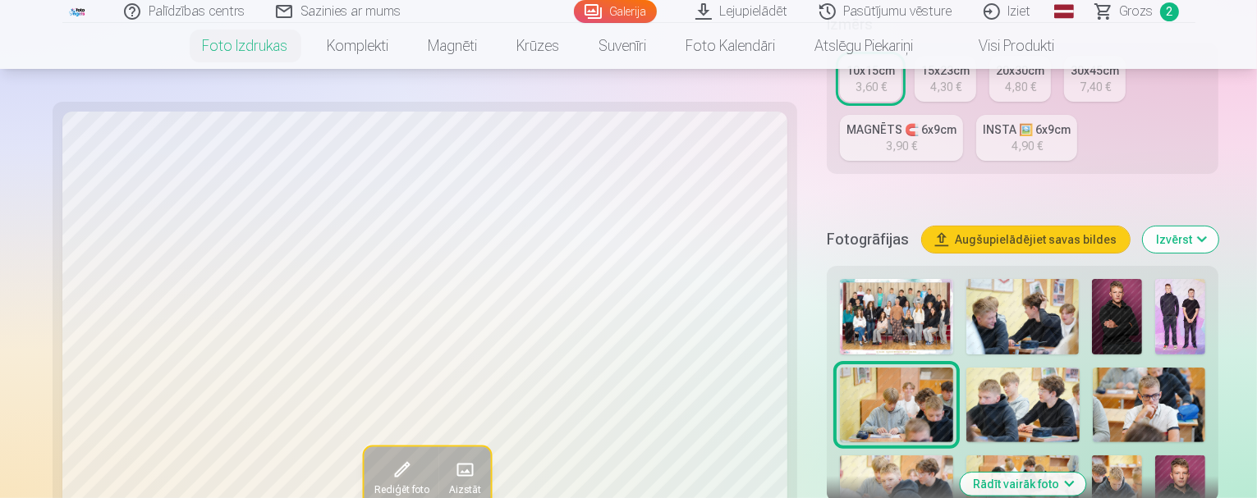
click at [966, 368] on img at bounding box center [1022, 406] width 113 height 76
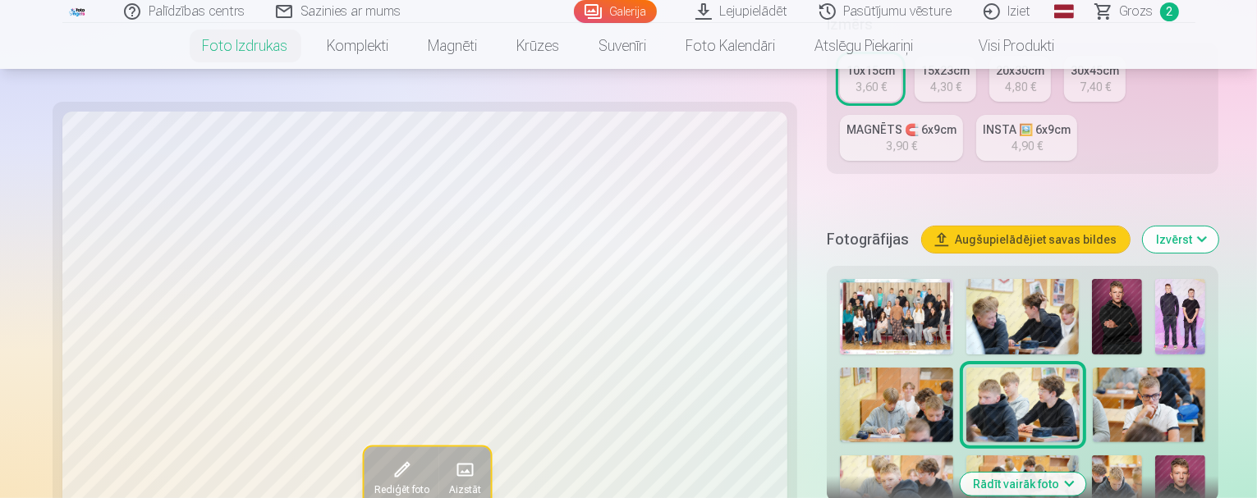
click at [966, 368] on img at bounding box center [1022, 406] width 113 height 76
click at [1093, 368] on img at bounding box center [1149, 406] width 113 height 76
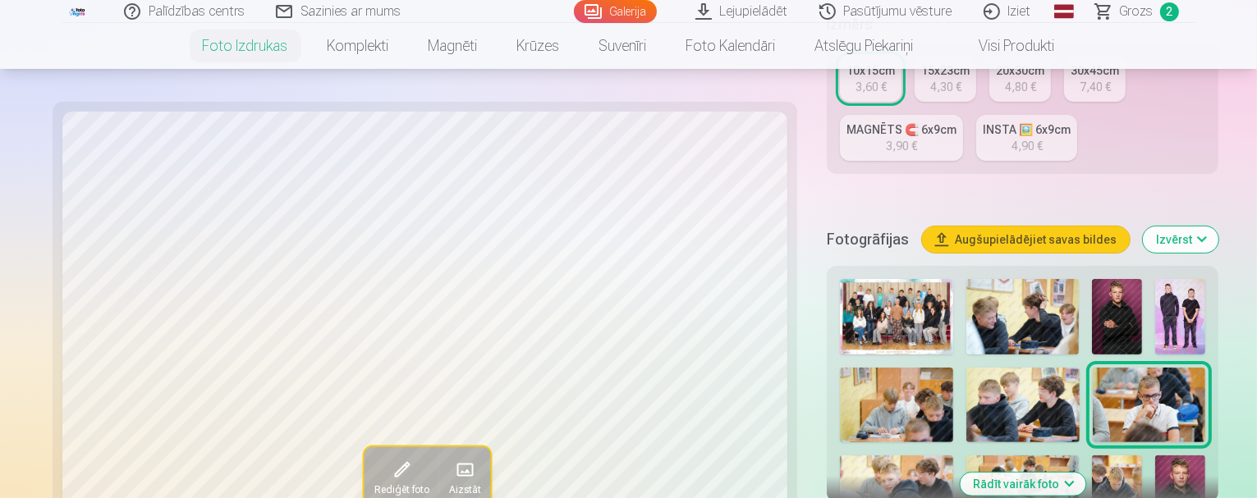
click at [952, 456] on img at bounding box center [896, 494] width 112 height 76
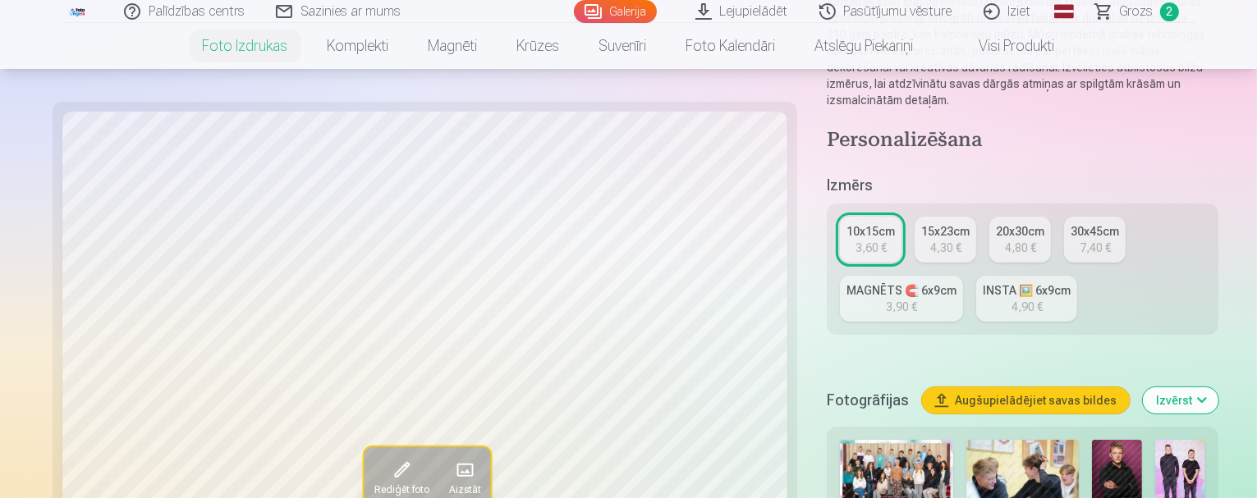
scroll to position [246, 0]
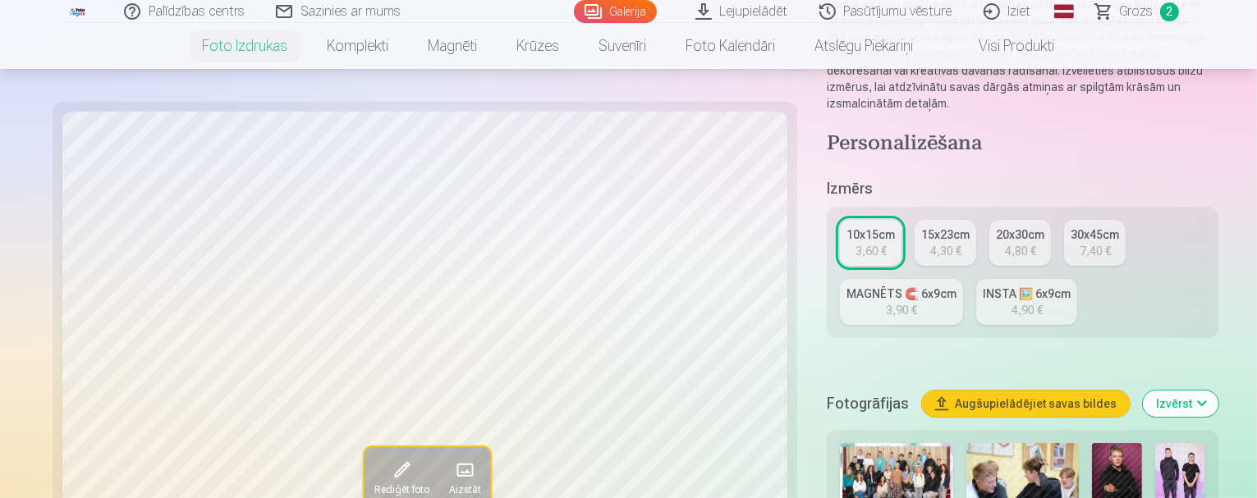
click at [846, 227] on div "10x15cm" at bounding box center [870, 235] width 48 height 16
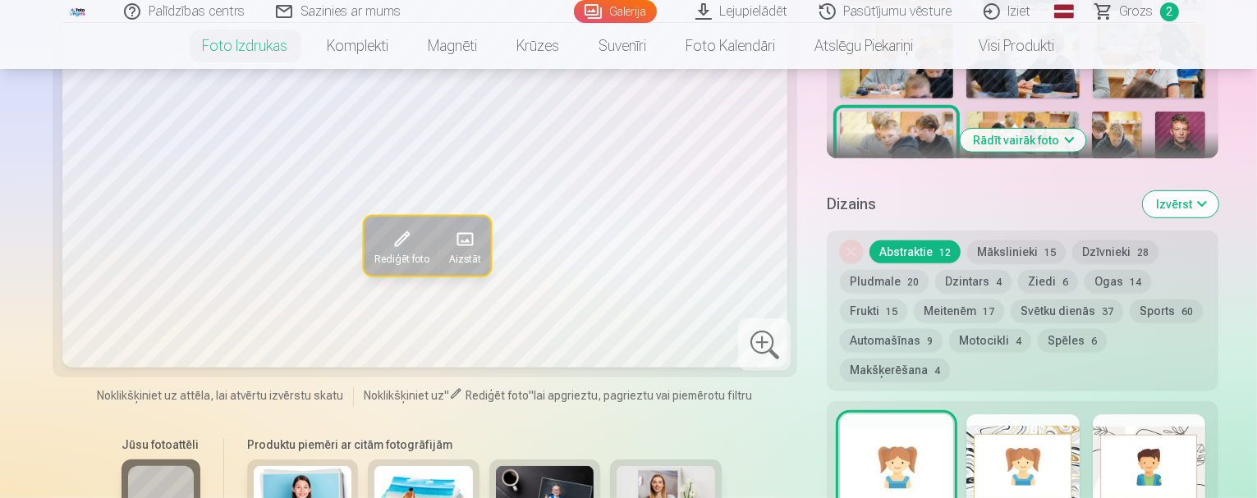
scroll to position [903, 0]
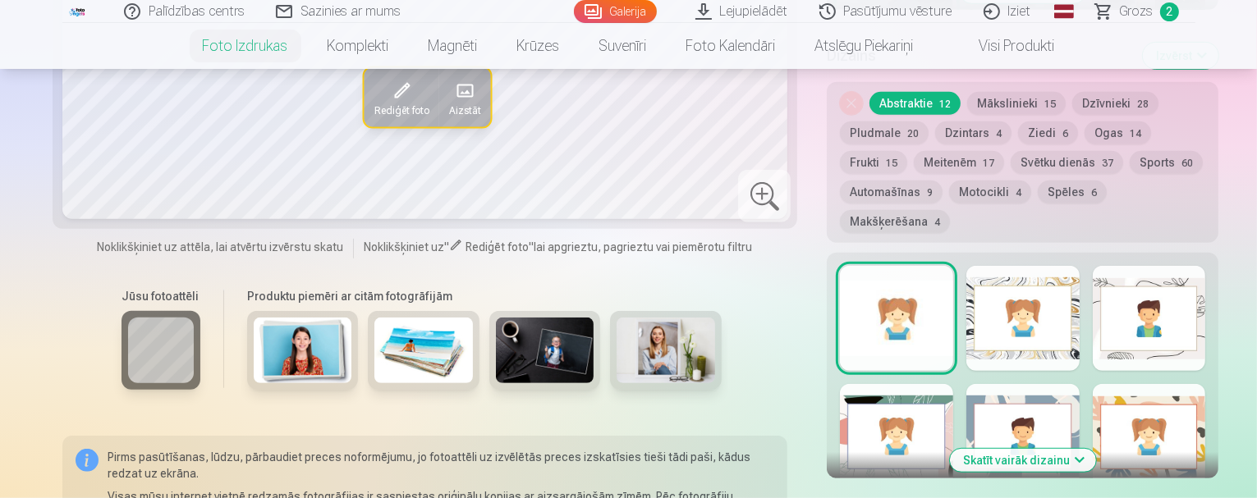
click at [1035, 266] on div at bounding box center [1022, 318] width 113 height 105
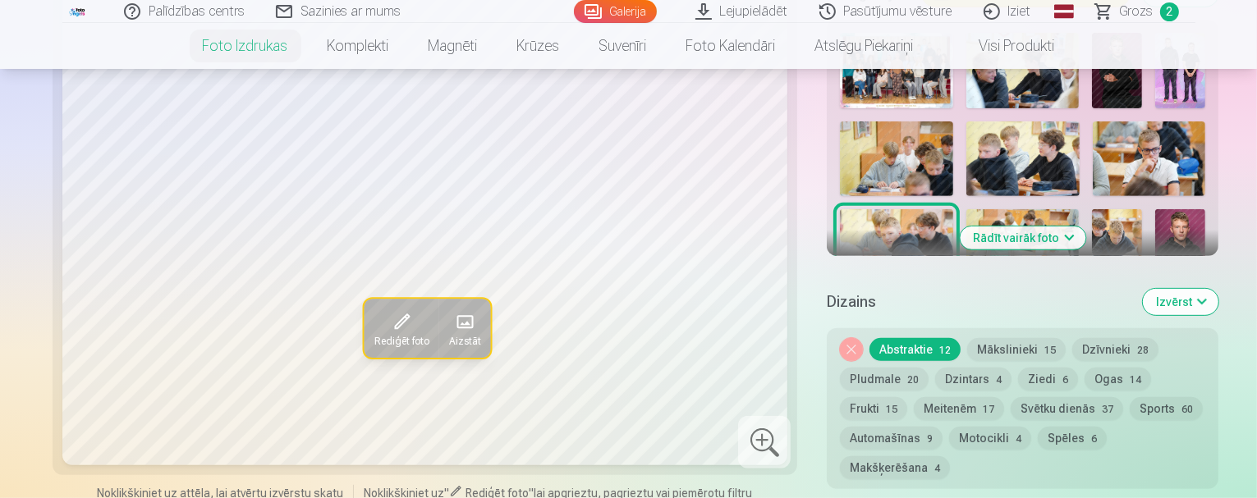
scroll to position [821, 0]
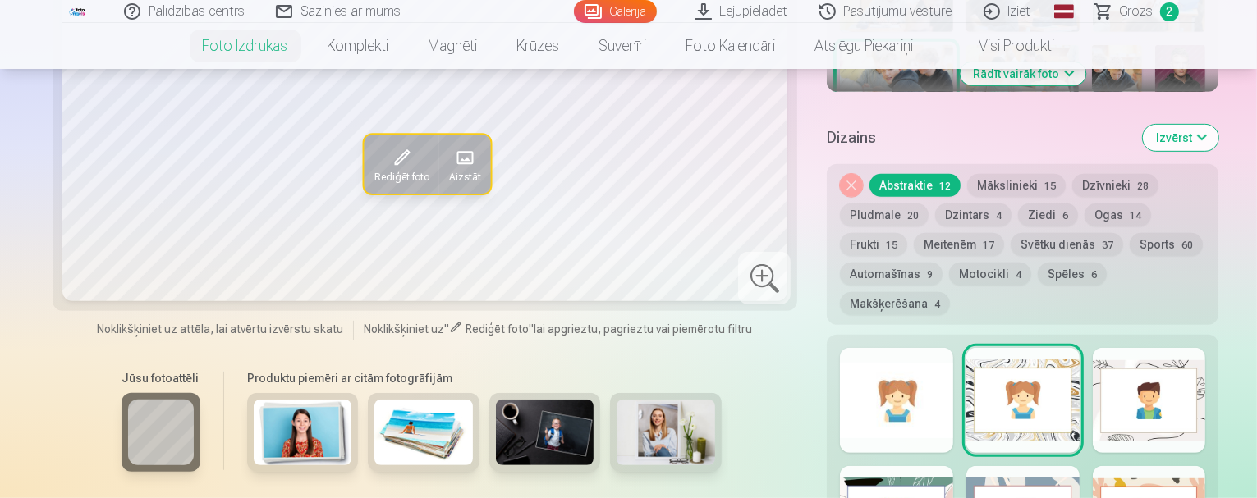
click at [496, 400] on img at bounding box center [545, 433] width 99 height 66
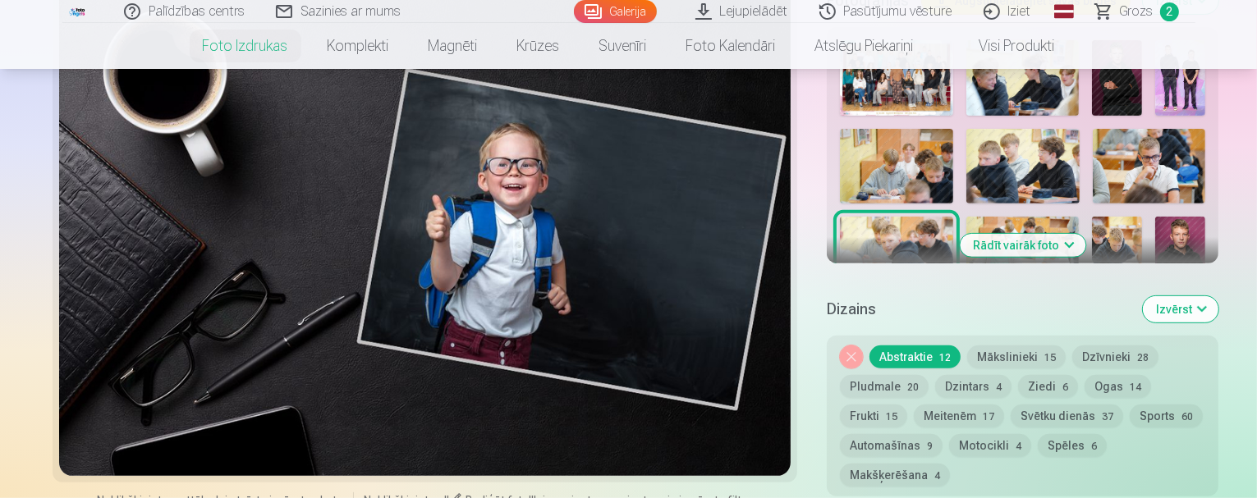
scroll to position [739, 0]
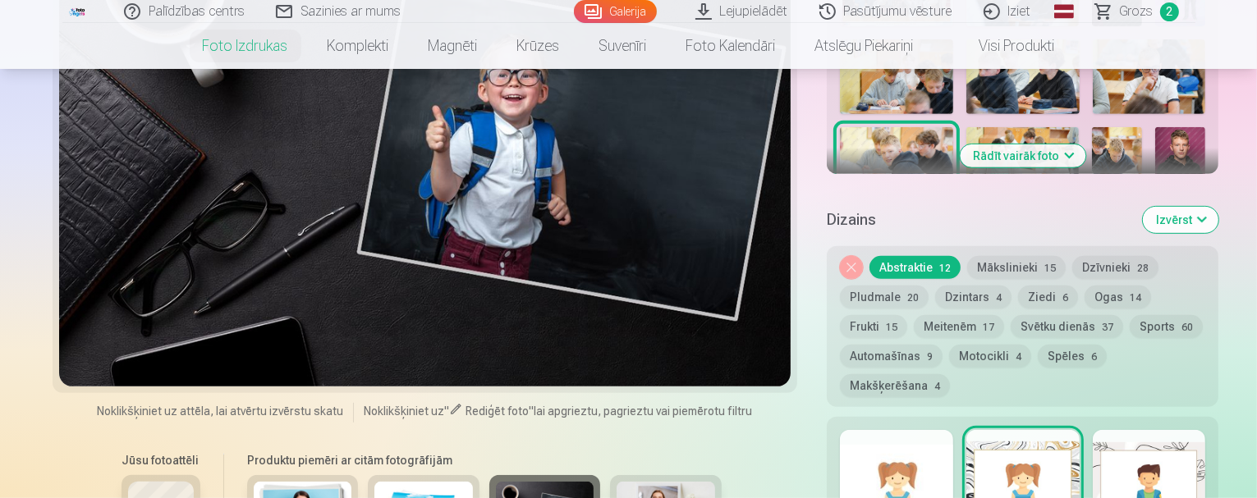
click at [549, 203] on div at bounding box center [425, 139] width 732 height 493
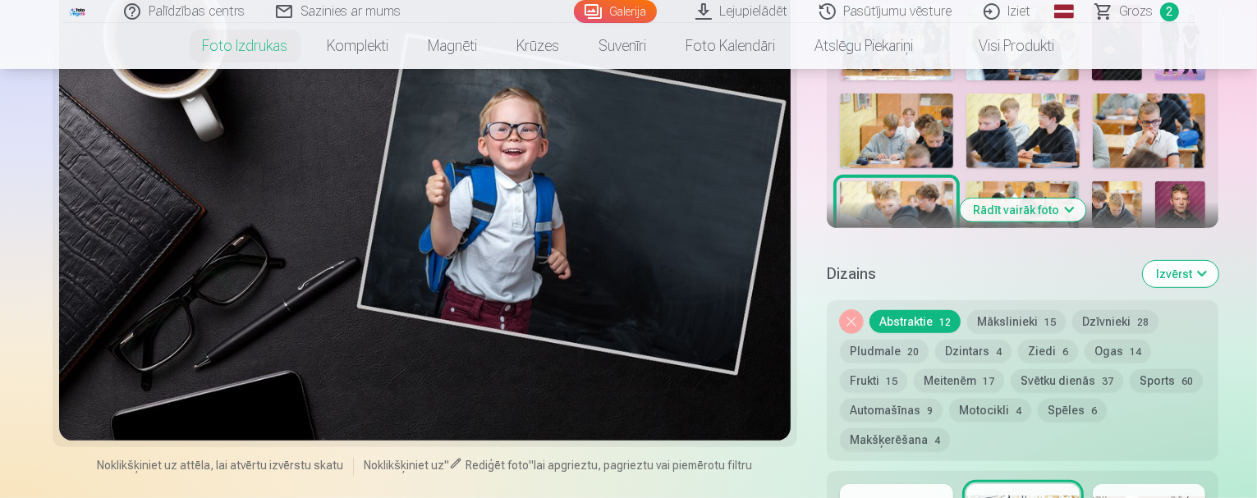
scroll to position [657, 0]
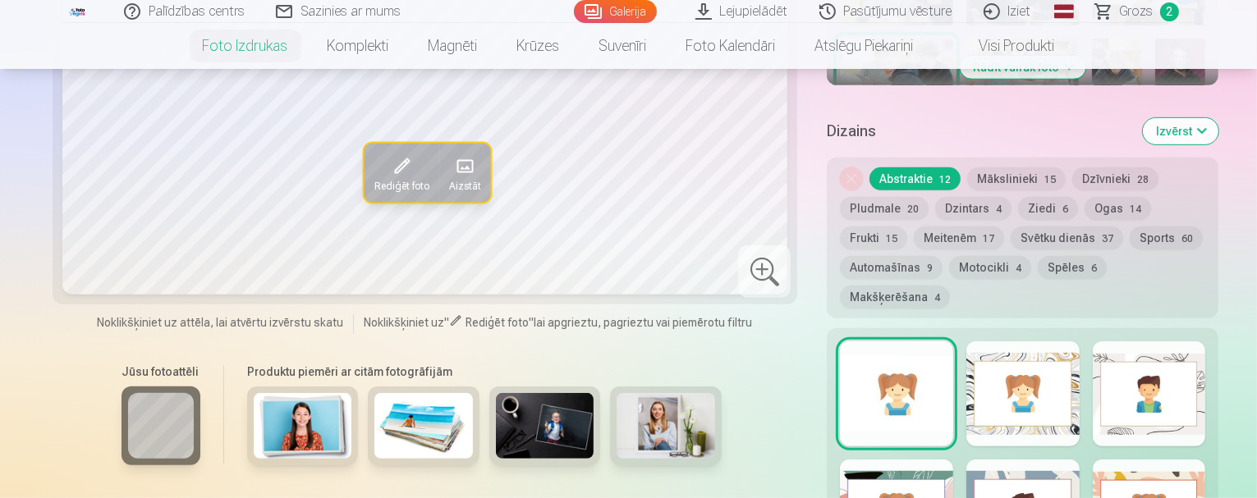
scroll to position [821, 0]
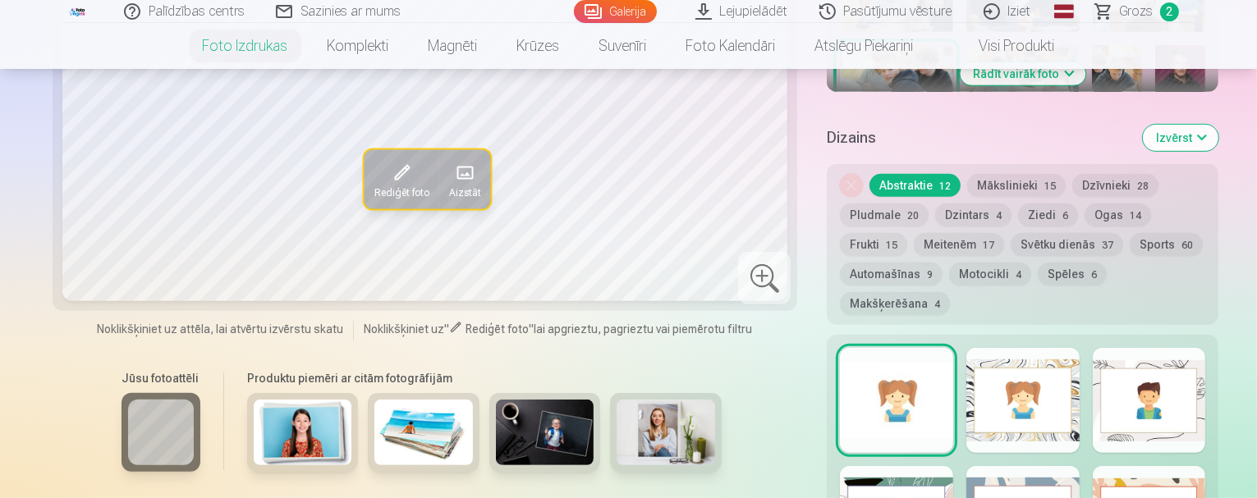
click at [1130, 233] on button "Sports 60" at bounding box center [1166, 244] width 73 height 23
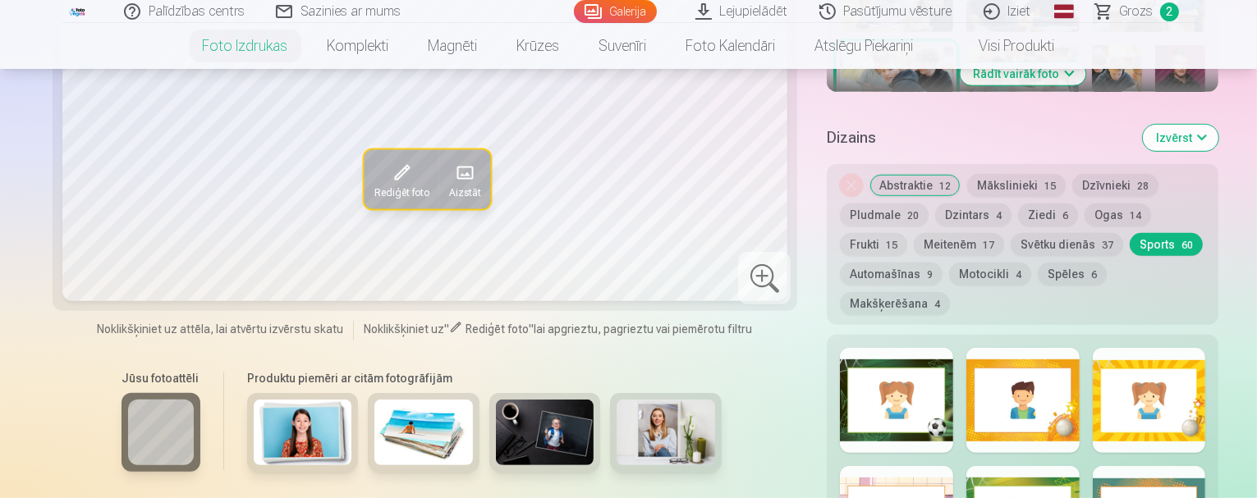
click at [967, 174] on button "Mākslinieki 15" at bounding box center [1016, 185] width 99 height 23
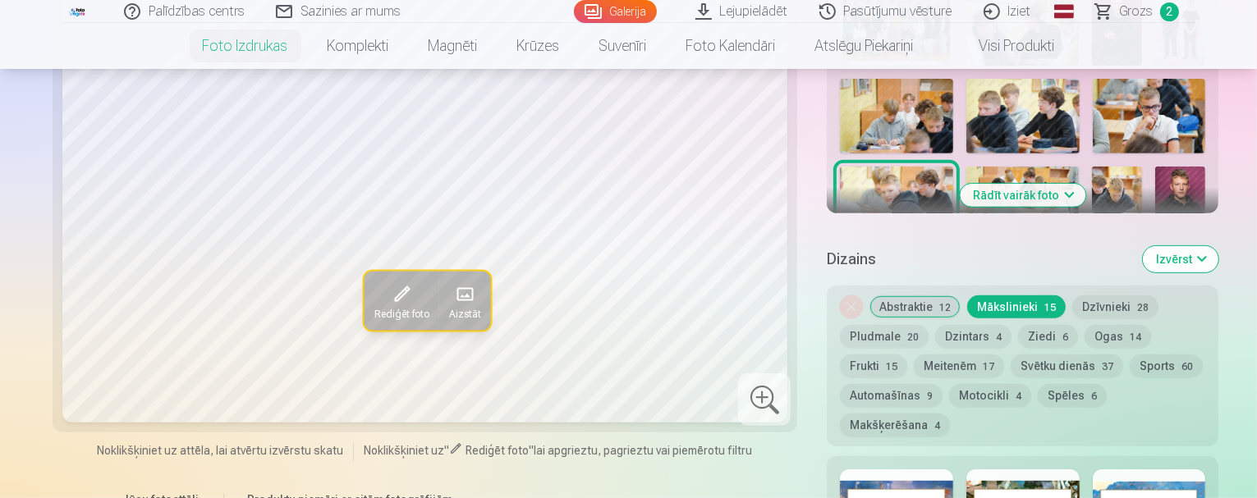
scroll to position [657, 0]
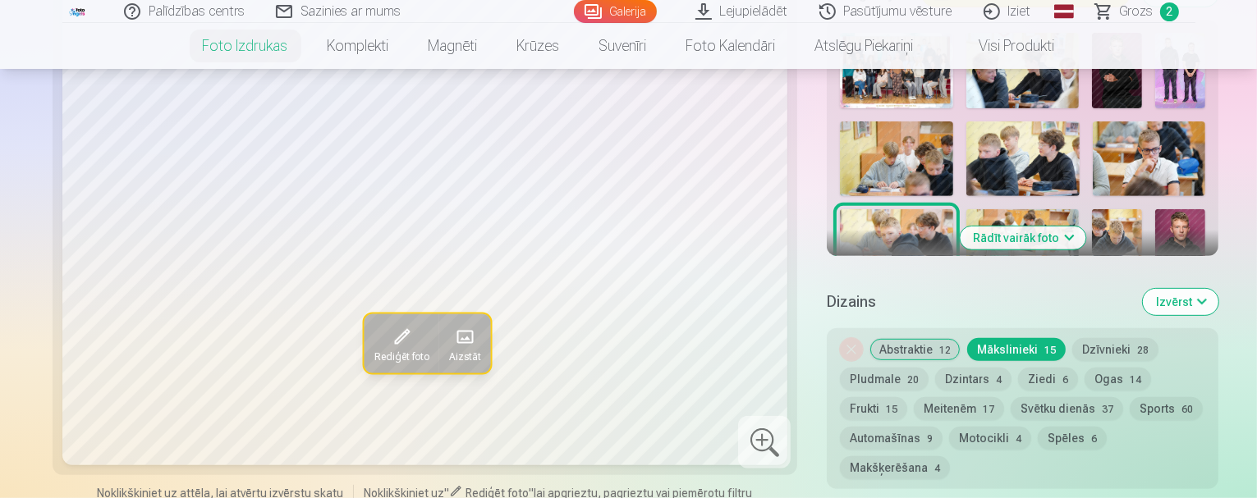
click at [1072, 338] on button "Dzīvnieki 28" at bounding box center [1115, 349] width 86 height 23
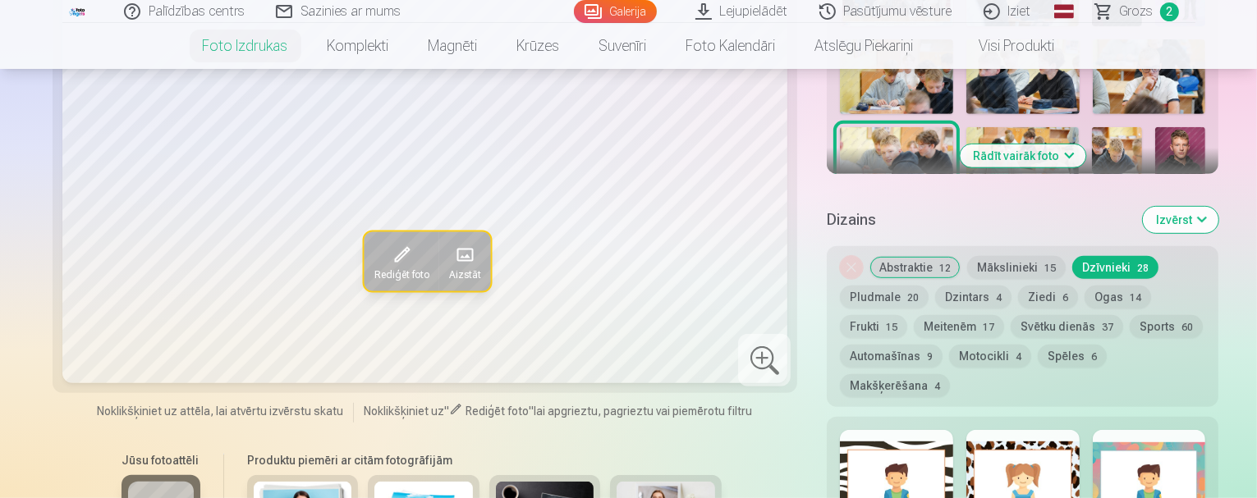
scroll to position [821, 0]
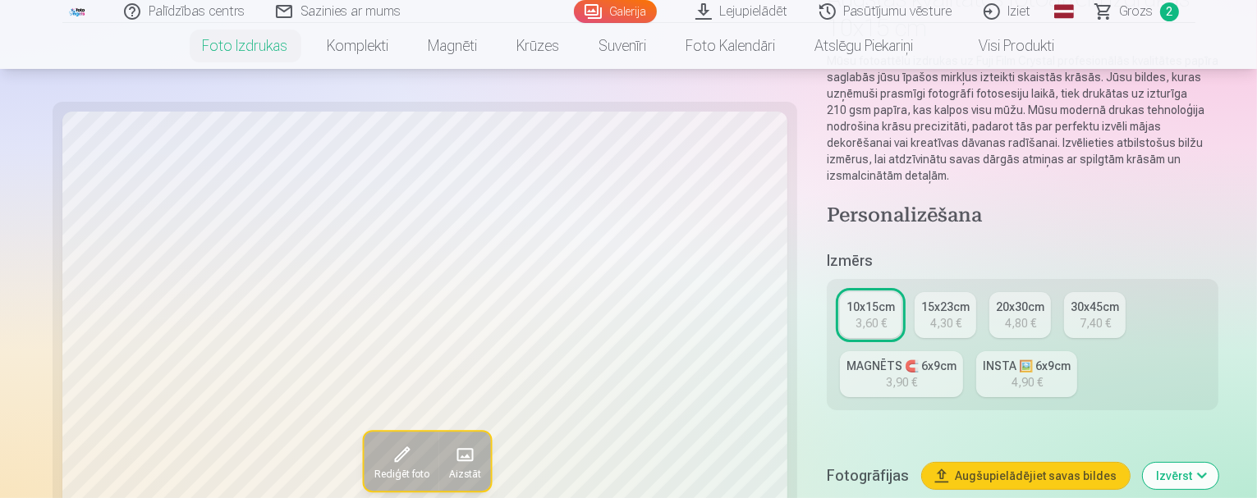
scroll to position [164, 0]
